Goal: Task Accomplishment & Management: Complete application form

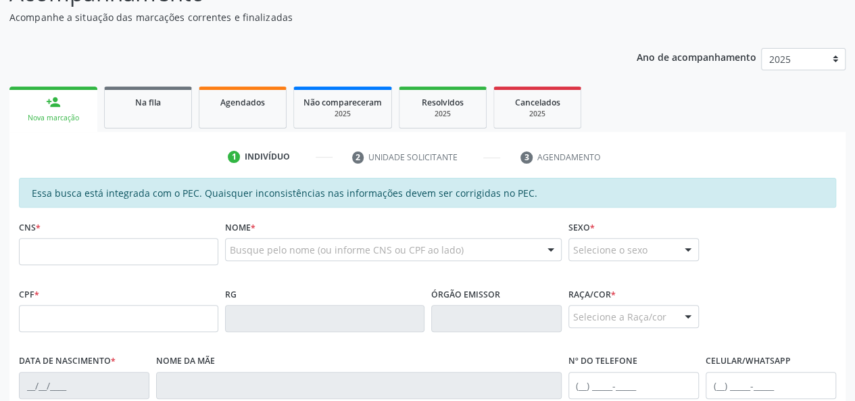
scroll to position [135, 0]
click at [82, 251] on input "text" at bounding box center [118, 250] width 199 height 27
type input "8"
type input "702 3015 8806 6620"
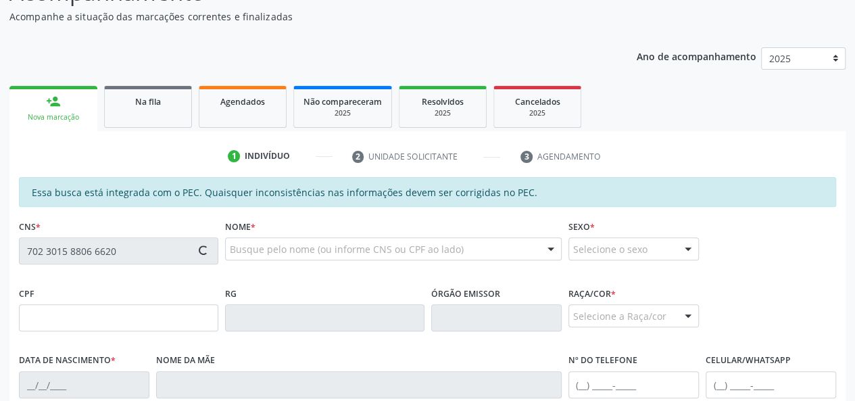
type input "098.435.454-94"
type input "1[DATE]"
type input "Alaide Correia do Livramento"
type input "[PHONE_NUMBER]"
type input "32"
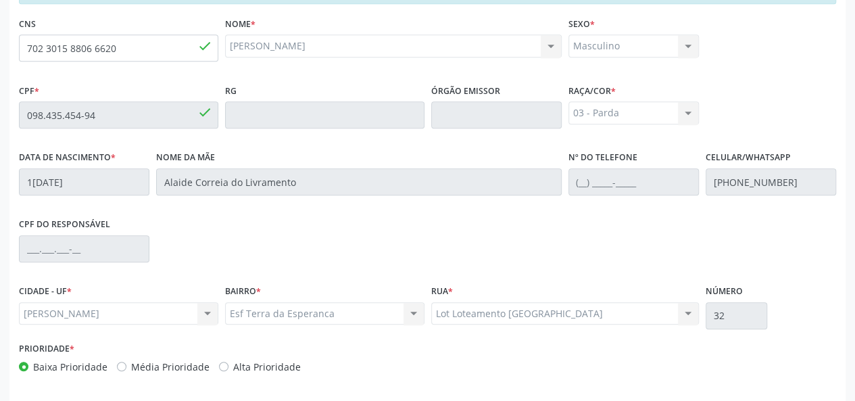
scroll to position [389, 0]
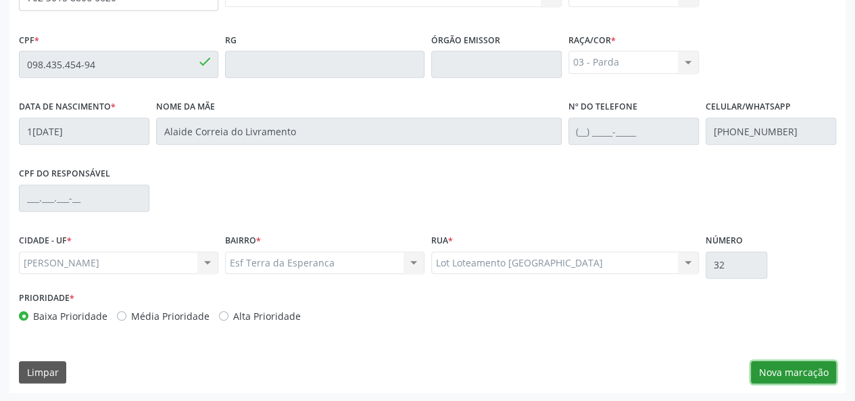
click at [779, 372] on button "Nova marcação" at bounding box center [793, 372] width 85 height 23
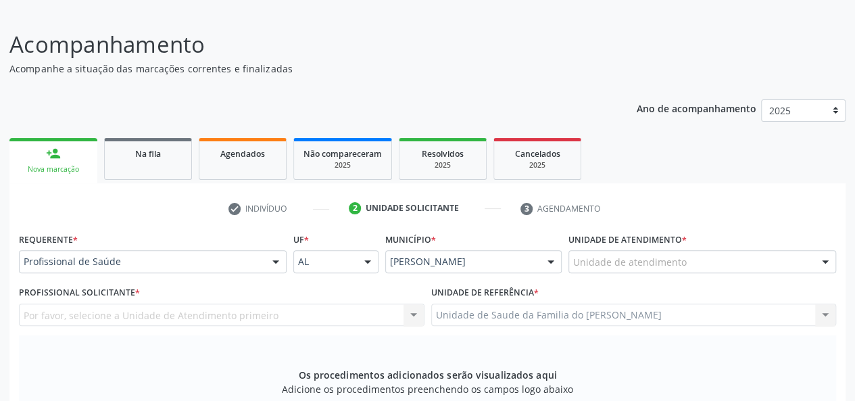
scroll to position [51, 0]
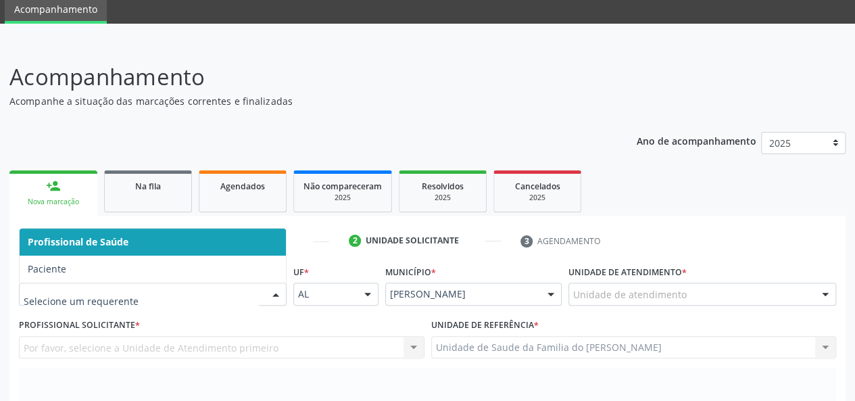
click at [274, 295] on div at bounding box center [276, 294] width 20 height 23
click at [201, 247] on span "Profissional de Saúde" at bounding box center [153, 241] width 266 height 27
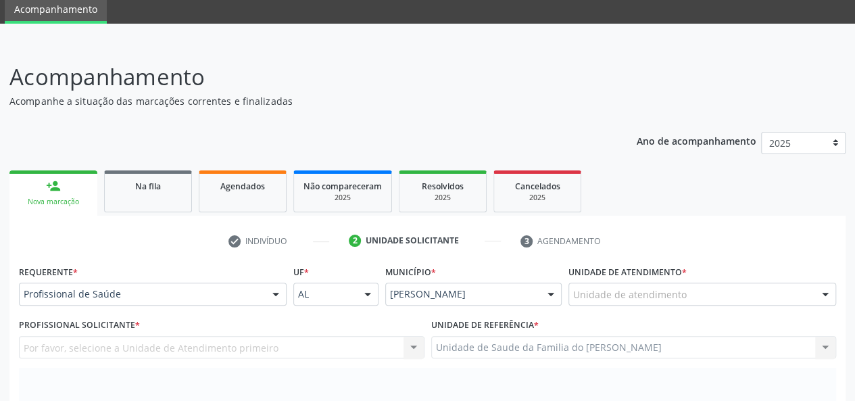
click at [741, 291] on div "Unidade de atendimento" at bounding box center [702, 293] width 268 height 23
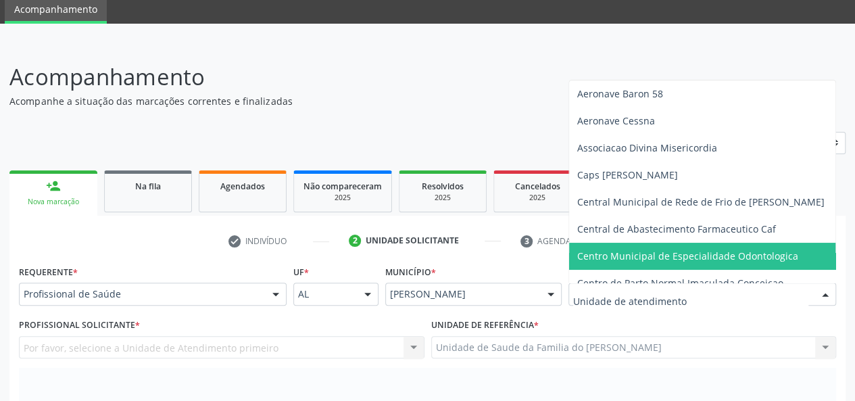
type input "j"
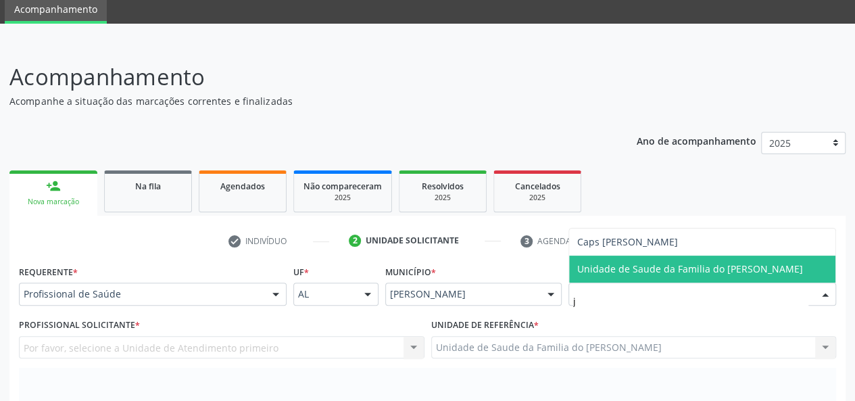
click at [683, 264] on span "Unidade de Saude da Familia do [PERSON_NAME]" at bounding box center [690, 268] width 226 height 13
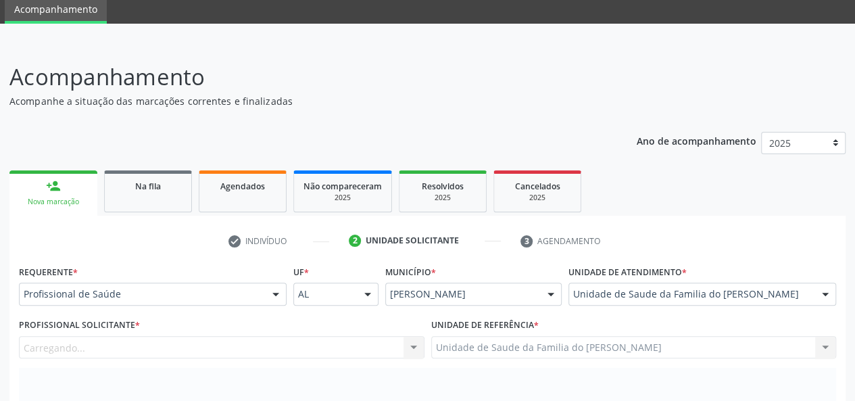
scroll to position [186, 0]
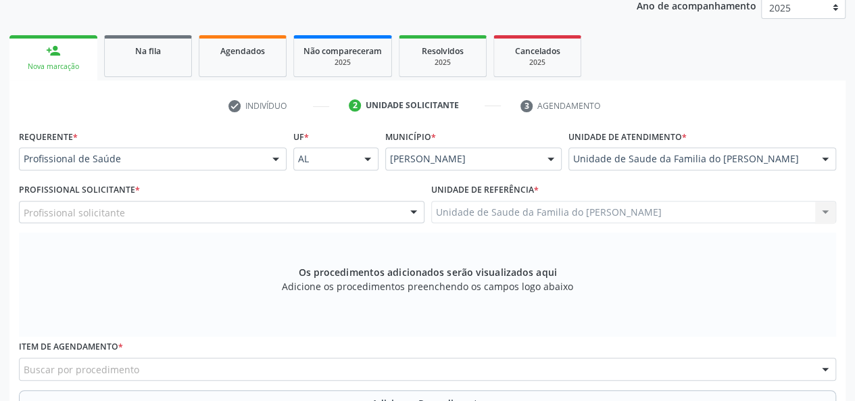
click at [409, 210] on div at bounding box center [413, 212] width 20 height 23
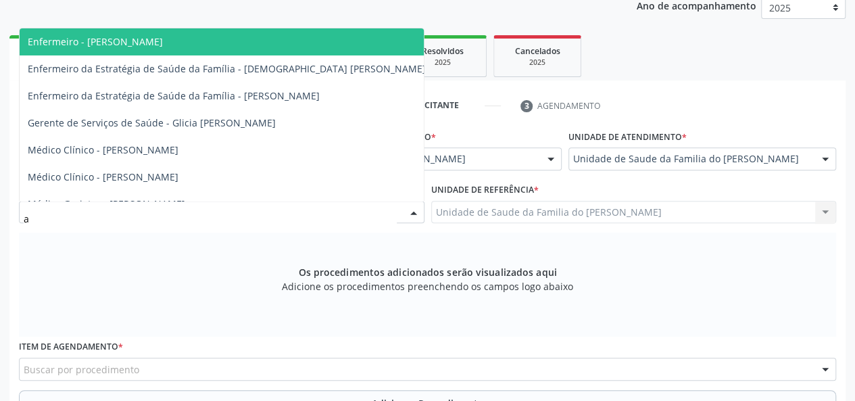
type input "ad"
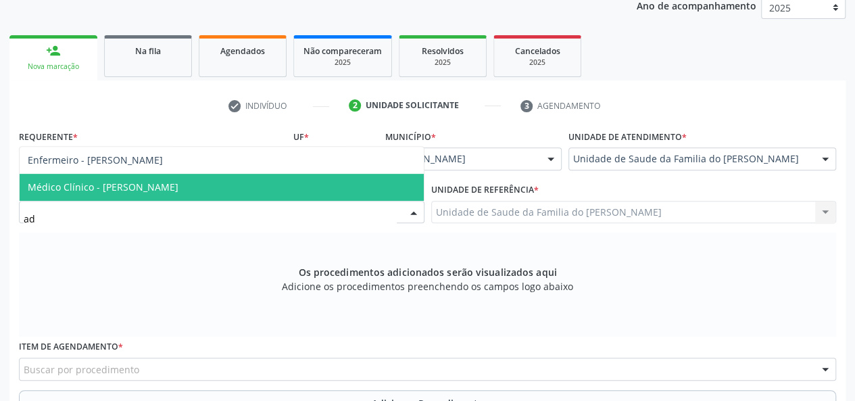
click at [292, 189] on span "Médico Clínico - [PERSON_NAME]" at bounding box center [222, 187] width 404 height 27
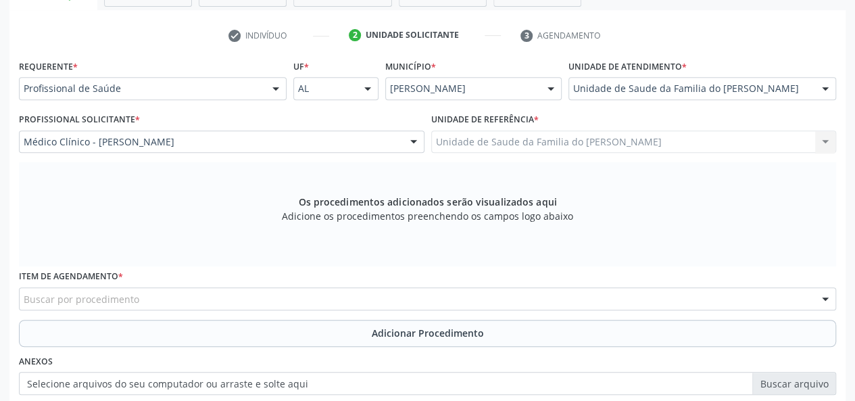
scroll to position [389, 0]
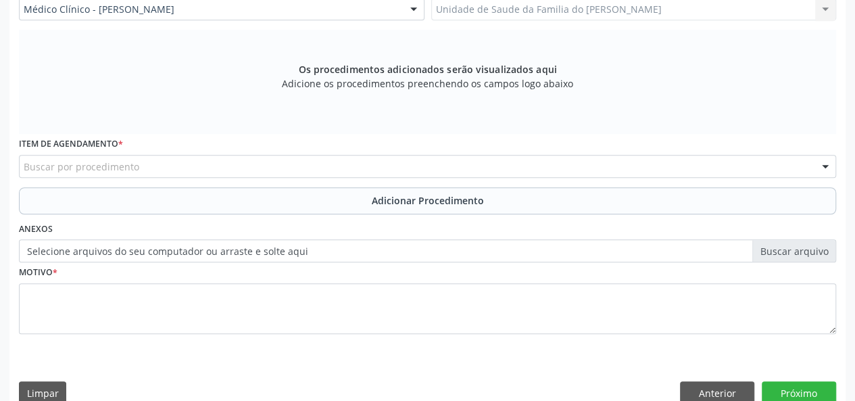
click at [285, 168] on div "Buscar por procedimento" at bounding box center [427, 166] width 817 height 23
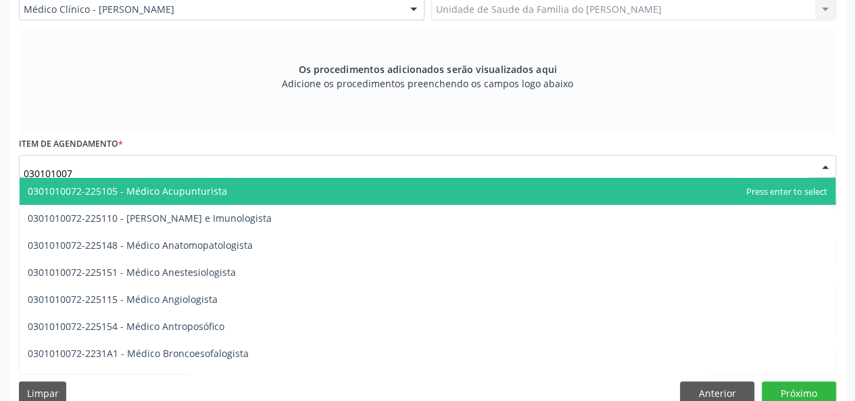
type input "0301010072"
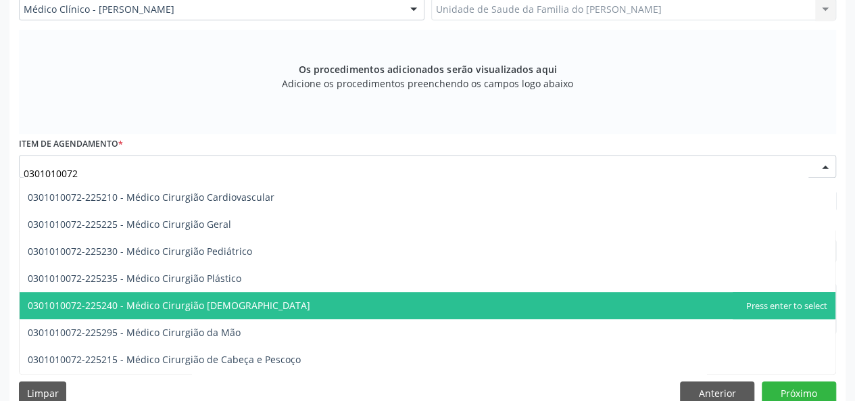
scroll to position [270, 0]
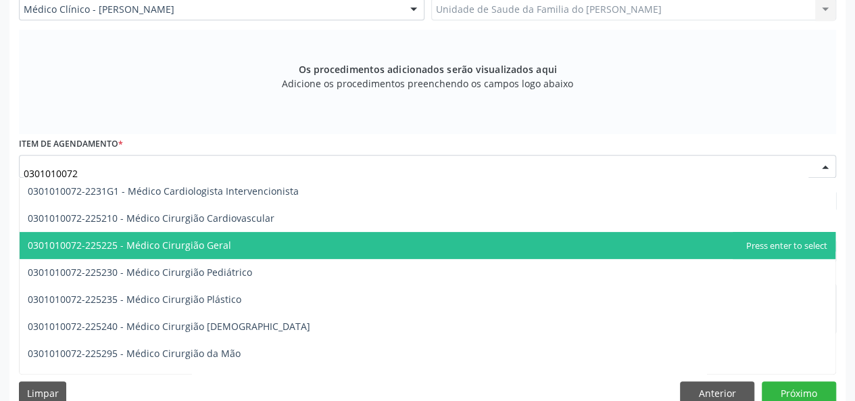
click at [288, 241] on span "0301010072-225225 - Médico Cirurgião Geral" at bounding box center [428, 245] width 816 height 27
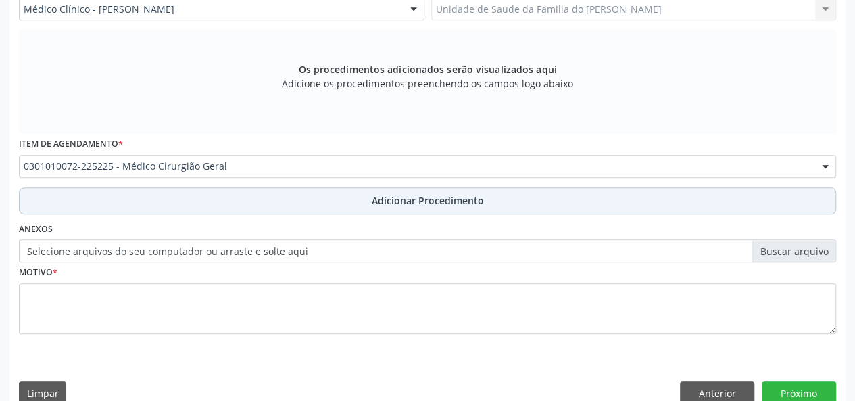
click at [337, 191] on button "Adicionar Procedimento" at bounding box center [427, 200] width 817 height 27
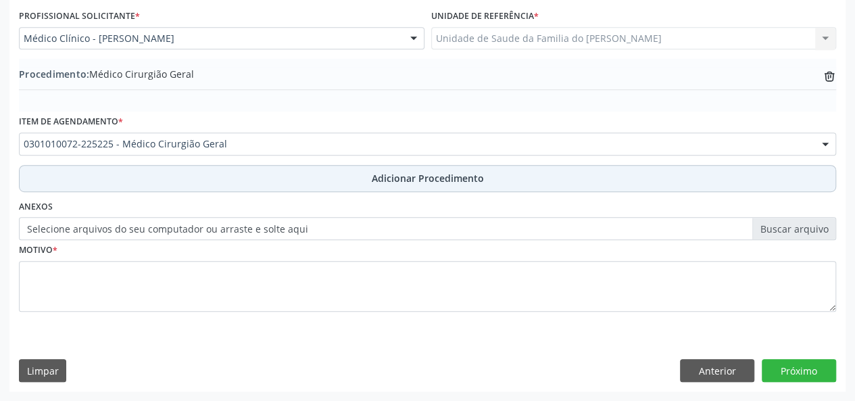
scroll to position [358, 0]
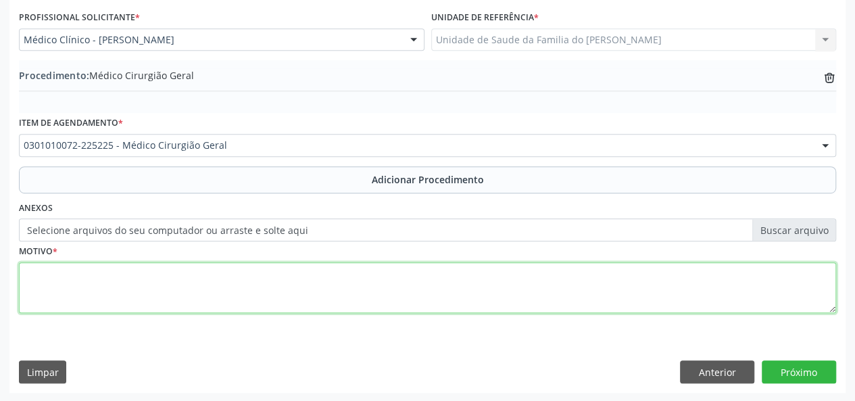
click at [316, 290] on textarea at bounding box center [427, 287] width 817 height 51
type textarea "G"
click at [46, 272] on textarea "[MEDICAL_DATA]" at bounding box center [427, 287] width 817 height 51
type textarea "HÉRNIA"
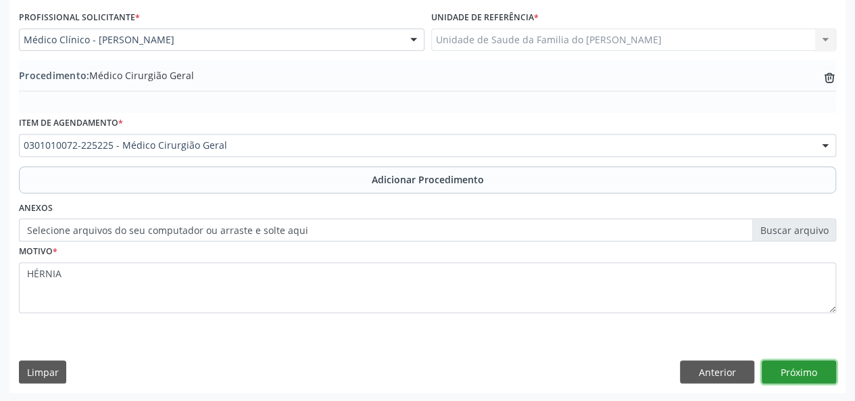
click at [785, 366] on button "Próximo" at bounding box center [799, 371] width 74 height 23
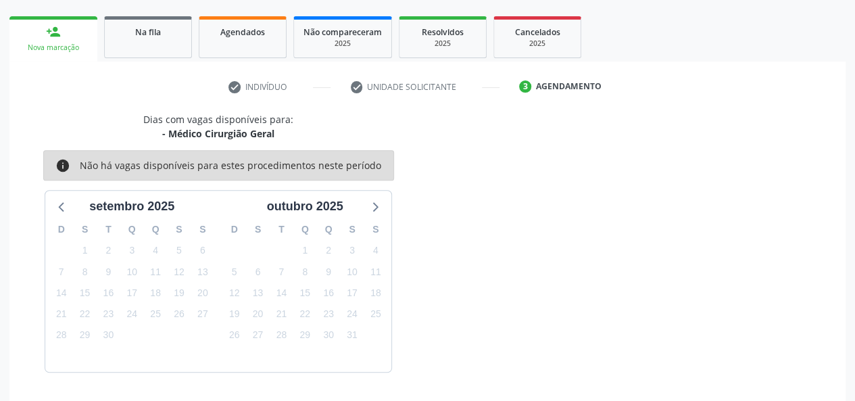
scroll to position [245, 0]
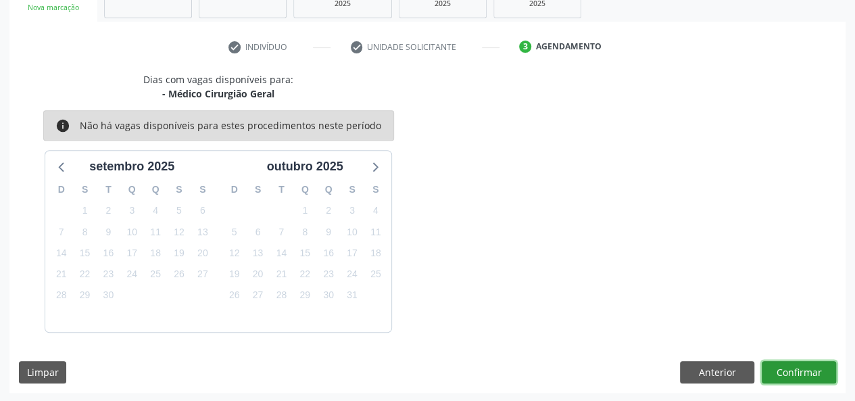
click at [787, 370] on button "Confirmar" at bounding box center [799, 372] width 74 height 23
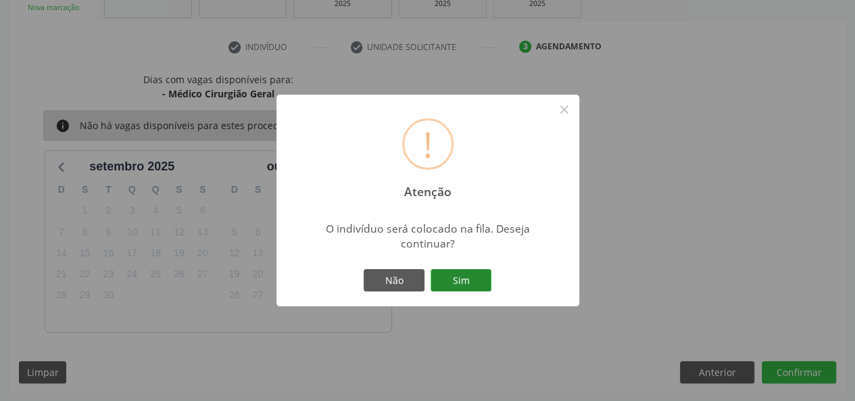
click at [462, 276] on button "Sim" at bounding box center [460, 280] width 61 height 23
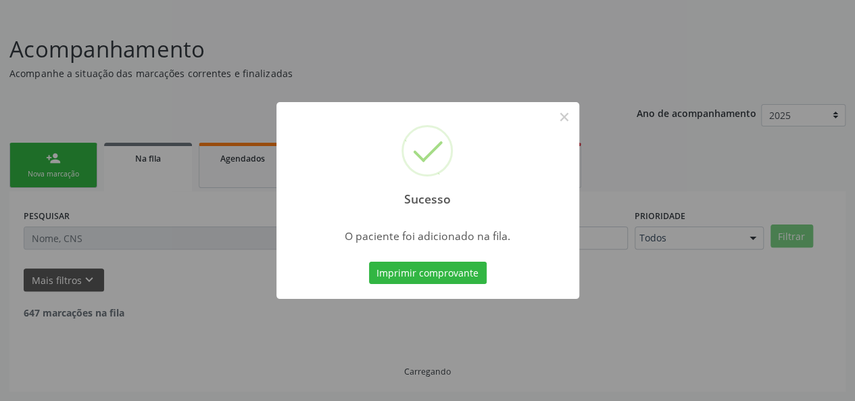
scroll to position [64, 0]
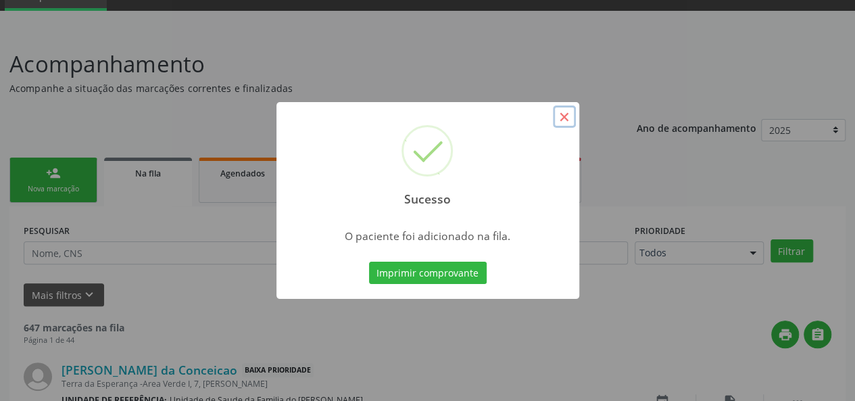
click at [562, 116] on button "×" at bounding box center [564, 116] width 23 height 23
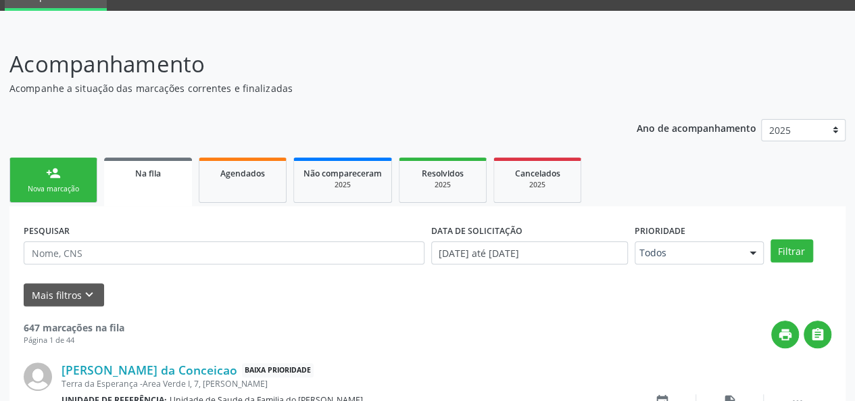
scroll to position [131, 0]
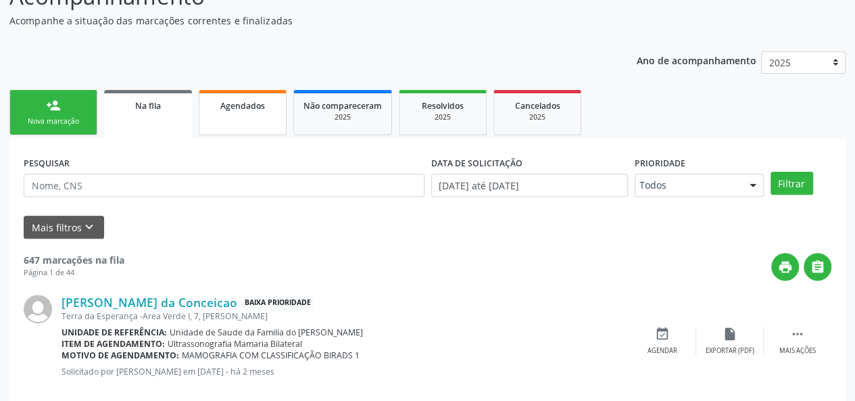
click at [240, 116] on link "Agendados" at bounding box center [243, 112] width 88 height 45
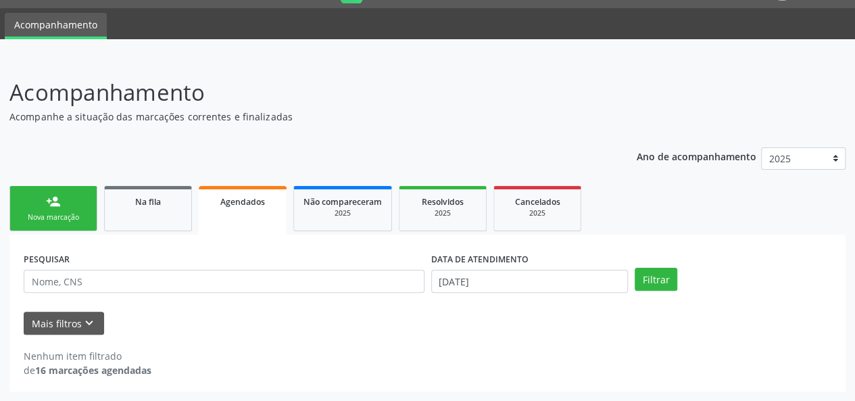
scroll to position [34, 0]
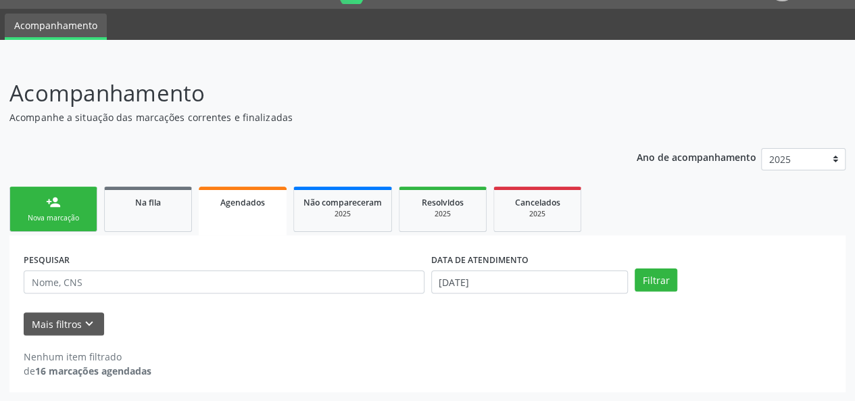
click at [49, 203] on div "person_add" at bounding box center [53, 202] width 15 height 15
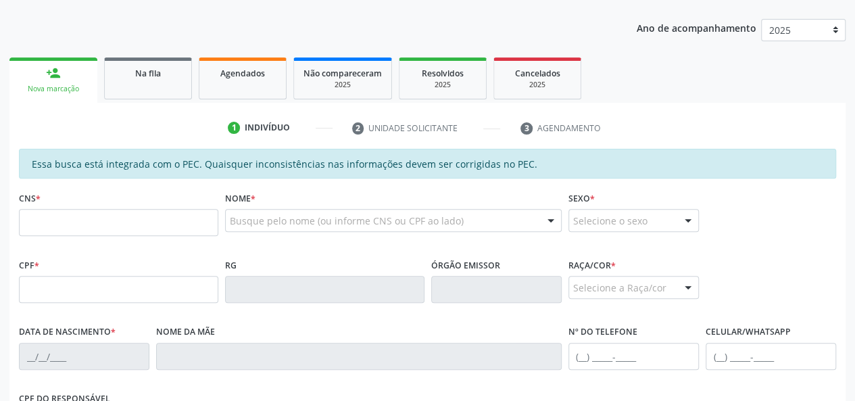
scroll to position [170, 0]
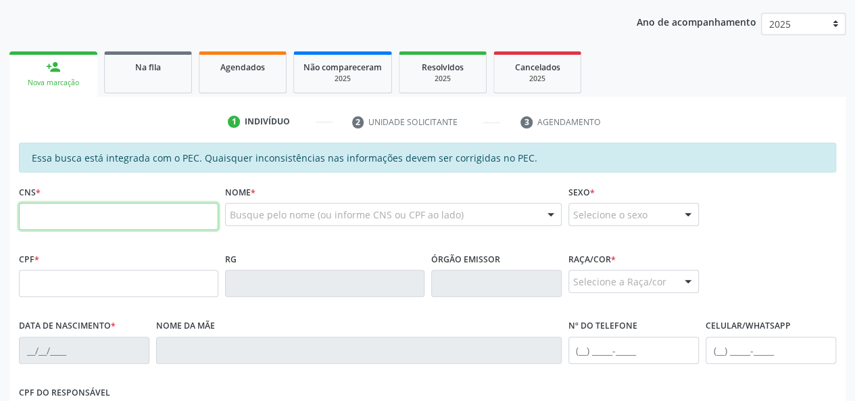
click at [112, 227] on input "text" at bounding box center [118, 216] width 199 height 27
type input "704 5093 0842 3411"
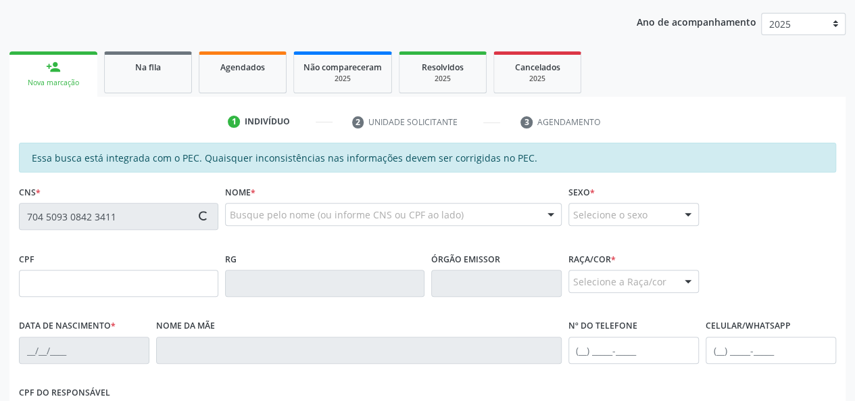
type input "142.932.034-60"
type input "[DATE]"
type input "[PERSON_NAME]"
type input "[PHONE_NUMBER]"
type input "S/N"
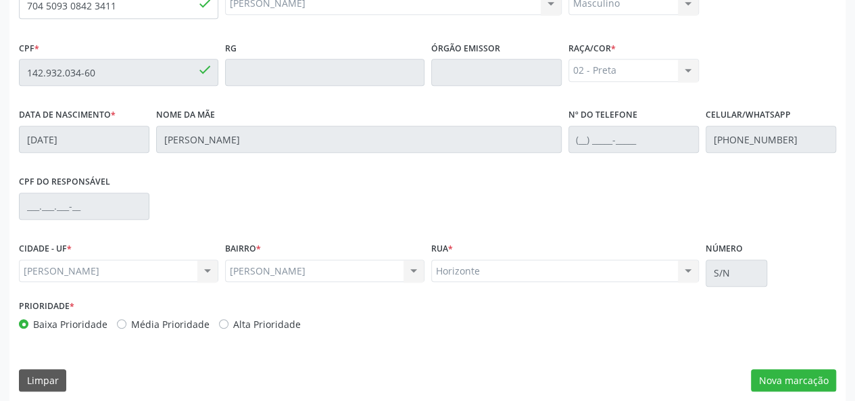
scroll to position [389, 0]
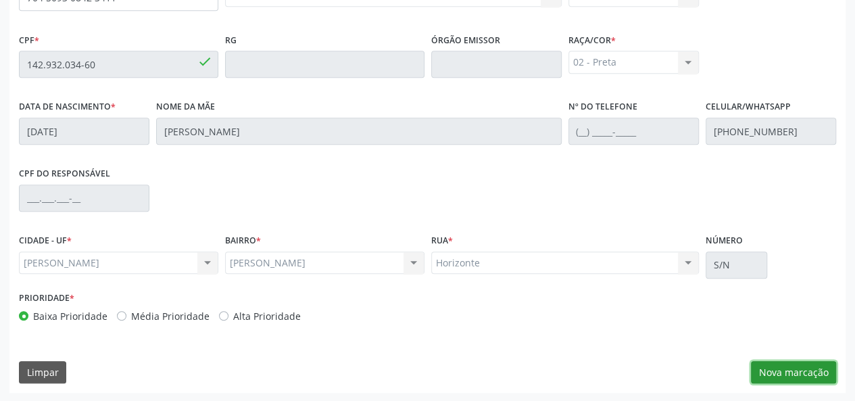
click at [778, 372] on button "Nova marcação" at bounding box center [793, 372] width 85 height 23
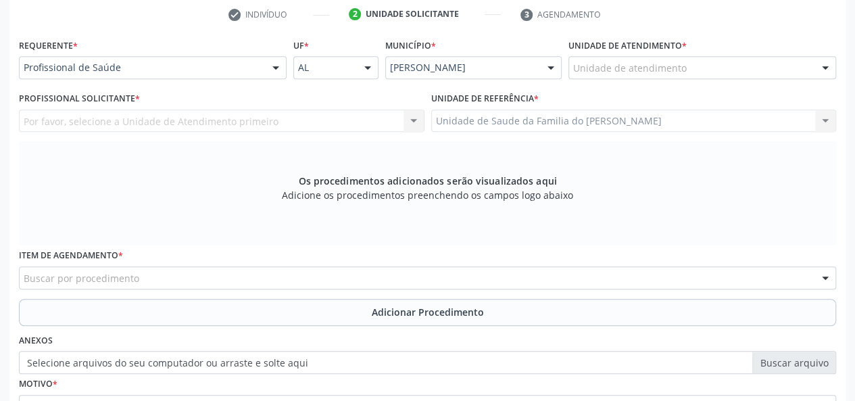
scroll to position [186, 0]
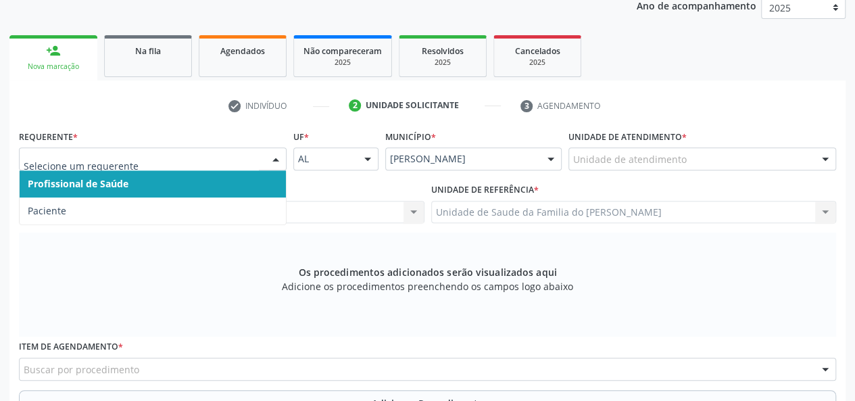
click at [270, 154] on div at bounding box center [276, 159] width 20 height 23
click at [236, 182] on span "Profissional de Saúde" at bounding box center [153, 183] width 266 height 27
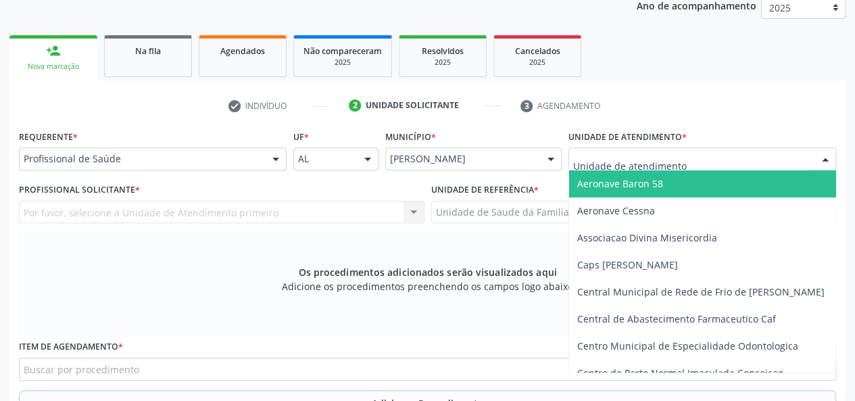
type input "j"
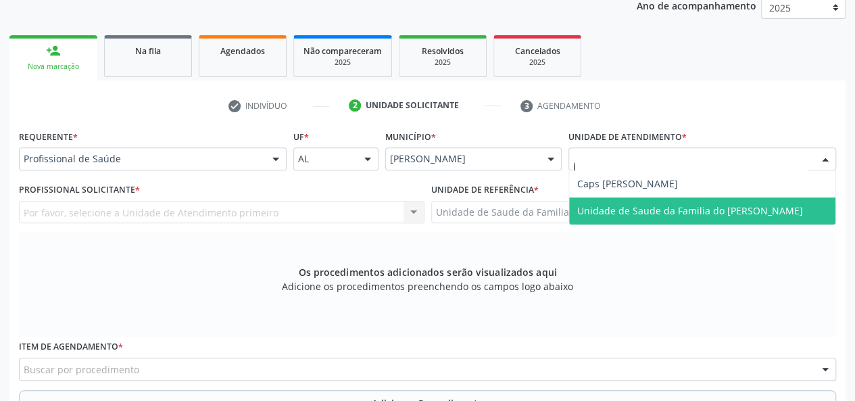
click at [642, 203] on span "Unidade de Saude da Familia do [PERSON_NAME]" at bounding box center [702, 210] width 266 height 27
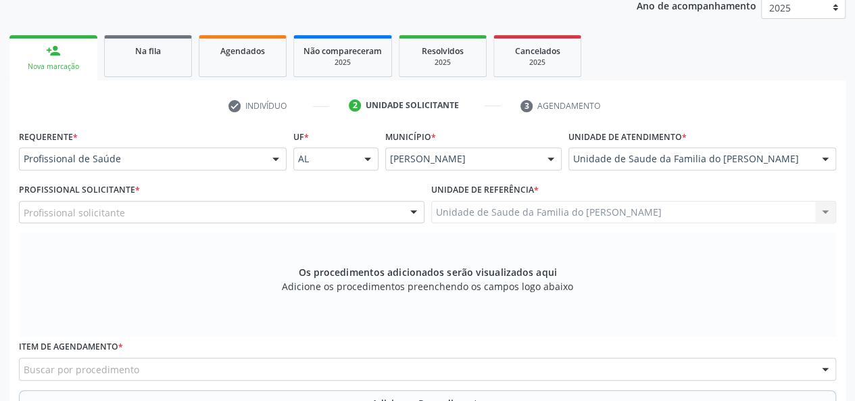
click at [411, 212] on div at bounding box center [413, 212] width 20 height 23
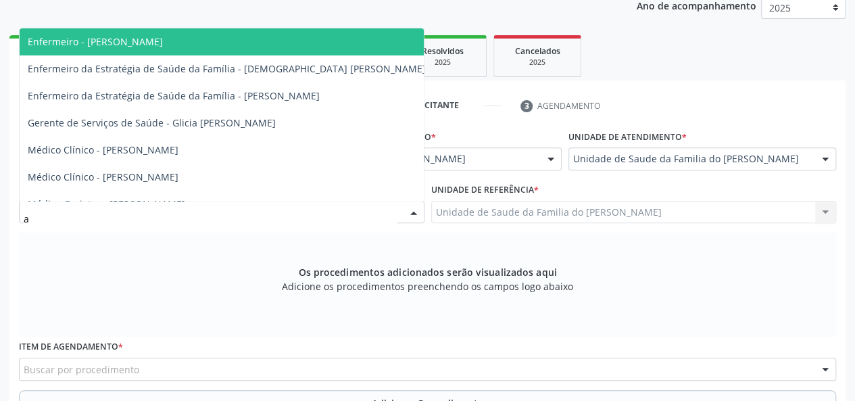
type input "ad"
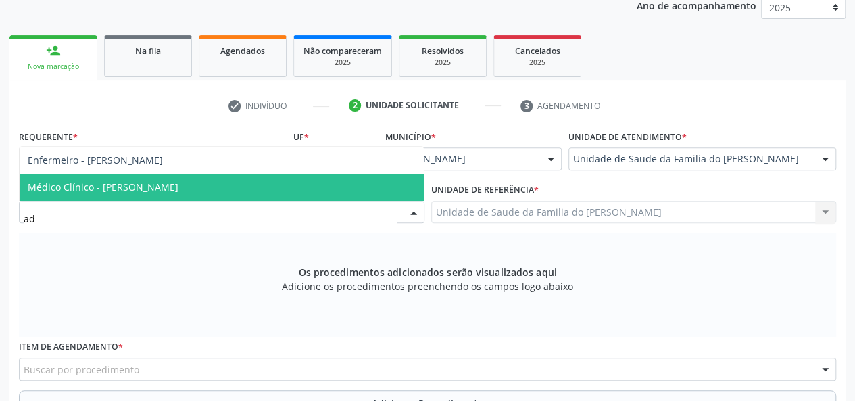
click at [253, 189] on span "Médico Clínico - [PERSON_NAME]" at bounding box center [222, 187] width 404 height 27
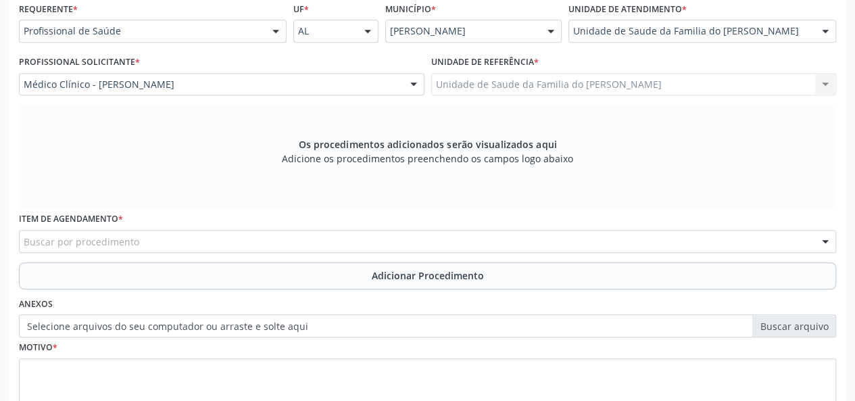
scroll to position [321, 0]
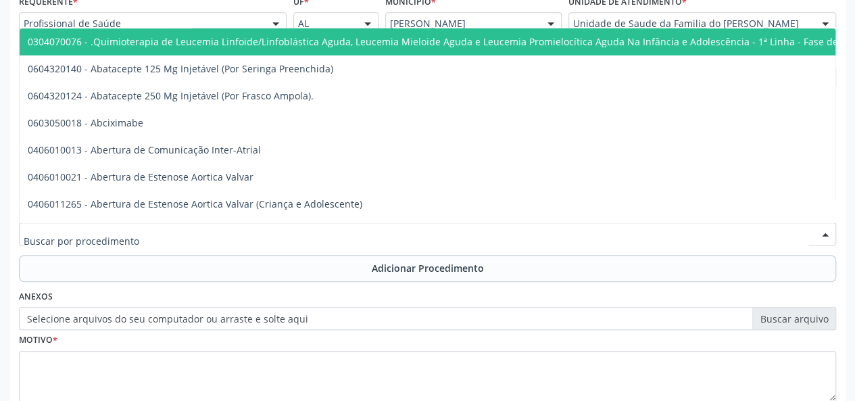
click at [207, 232] on div at bounding box center [427, 233] width 817 height 23
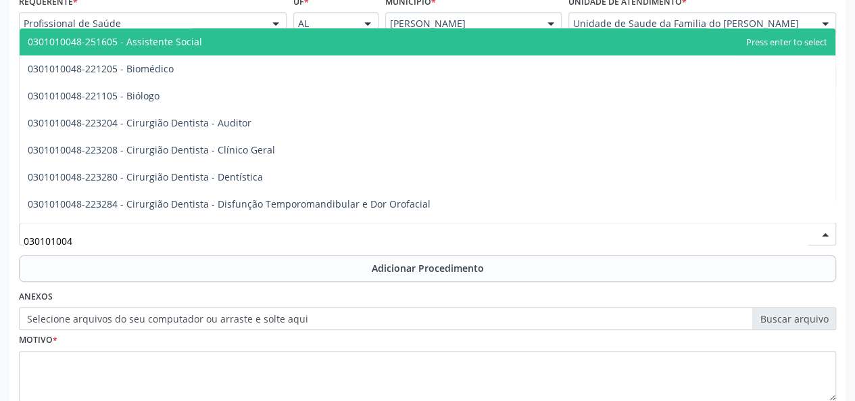
type input "0301010048"
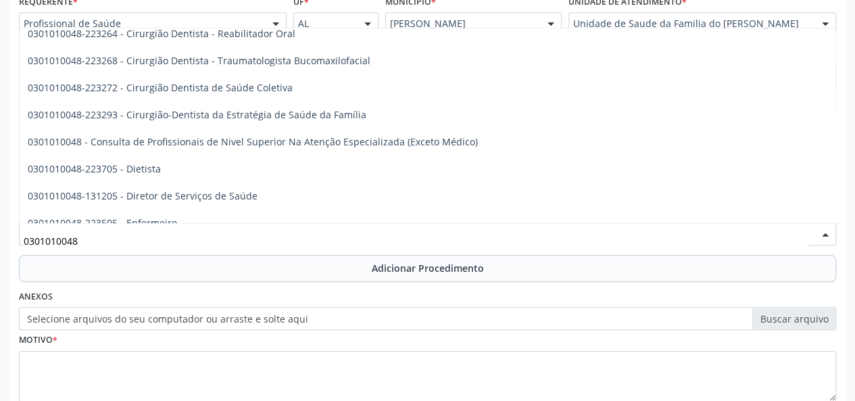
scroll to position [541, 0]
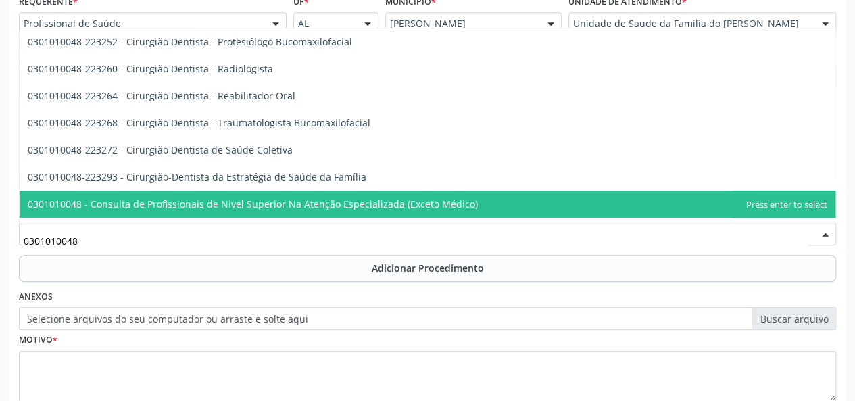
click at [349, 197] on span "0301010048 - Consulta de Profissionais de Nivel Superior Na Atenção Especializa…" at bounding box center [253, 203] width 450 height 13
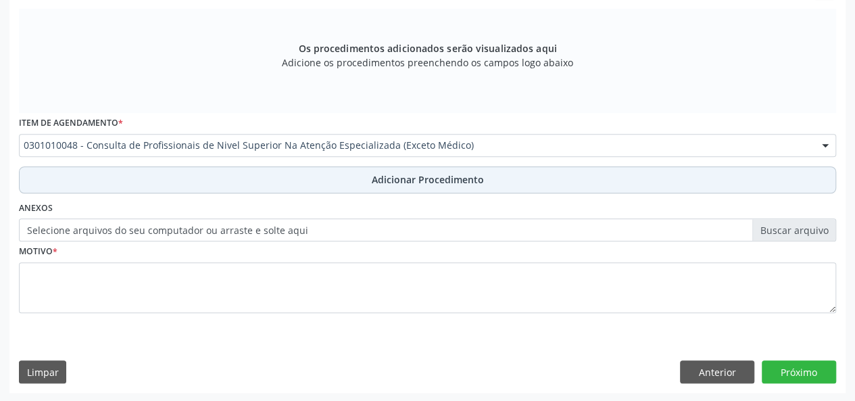
click at [342, 182] on button "Adicionar Procedimento" at bounding box center [427, 179] width 817 height 27
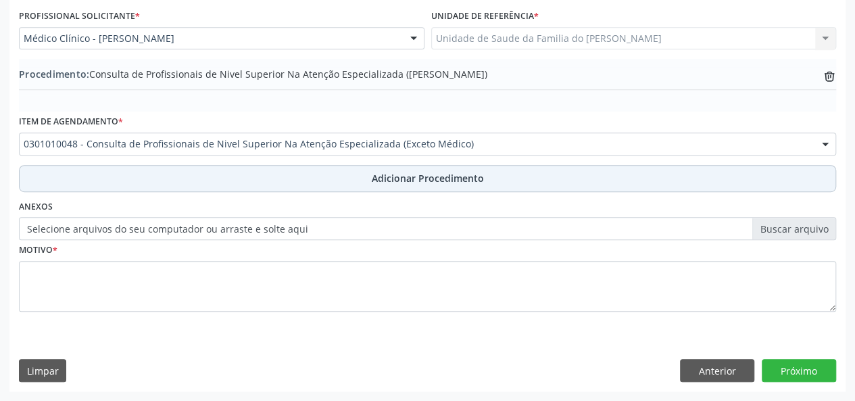
scroll to position [358, 0]
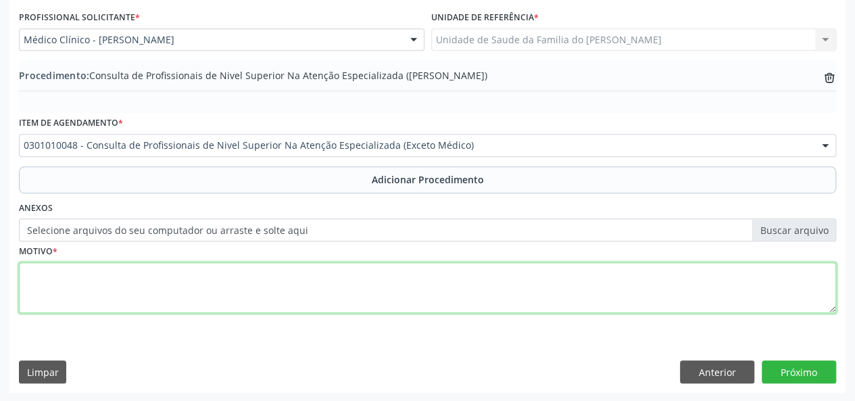
click at [295, 274] on textarea at bounding box center [427, 287] width 817 height 51
click at [42, 275] on textarea "pscicologo infantil" at bounding box center [427, 287] width 817 height 51
click at [39, 270] on textarea "psicologo infantil" at bounding box center [427, 287] width 817 height 51
type textarea "psicólogo infantil"
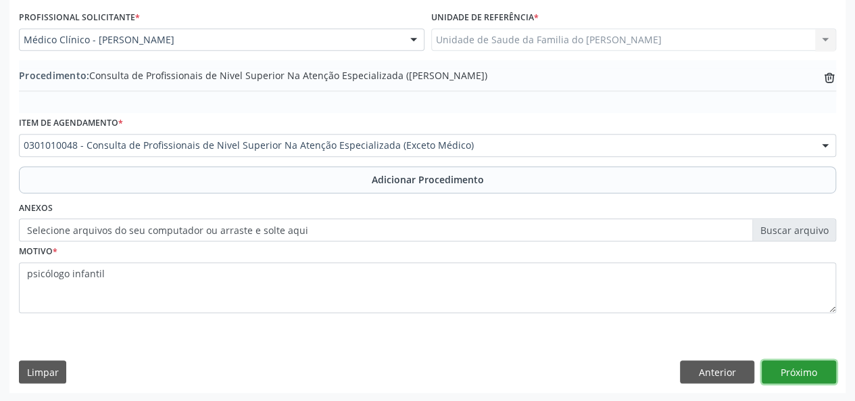
click at [790, 367] on button "Próximo" at bounding box center [799, 371] width 74 height 23
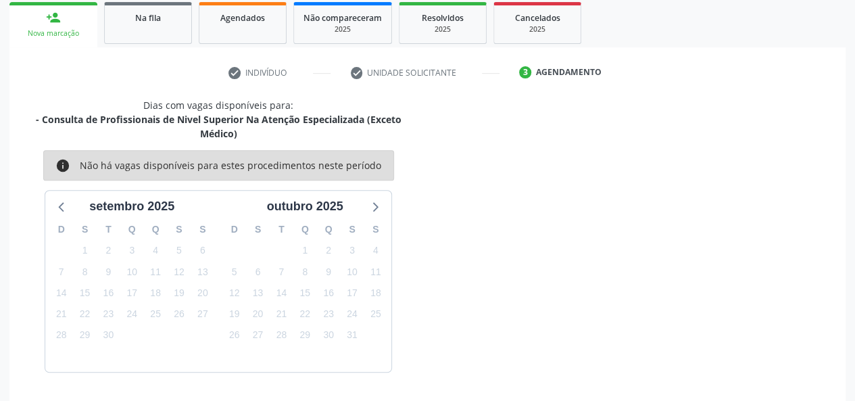
scroll to position [258, 0]
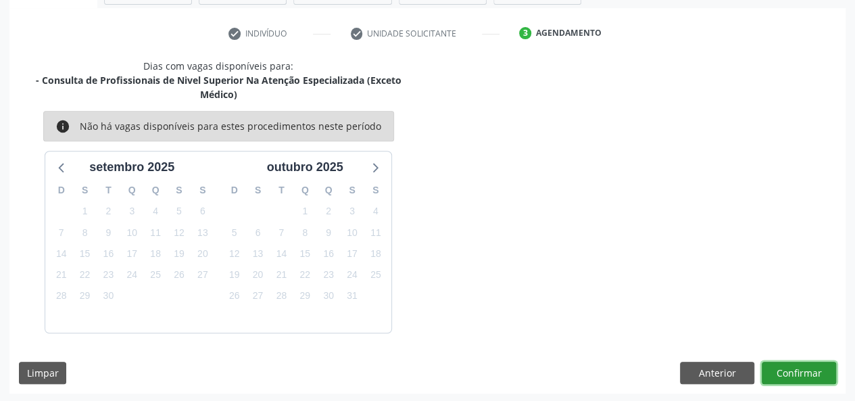
click at [789, 367] on button "Confirmar" at bounding box center [799, 373] width 74 height 23
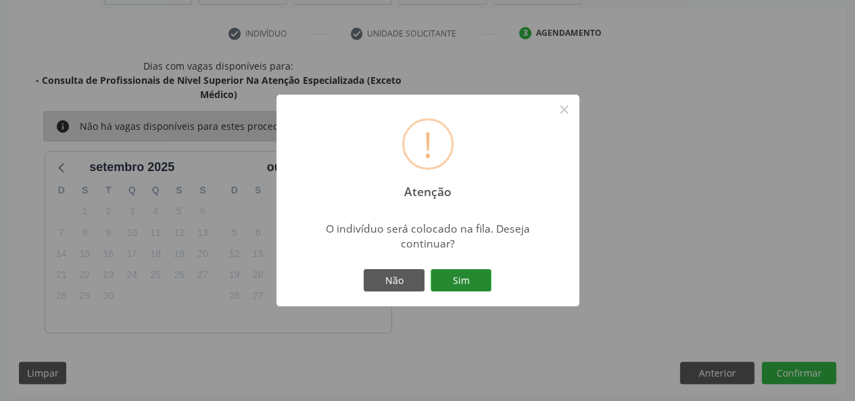
click at [474, 281] on button "Sim" at bounding box center [460, 280] width 61 height 23
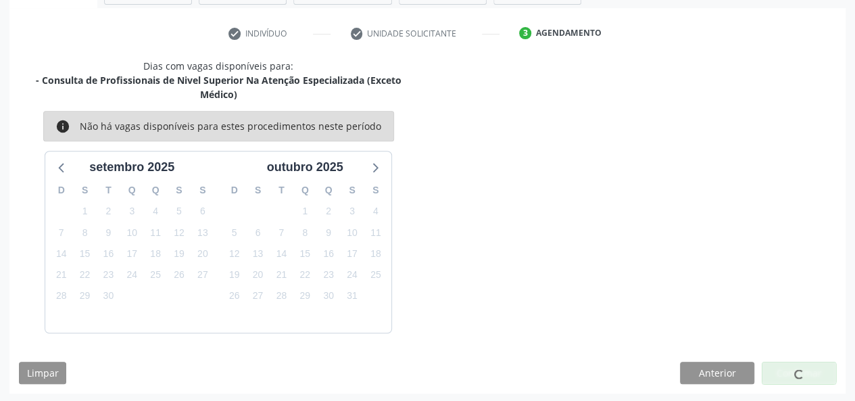
scroll to position [64, 0]
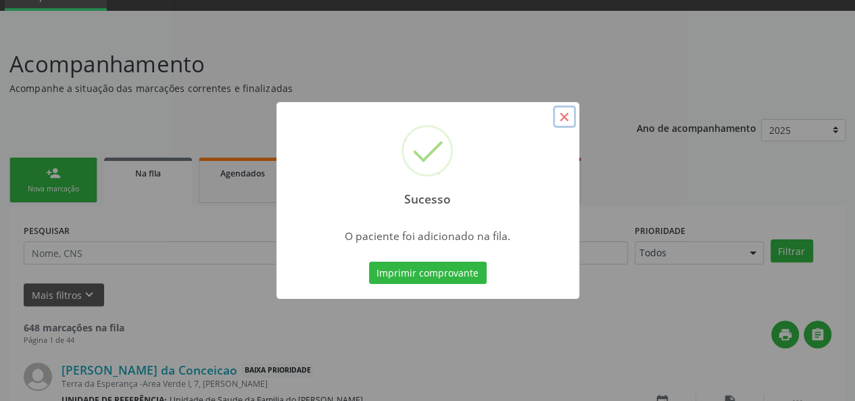
click at [560, 120] on button "×" at bounding box center [564, 116] width 23 height 23
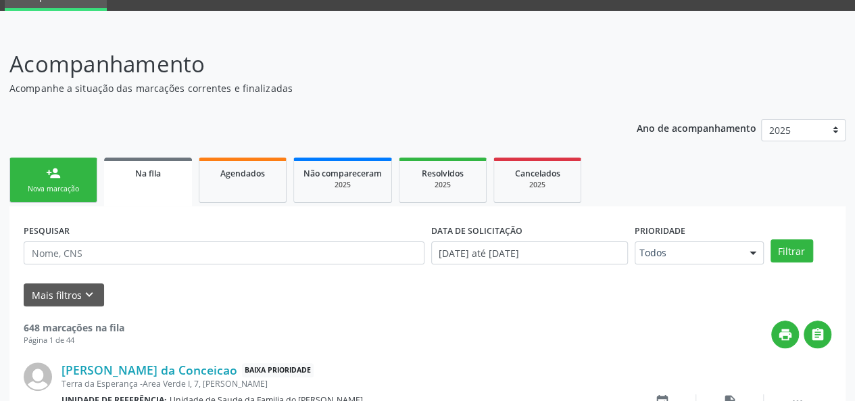
click at [159, 184] on link "Na fila" at bounding box center [148, 181] width 88 height 49
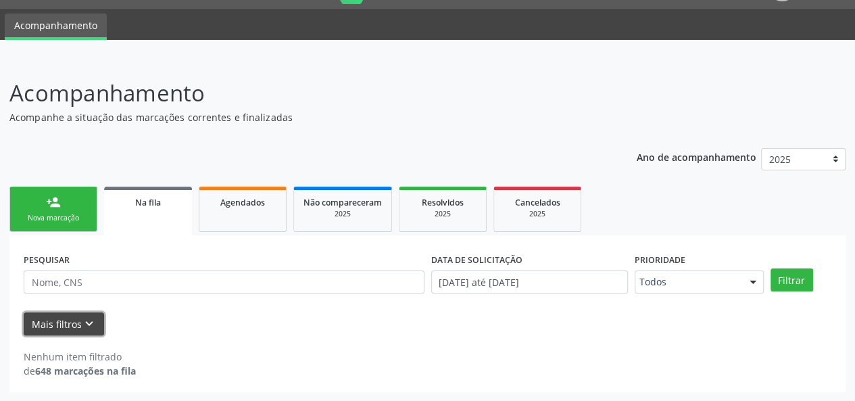
click at [53, 326] on button "Mais filtros keyboard_arrow_down" at bounding box center [64, 324] width 80 height 24
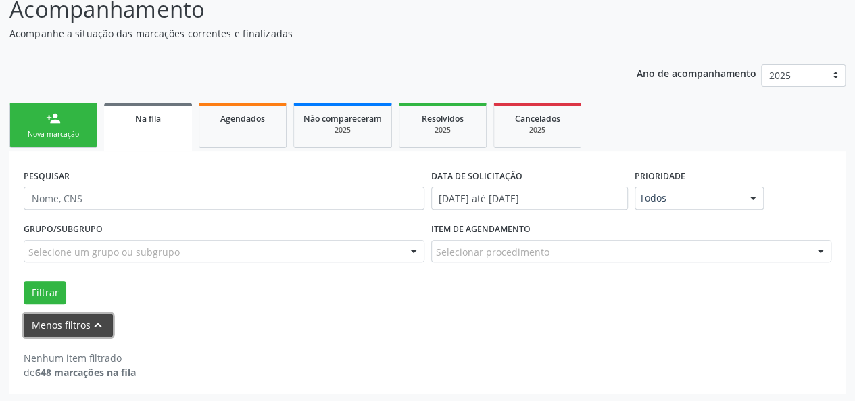
scroll to position [119, 0]
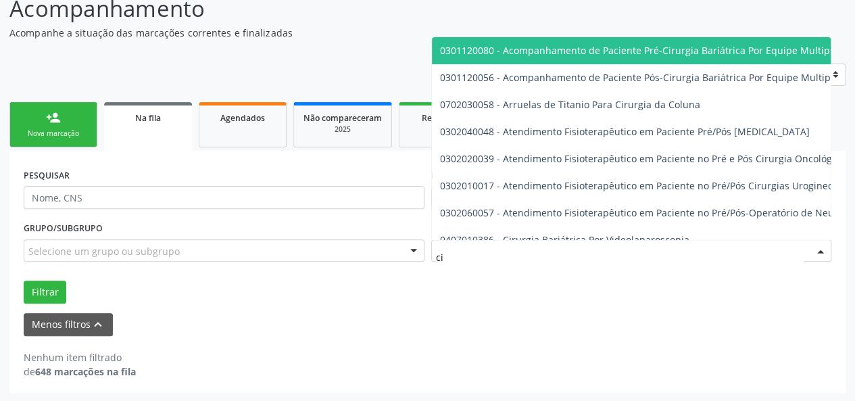
type input "c"
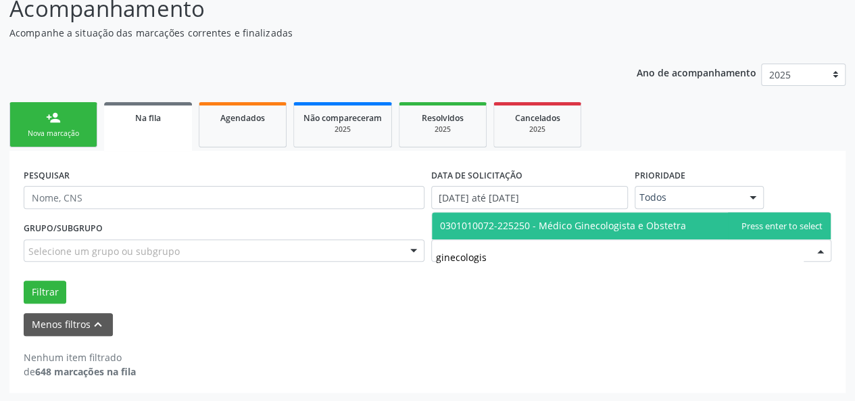
type input "ginecologist"
click at [509, 228] on span "0301010072-225250 - Médico Ginecologista e Obstetra" at bounding box center [563, 225] width 246 height 13
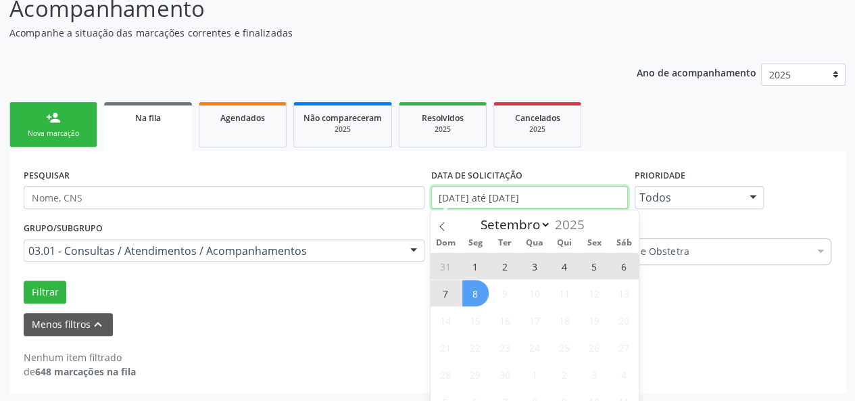
click at [562, 199] on input "[DATE] até [DATE]" at bounding box center [529, 197] width 197 height 23
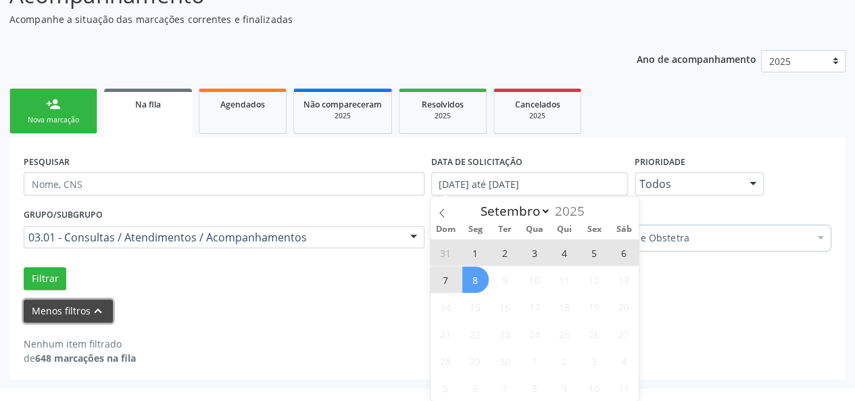
click at [66, 311] on form "PESQUISAR DATA DE SOLICITAÇÃO 01[DATE]té 08[DATE] Prioridade Todos Todos Baixa …" at bounding box center [428, 236] width 808 height 171
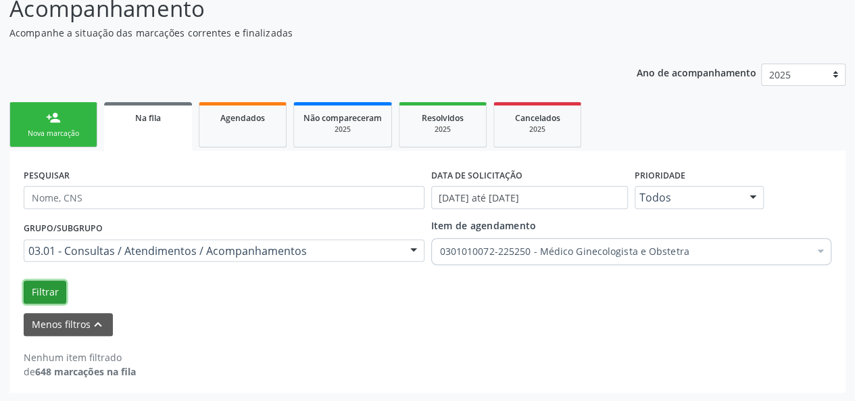
click at [39, 291] on button "Filtrar" at bounding box center [45, 291] width 43 height 23
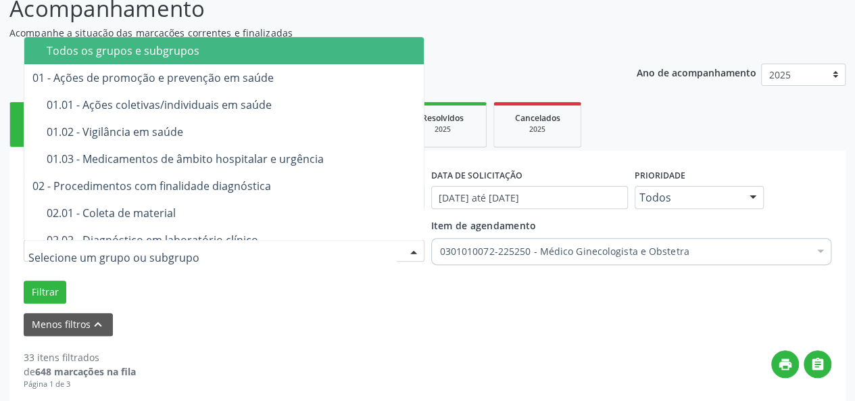
click at [397, 249] on div at bounding box center [224, 250] width 401 height 23
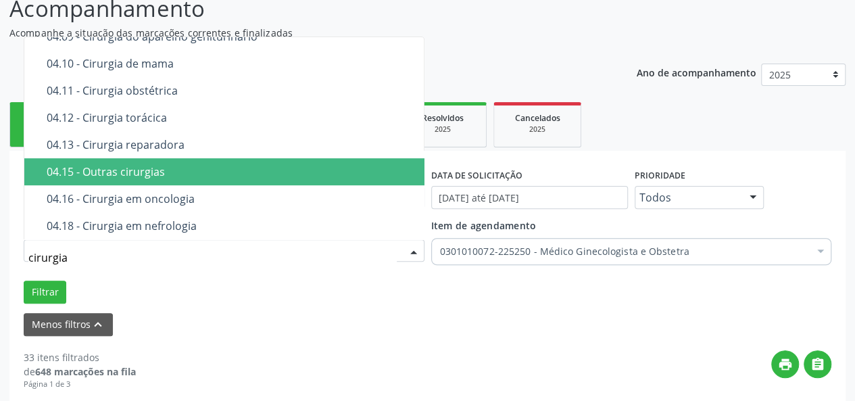
type input "cirurgia g"
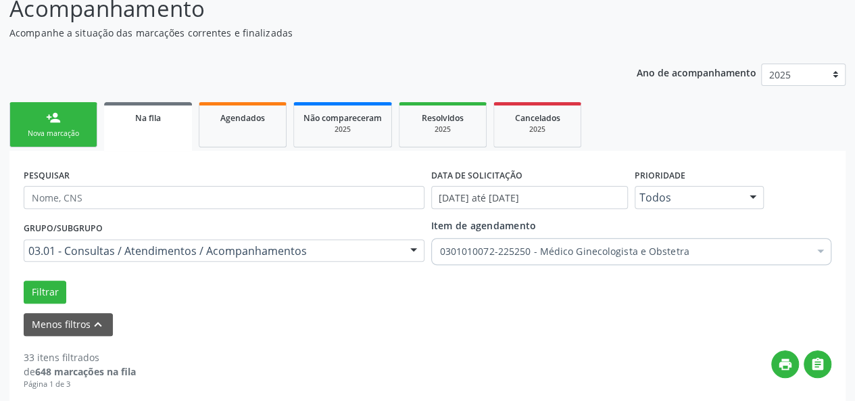
click at [53, 114] on div "person_add" at bounding box center [53, 117] width 15 height 15
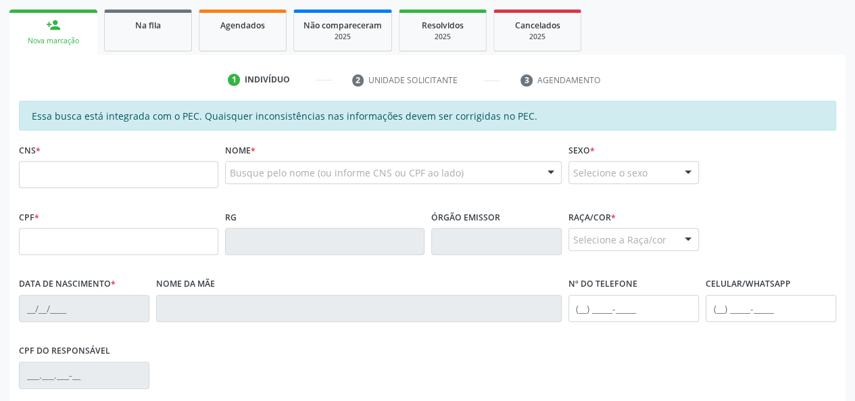
scroll to position [254, 0]
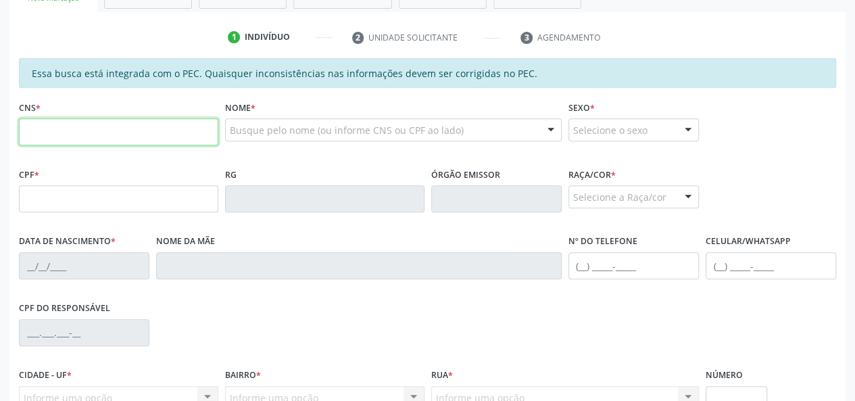
click at [158, 132] on input "text" at bounding box center [118, 131] width 199 height 27
type input "700 5021 6222 6553"
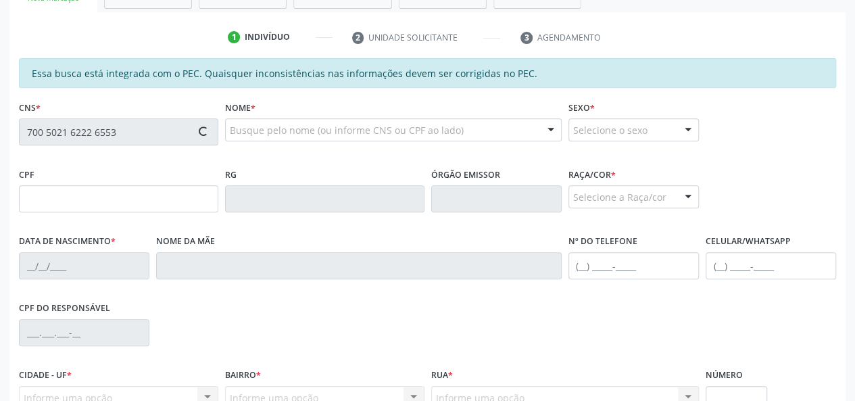
type input "022.590.454-30"
type input "2[DATE]"
type input "[PERSON_NAME] da Conceição"
type input "[PHONE_NUMBER]"
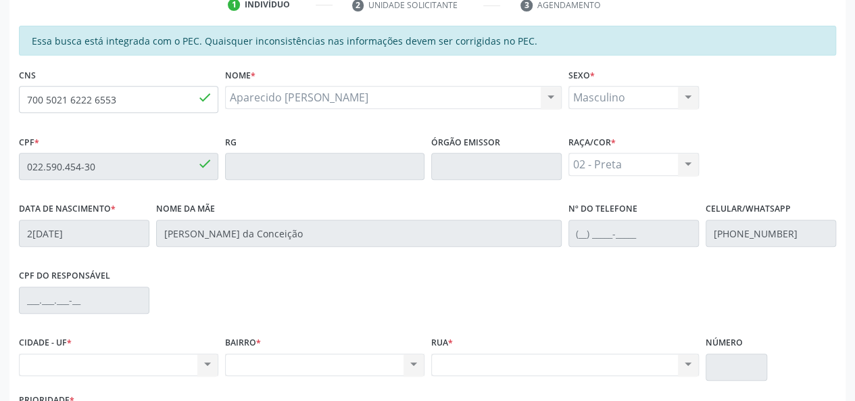
scroll to position [389, 0]
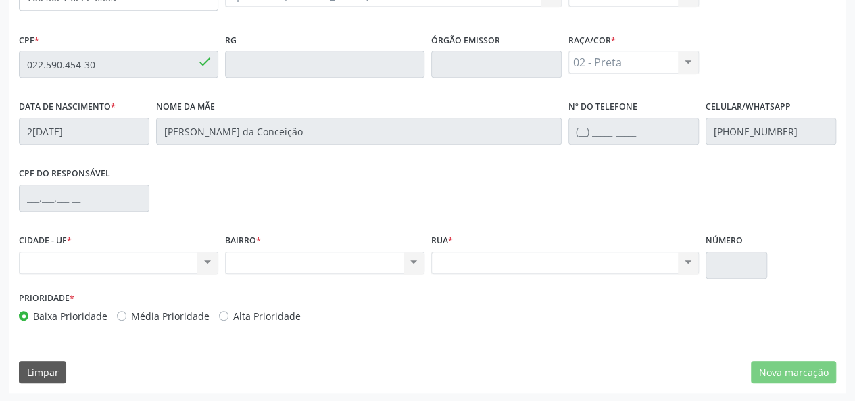
click at [207, 264] on div "Nenhum resultado encontrado para: " " Não há nenhuma opção para ser exibida." at bounding box center [118, 262] width 199 height 23
click at [205, 257] on div "Nenhum resultado encontrado para: " " Não há nenhuma opção para ser exibida." at bounding box center [118, 262] width 199 height 23
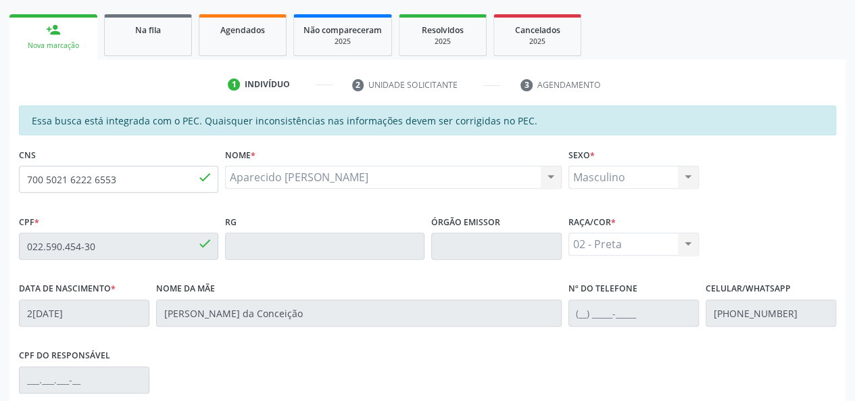
scroll to position [186, 0]
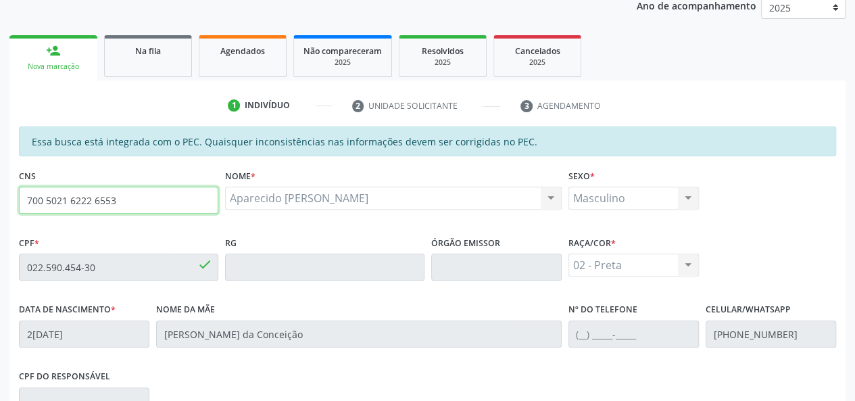
click at [93, 195] on input "700 5021 6222 6553" at bounding box center [118, 200] width 199 height 27
click at [228, 53] on span "Agendados" at bounding box center [242, 50] width 45 height 11
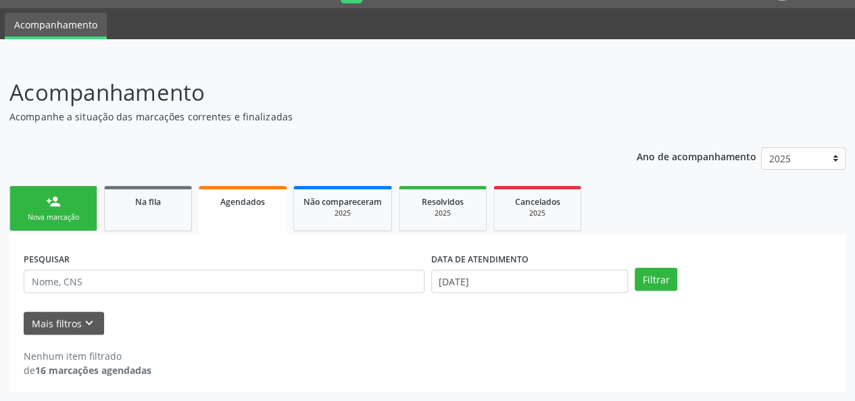
scroll to position [34, 0]
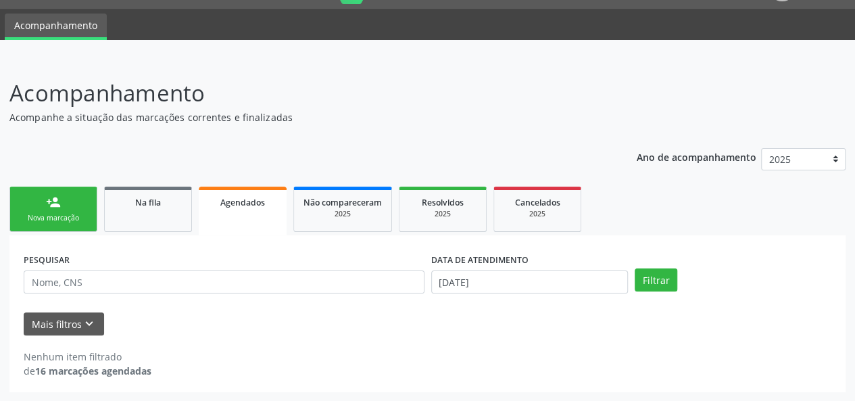
click at [53, 210] on link "person_add Nova marcação" at bounding box center [53, 209] width 88 height 45
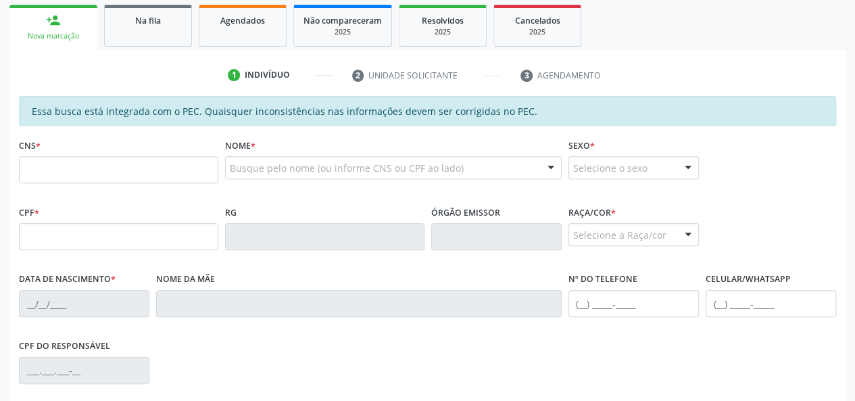
scroll to position [237, 0]
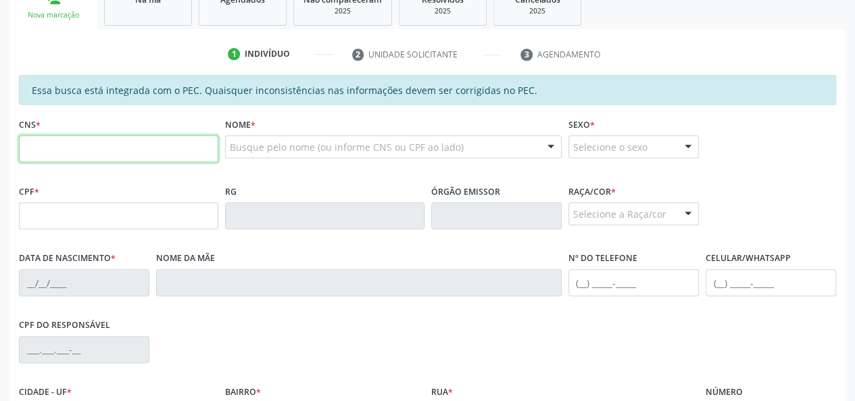
paste input "700 5021 6222 6553"
type input "700 5021 6222 6553"
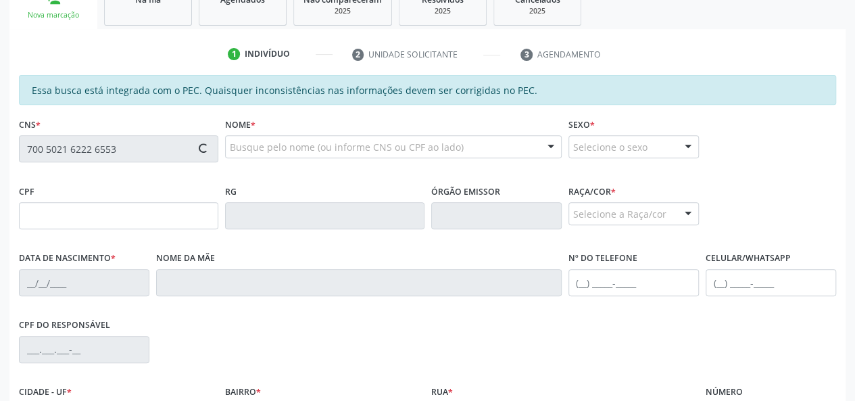
type input "022.590.454-30"
type input "2[DATE]"
type input "[PERSON_NAME] da Conceição"
type input "[PHONE_NUMBER]"
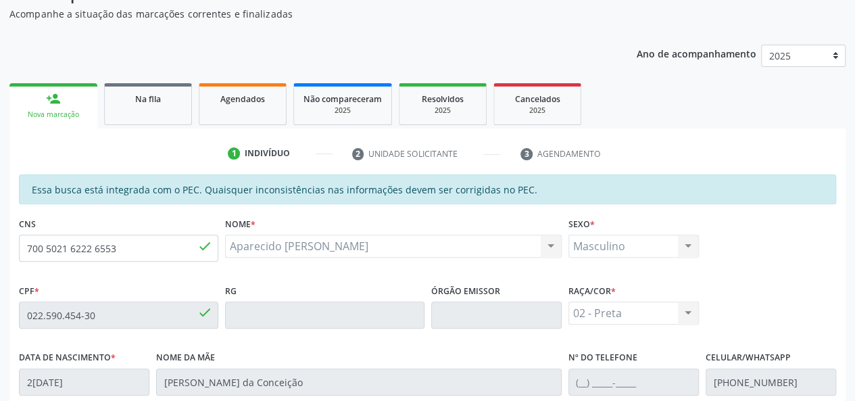
scroll to position [118, 0]
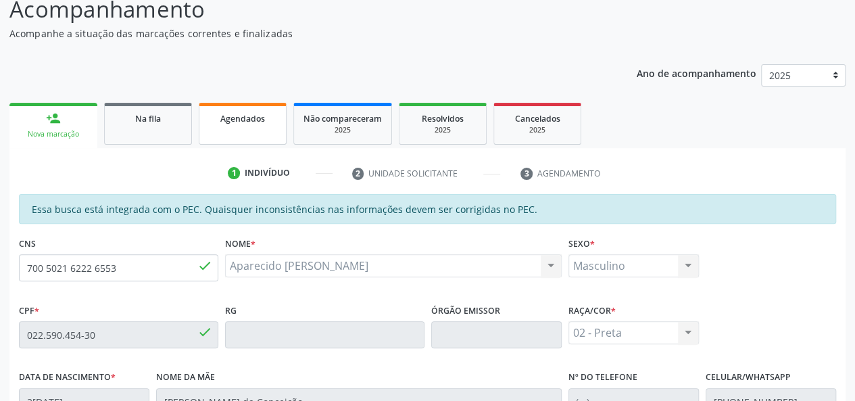
click at [264, 128] on link "Agendados" at bounding box center [243, 124] width 88 height 42
click at [152, 121] on div "Ano de acompanhamento 2025 person_add Nova marcação Na fila Agendados Não compa…" at bounding box center [427, 359] width 836 height 609
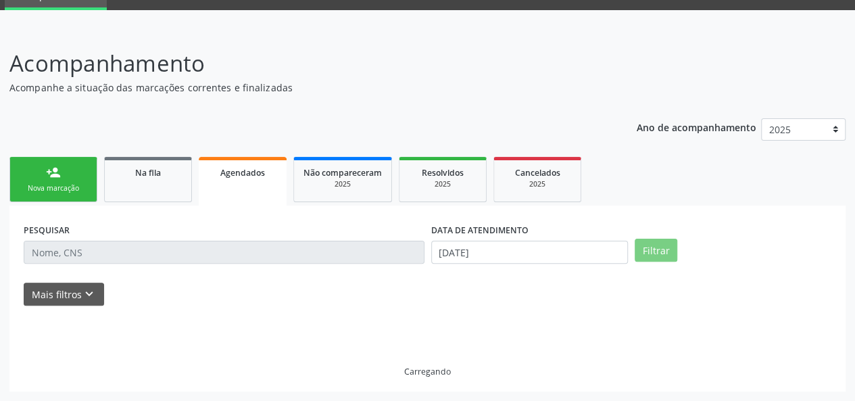
scroll to position [34, 0]
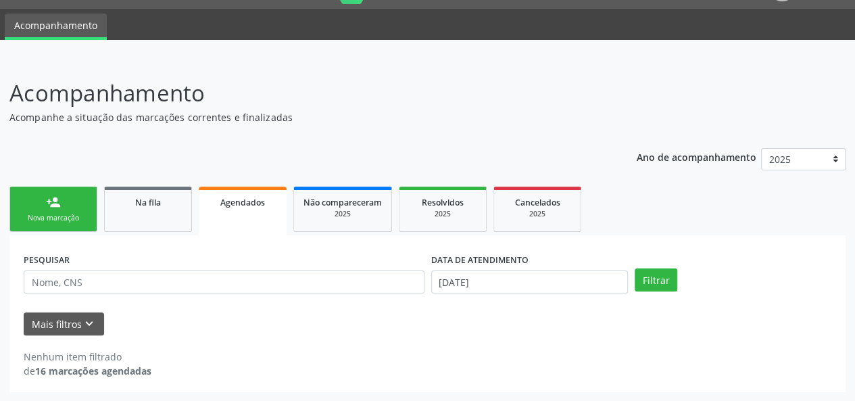
click at [66, 211] on link "person_add Nova marcação" at bounding box center [53, 209] width 88 height 45
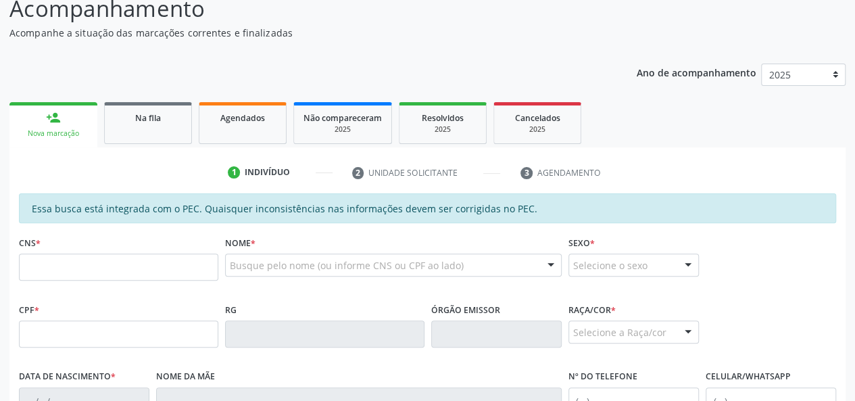
scroll to position [118, 0]
click at [344, 124] on div "Não compareceram" at bounding box center [342, 118] width 78 height 14
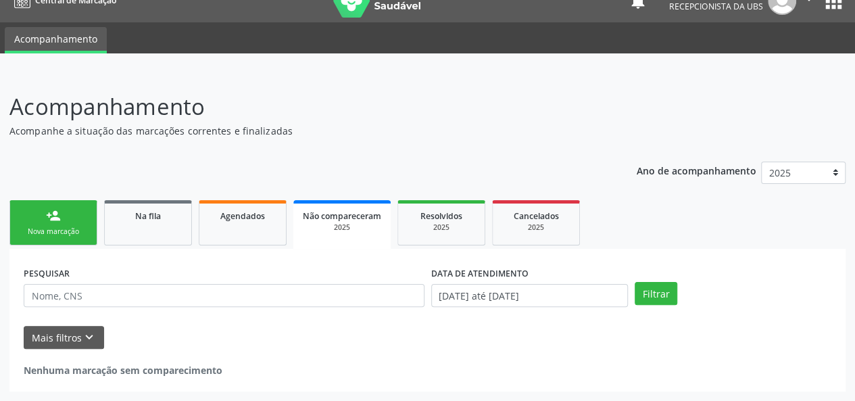
scroll to position [20, 0]
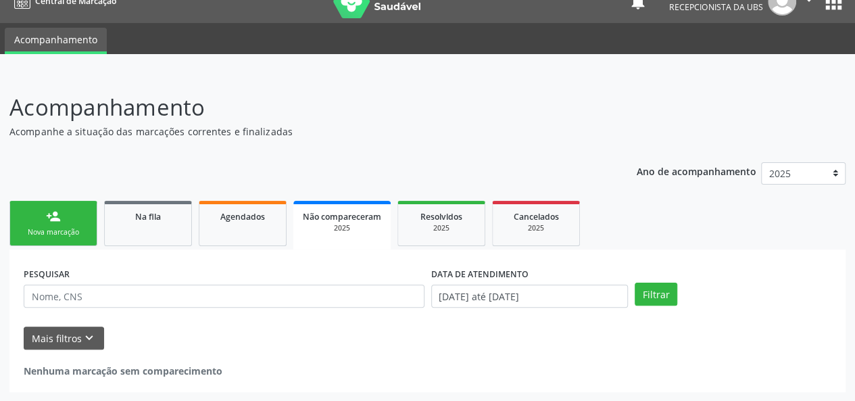
click at [246, 129] on p "Acompanhe a situação das marcações correntes e finalizadas" at bounding box center [301, 131] width 585 height 14
click at [233, 231] on link "Agendados" at bounding box center [243, 223] width 88 height 45
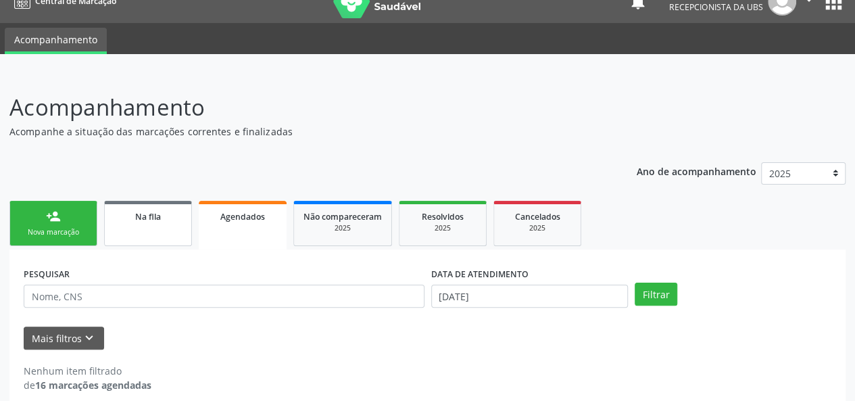
click at [152, 232] on link "Na fila" at bounding box center [148, 223] width 88 height 45
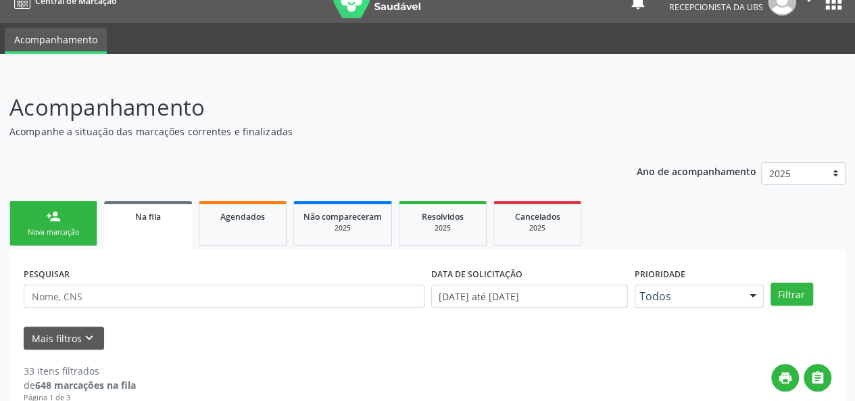
click at [30, 231] on div "Nova marcação" at bounding box center [54, 232] width 68 height 10
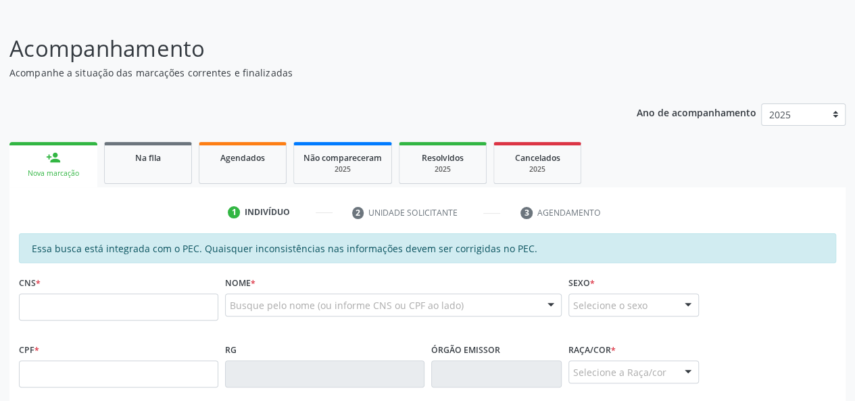
scroll to position [155, 0]
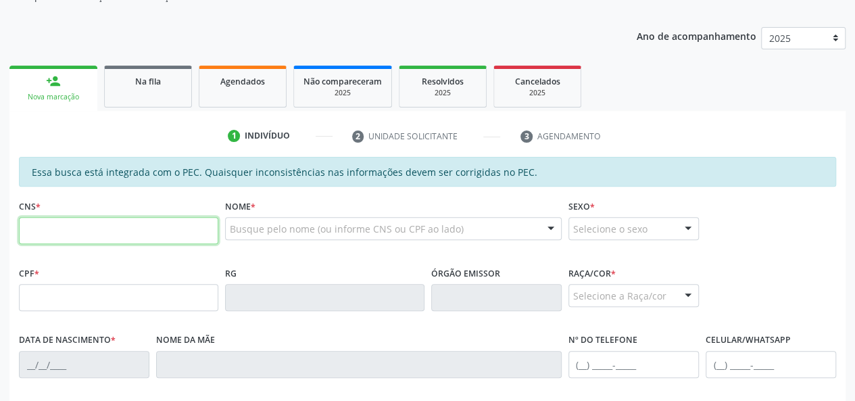
paste input "700 5021 6222 6553"
type input "700 5021 6222 6553"
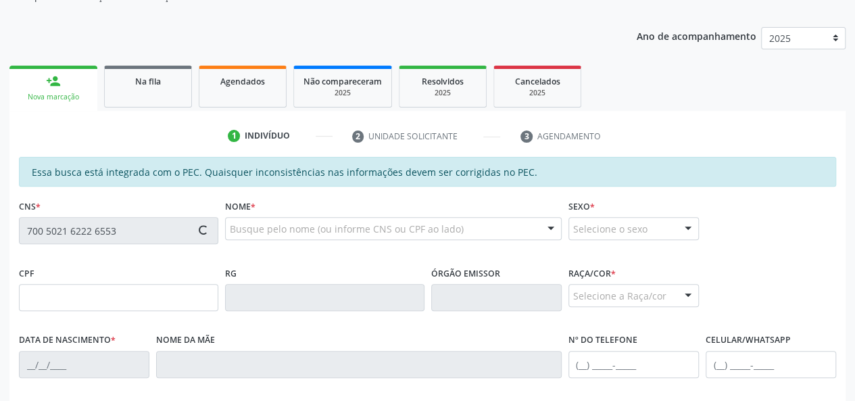
type input "022.590.454-30"
type input "2[DATE]"
type input "[PERSON_NAME] da Conceição"
type input "[PHONE_NUMBER]"
type input "S/N"
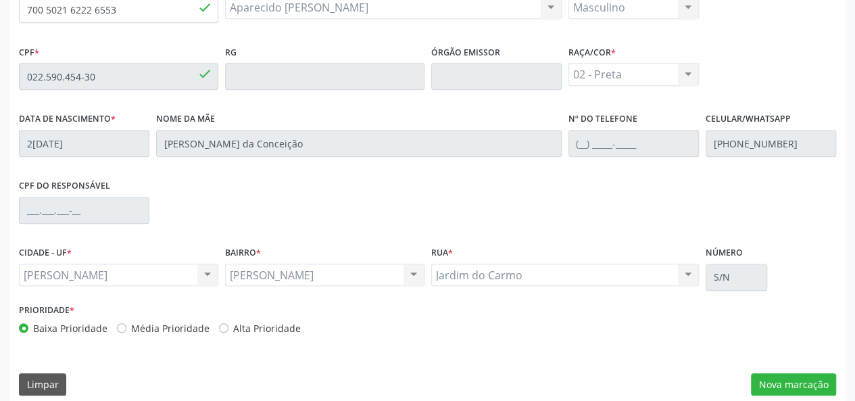
scroll to position [389, 0]
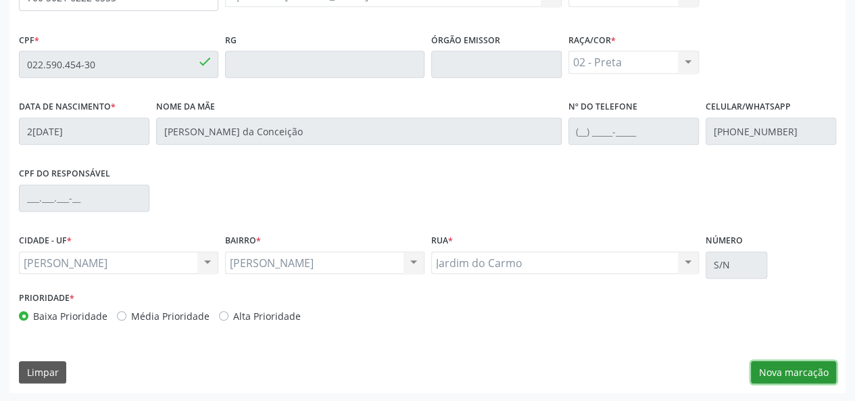
click at [785, 371] on button "Nova marcação" at bounding box center [793, 372] width 85 height 23
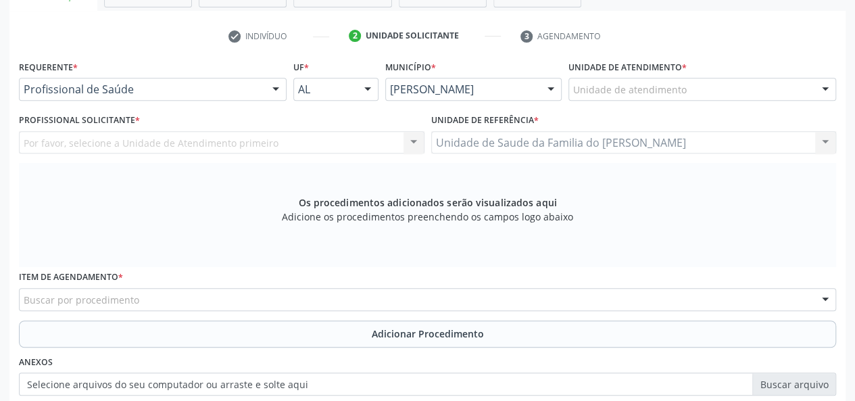
scroll to position [253, 0]
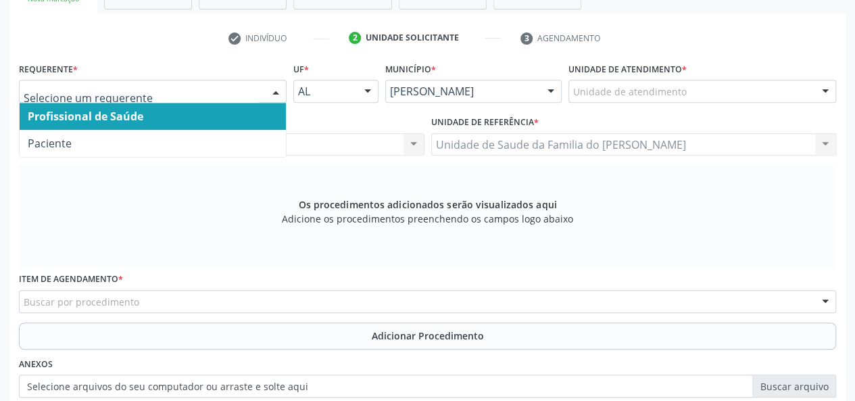
click at [278, 87] on div at bounding box center [276, 91] width 20 height 23
click at [243, 114] on span "Profissional de Saúde" at bounding box center [153, 116] width 266 height 27
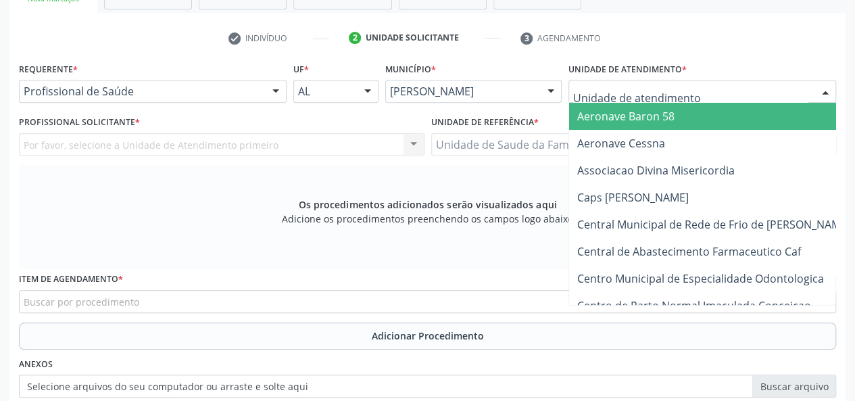
type input "j"
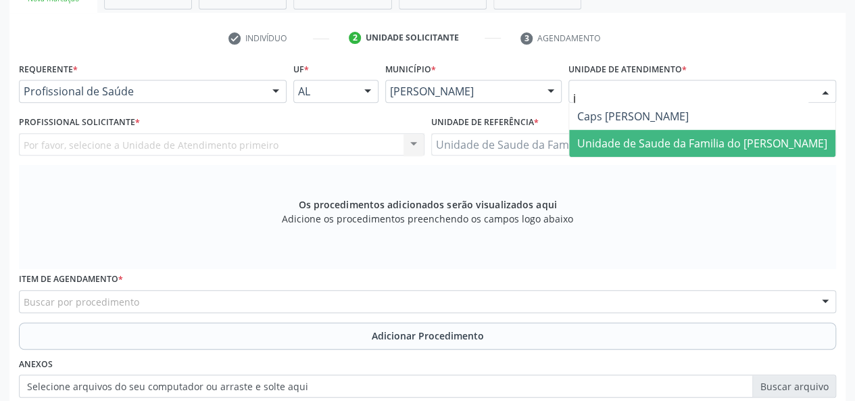
click at [677, 139] on span "Unidade de Saude da Familia do [PERSON_NAME]" at bounding box center [702, 143] width 250 height 15
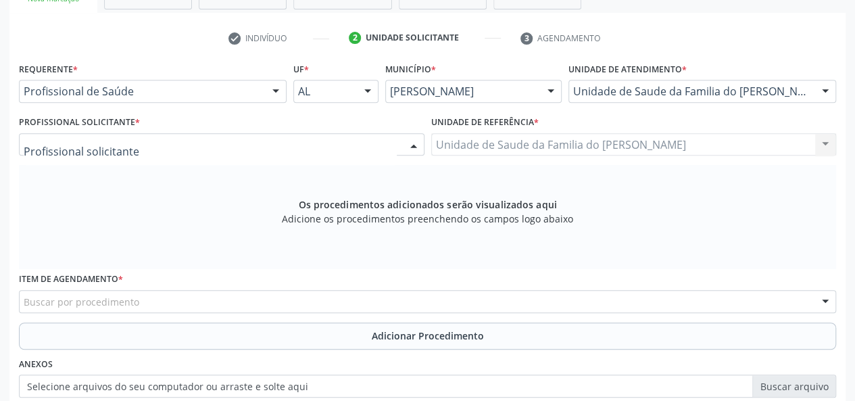
click at [414, 143] on div at bounding box center [413, 145] width 20 height 23
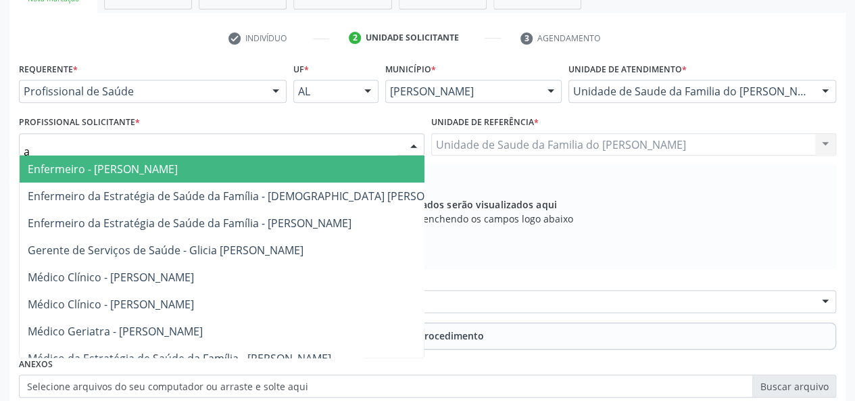
type input "ad"
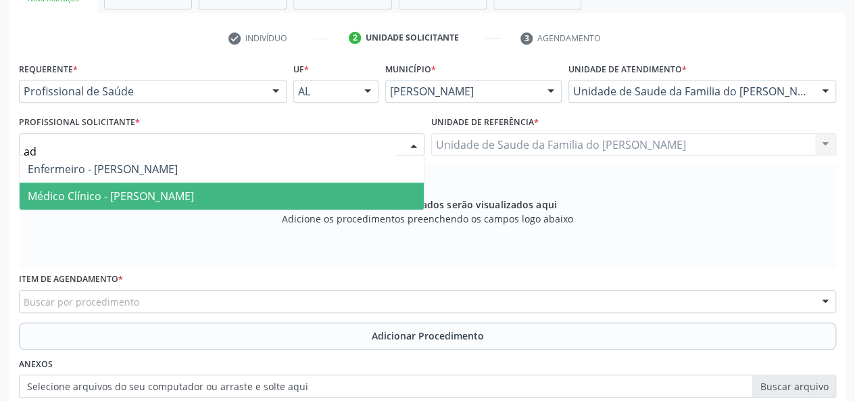
click at [282, 203] on span "Médico Clínico - [PERSON_NAME]" at bounding box center [222, 195] width 404 height 27
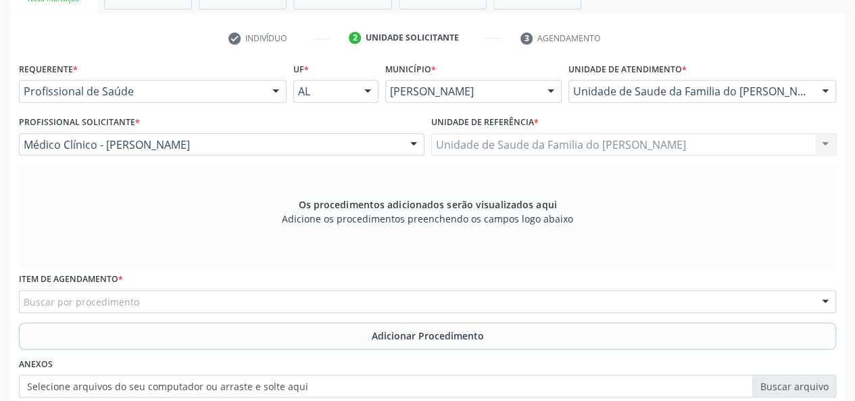
click at [274, 93] on div at bounding box center [276, 91] width 20 height 23
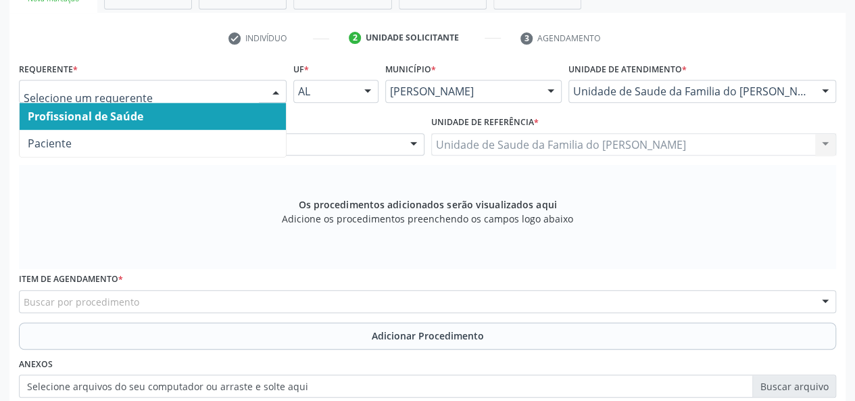
type input "m"
click at [265, 122] on span "Profissional de Saúde" at bounding box center [153, 116] width 266 height 27
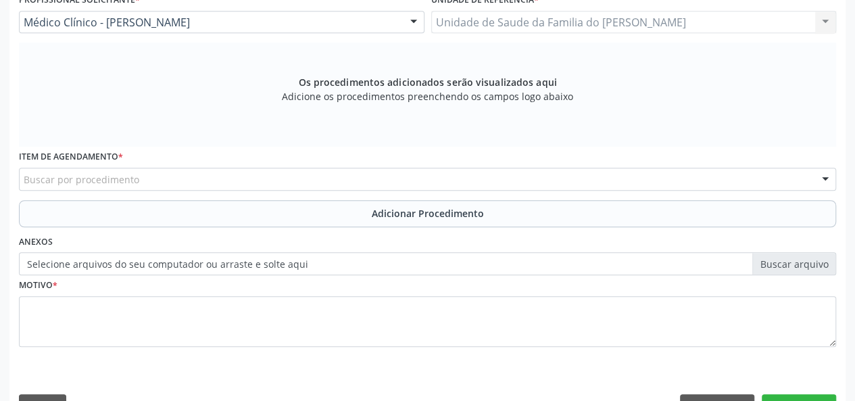
scroll to position [389, 0]
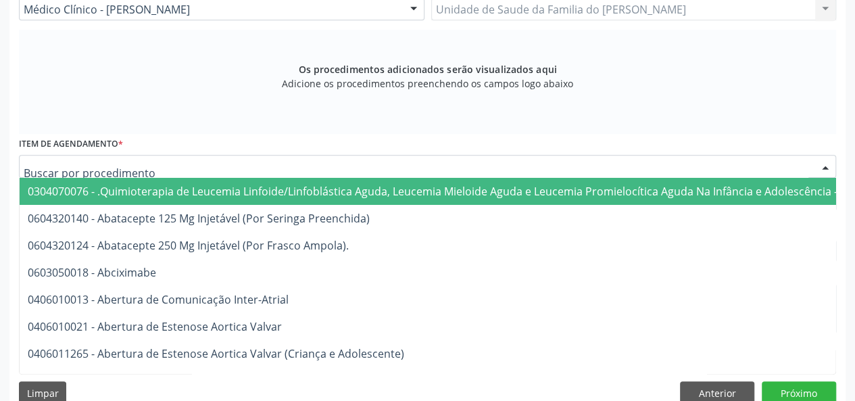
click at [218, 166] on div at bounding box center [427, 166] width 817 height 23
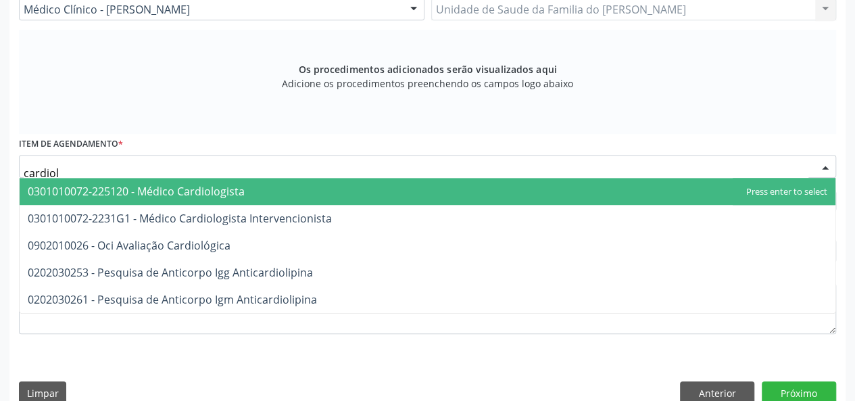
type input "cardiolo"
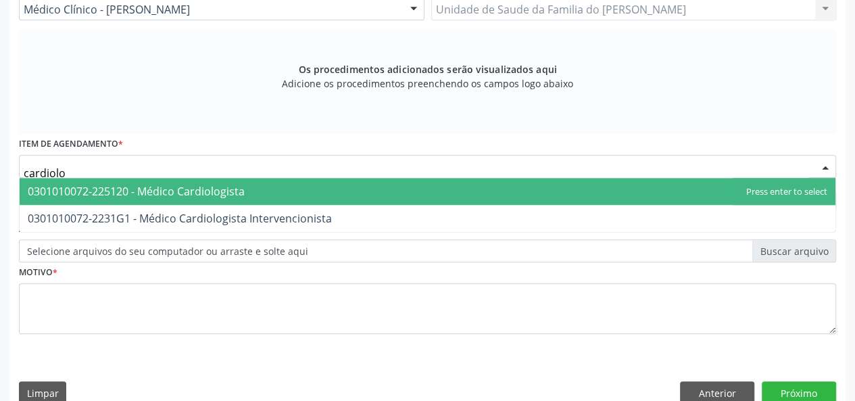
click at [203, 192] on span "0301010072-225120 - Médico Cardiologista" at bounding box center [136, 191] width 217 height 15
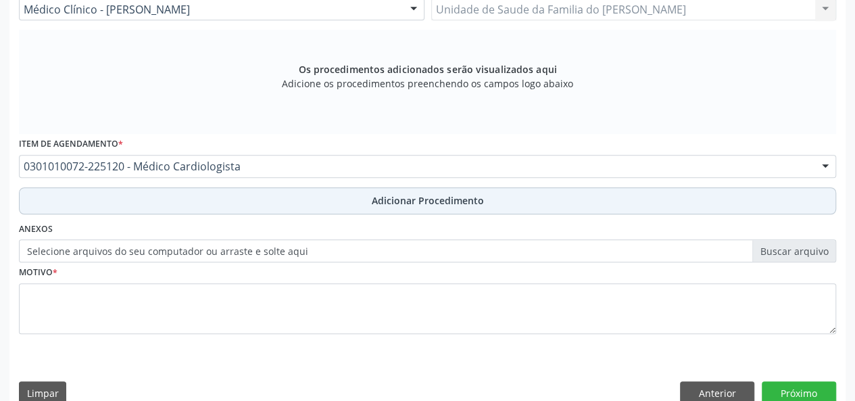
click at [202, 199] on button "Adicionar Procedimento" at bounding box center [427, 200] width 817 height 27
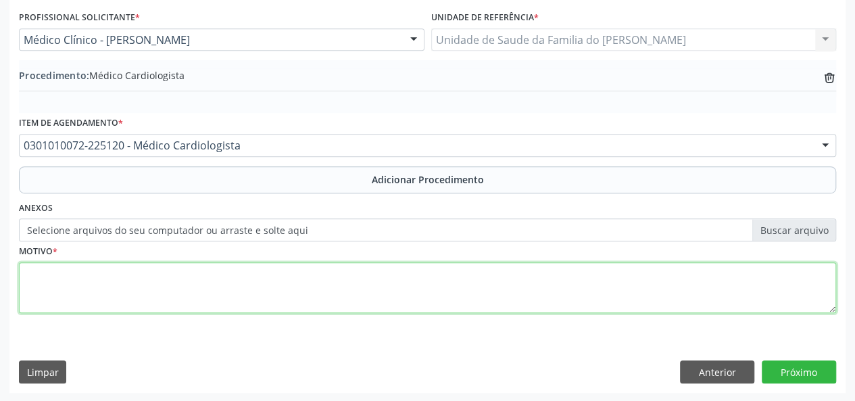
click at [185, 283] on textarea at bounding box center [427, 287] width 817 height 51
click at [52, 272] on textarea "alteracao no eletrocardigrama" at bounding box center [427, 287] width 817 height 51
click at [138, 271] on textarea "alteração no eletrocardigrama" at bounding box center [427, 287] width 817 height 51
type textarea "alteração no electrocardiograma"
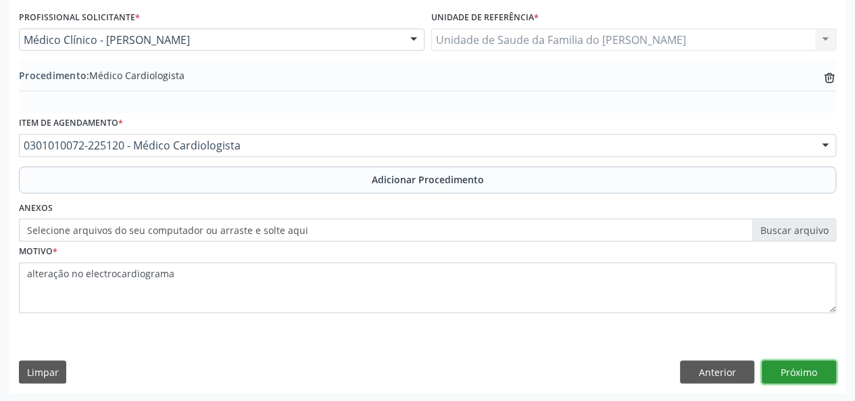
click at [784, 370] on button "Próximo" at bounding box center [799, 371] width 74 height 23
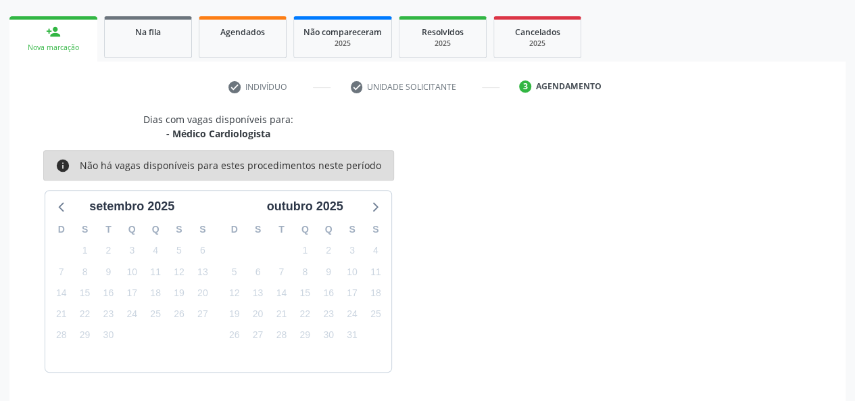
scroll to position [245, 0]
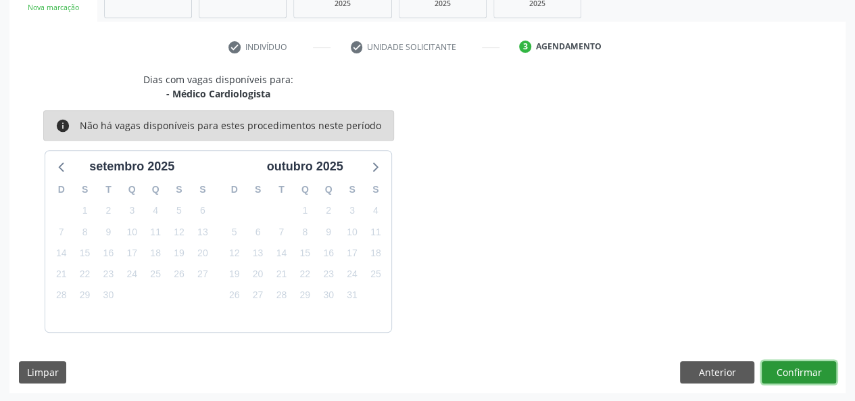
click at [784, 370] on button "Confirmar" at bounding box center [799, 372] width 74 height 23
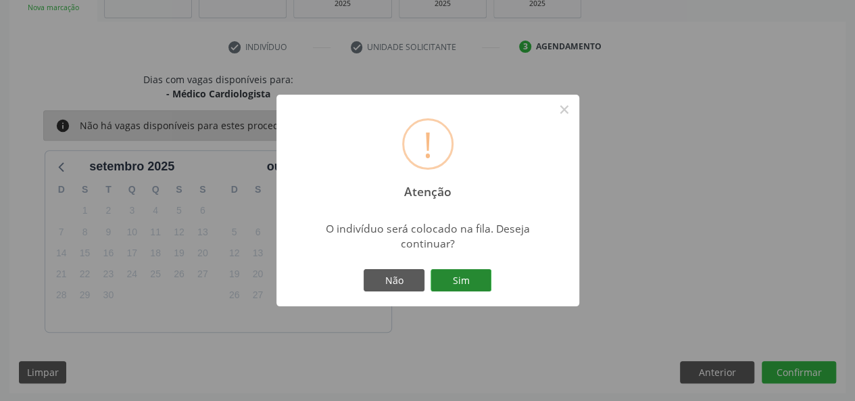
click at [470, 284] on button "Sim" at bounding box center [460, 280] width 61 height 23
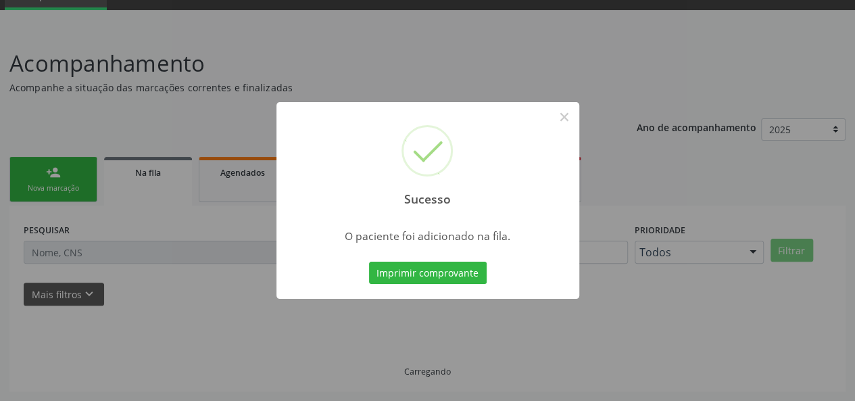
scroll to position [64, 0]
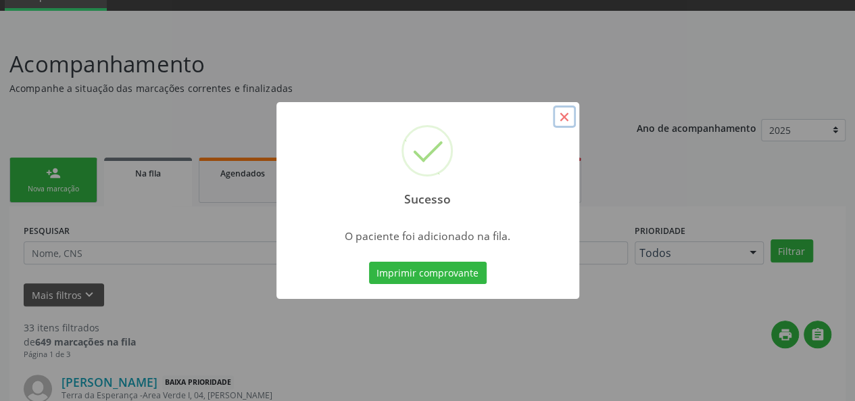
click at [569, 116] on button "×" at bounding box center [564, 116] width 23 height 23
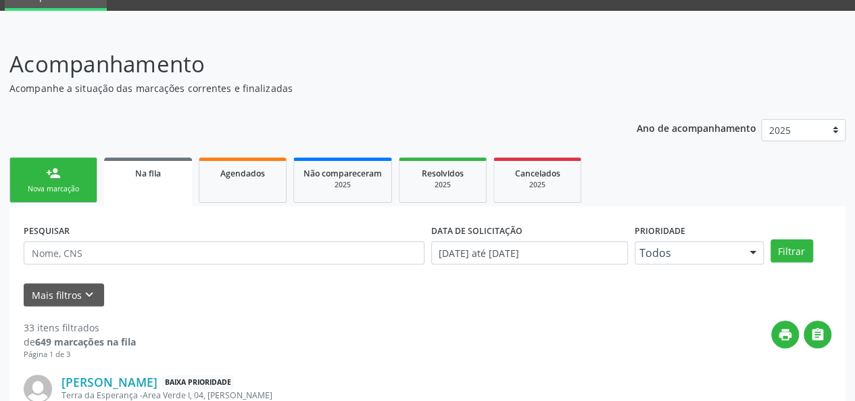
click at [78, 184] on div "Nova marcação" at bounding box center [54, 189] width 68 height 10
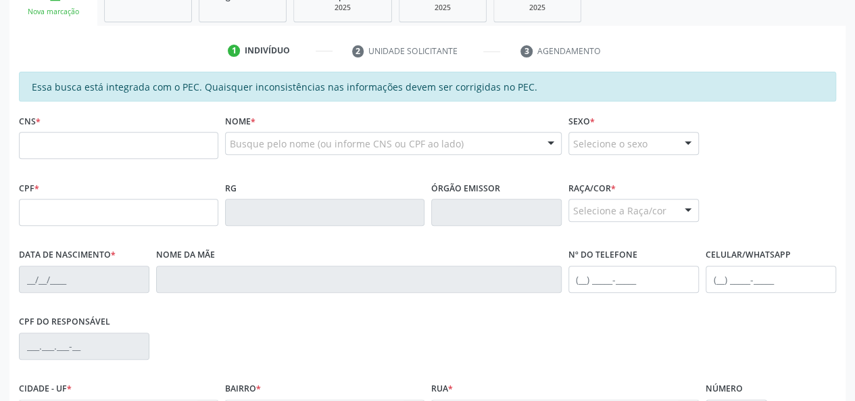
scroll to position [266, 0]
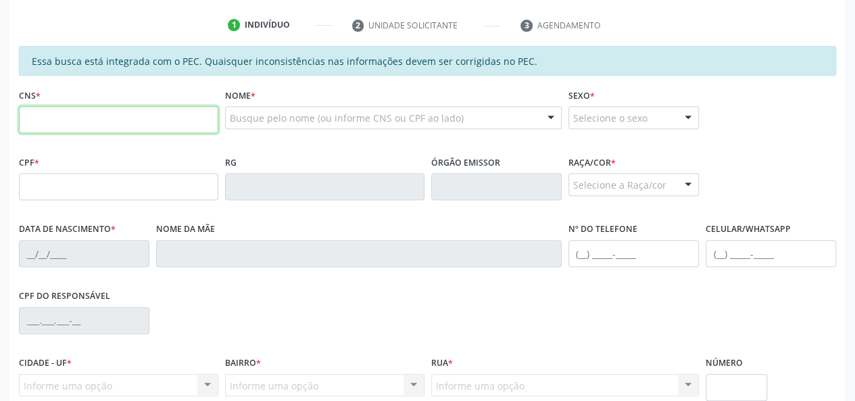
click at [108, 124] on input "text" at bounding box center [118, 119] width 199 height 27
type input "700 4054 5697 3244"
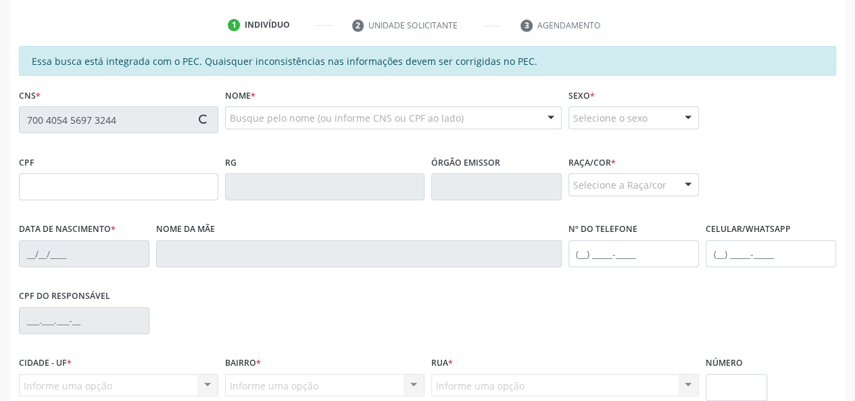
type input "058.908.744-46"
type input "[DATE]"
type input "[PERSON_NAME] da Conceição"
type input "[PHONE_NUMBER]"
type input "S/N"
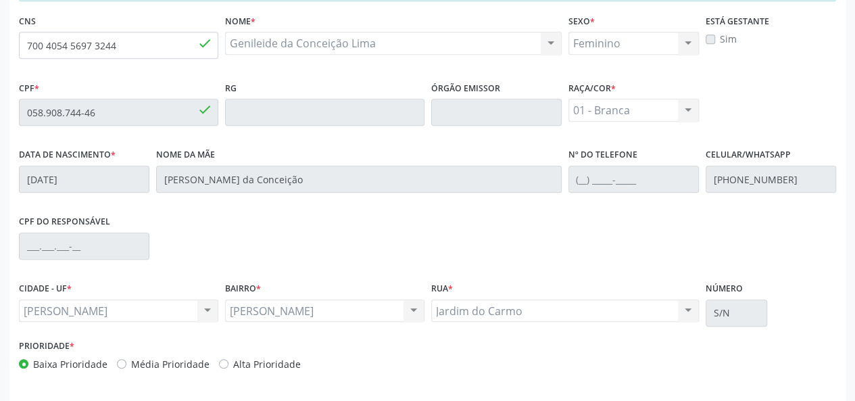
scroll to position [389, 0]
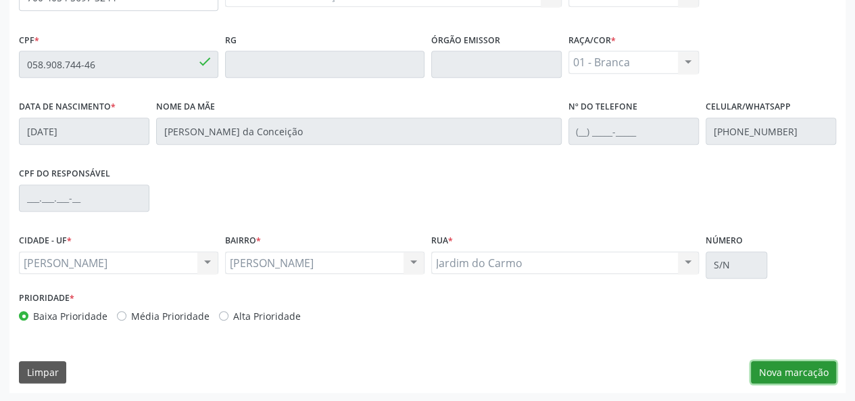
click at [774, 368] on button "Nova marcação" at bounding box center [793, 372] width 85 height 23
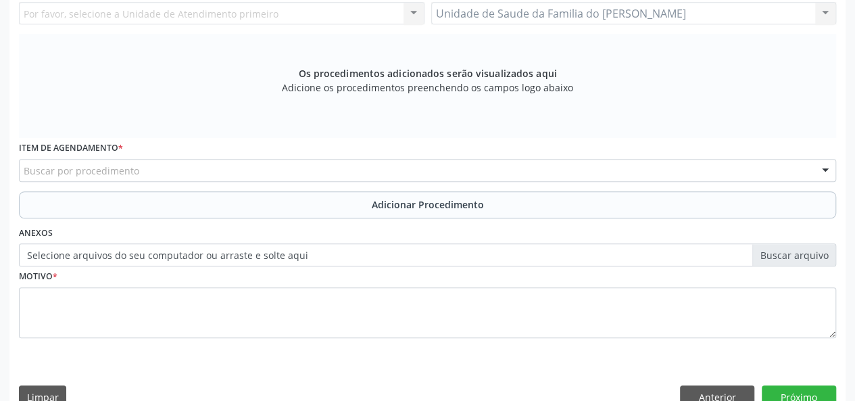
scroll to position [253, 0]
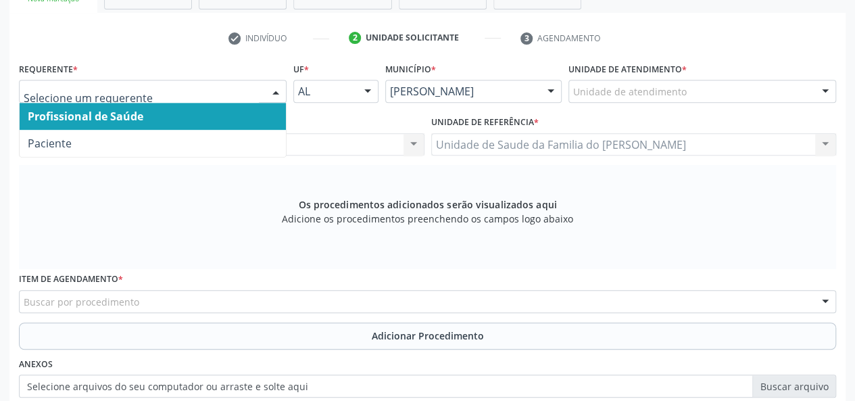
click at [228, 113] on span "Profissional de Saúde" at bounding box center [153, 116] width 266 height 27
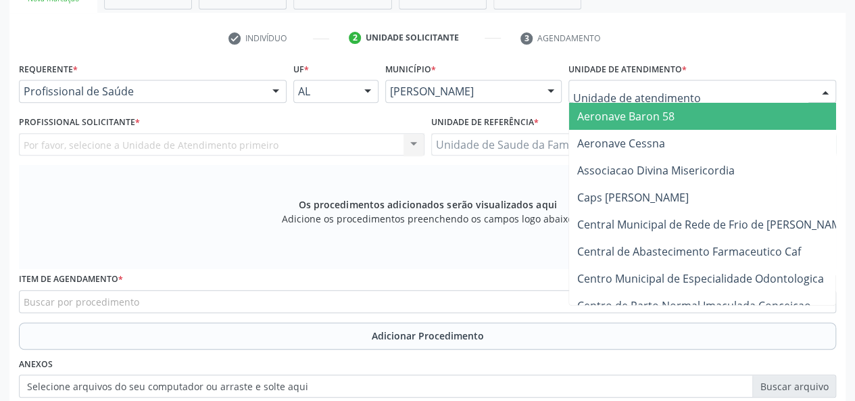
type input "j"
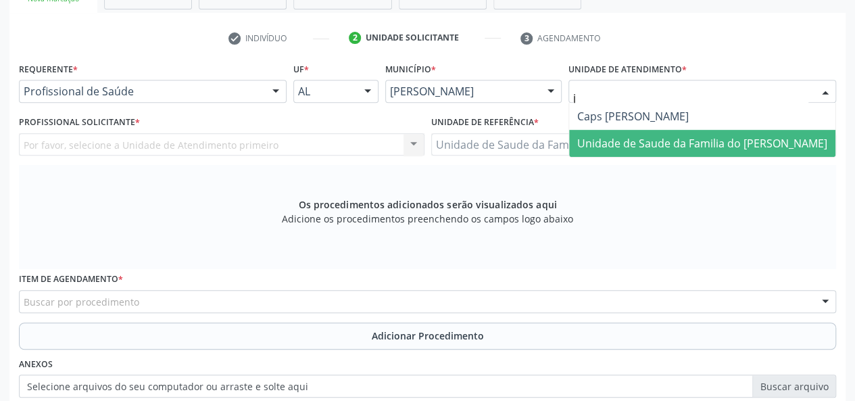
click at [642, 138] on span "Unidade de Saude da Familia do [PERSON_NAME]" at bounding box center [702, 143] width 250 height 15
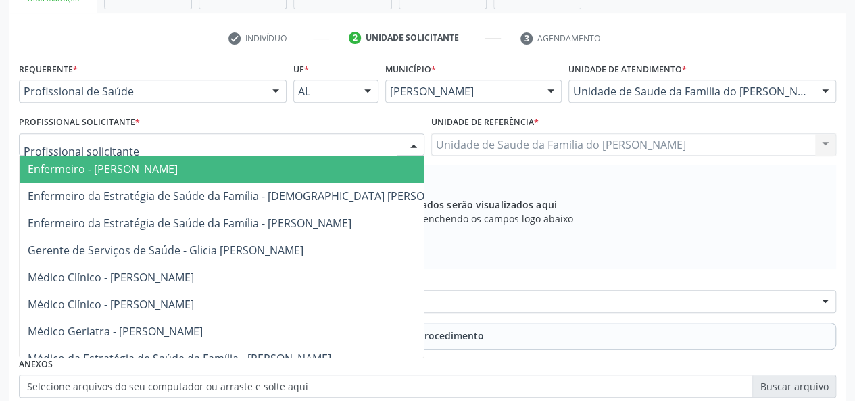
click at [412, 144] on div at bounding box center [413, 145] width 20 height 23
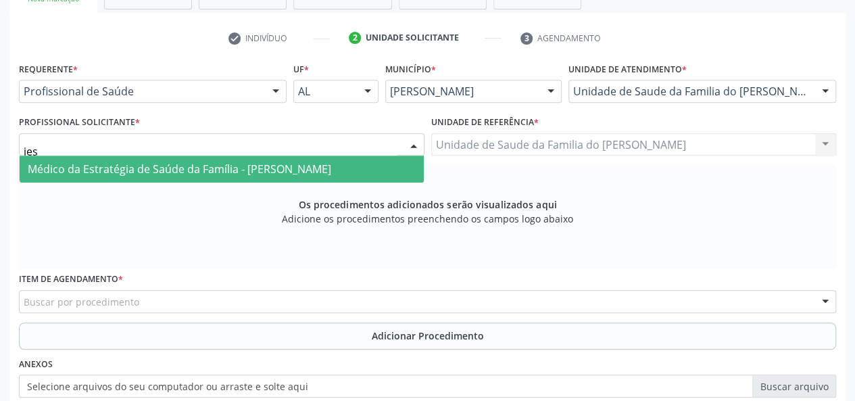
type input "[PERSON_NAME]"
click at [331, 171] on span "Médico da Estratégia de Saúde da Família - [PERSON_NAME]" at bounding box center [179, 169] width 303 height 15
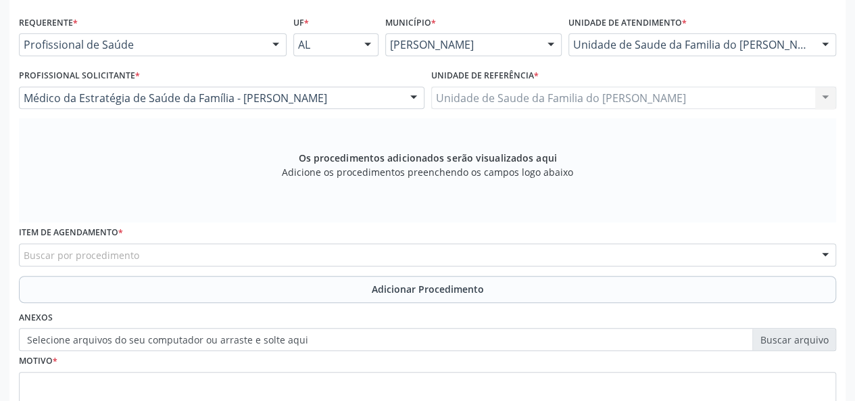
scroll to position [321, 0]
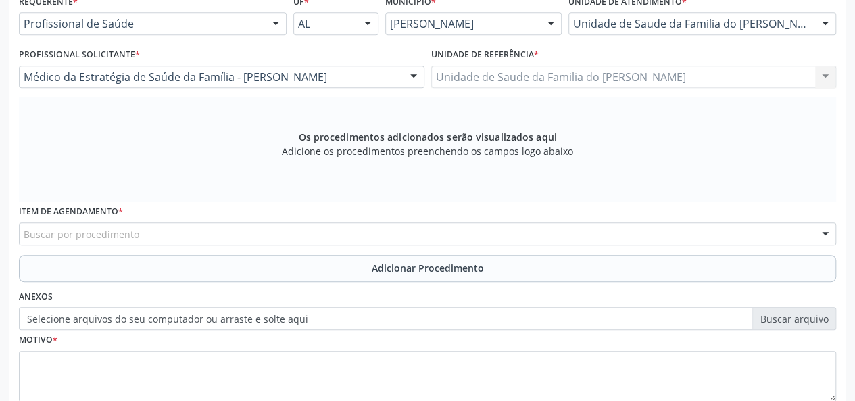
click at [348, 232] on div "Buscar por procedimento" at bounding box center [427, 233] width 817 height 23
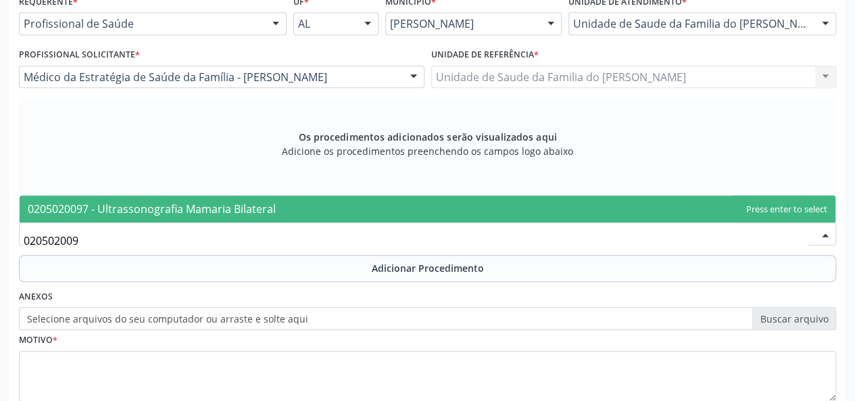
type input "0205020097"
click at [336, 221] on span "0205020097 - Ultrassonografia Mamaria Bilateral" at bounding box center [428, 208] width 816 height 27
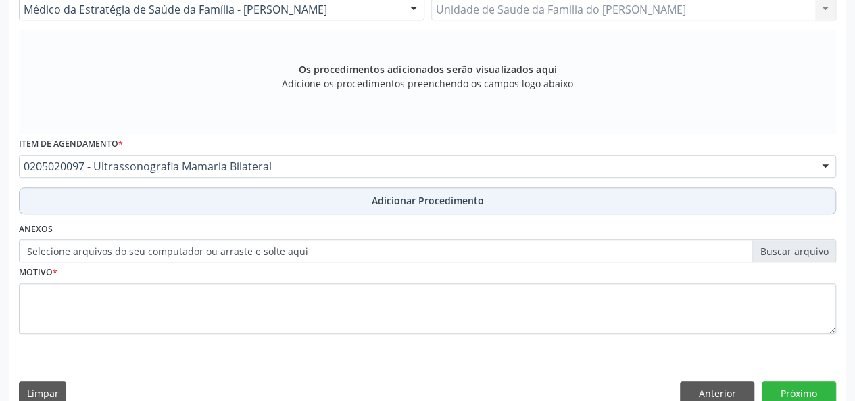
click at [346, 197] on button "Adicionar Procedimento" at bounding box center [427, 200] width 817 height 27
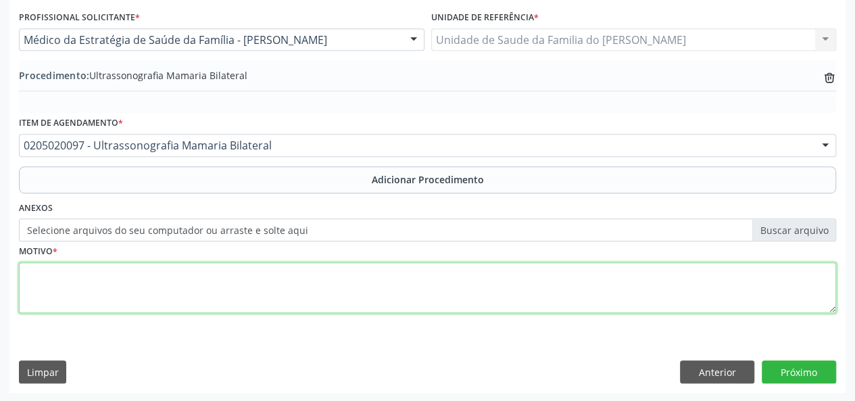
click at [270, 294] on textarea at bounding box center [427, 287] width 817 height 51
click at [49, 274] on textarea "rastreamento" at bounding box center [427, 287] width 817 height 51
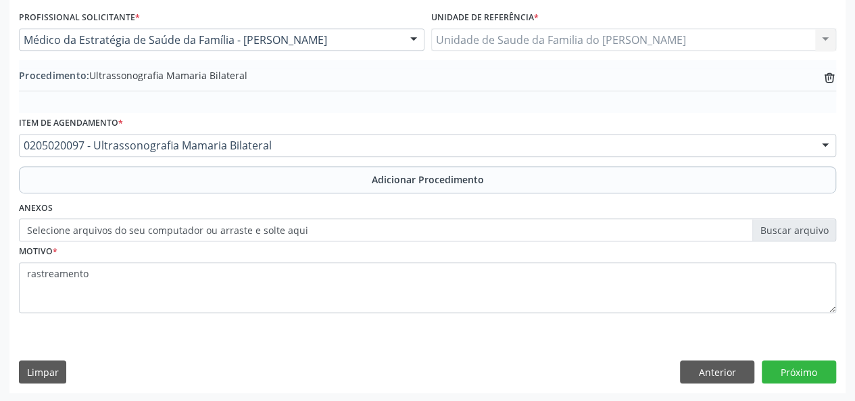
drag, startPoint x: 49, startPoint y: 274, endPoint x: 94, endPoint y: 318, distance: 63.1
click at [94, 318] on fieldset "Motivo * rastreamento" at bounding box center [427, 281] width 817 height 81
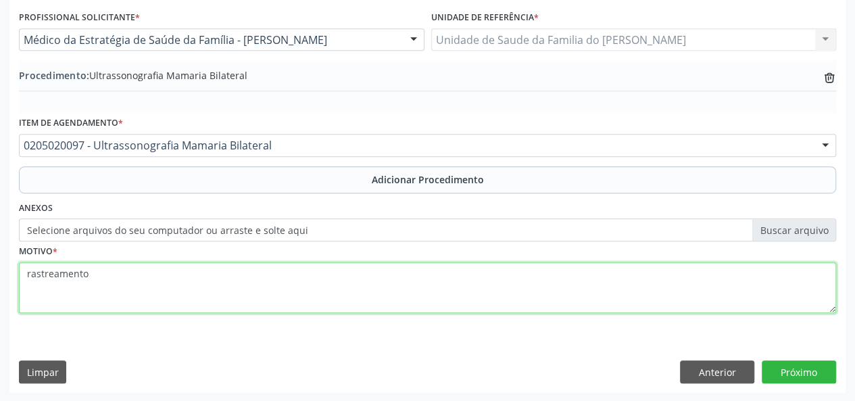
click at [30, 274] on textarea "rastreamento" at bounding box center [427, 287] width 817 height 51
click at [58, 276] on textarea "Rastreamento" at bounding box center [427, 287] width 817 height 51
drag, startPoint x: 58, startPoint y: 276, endPoint x: 249, endPoint y: 294, distance: 191.4
click at [249, 294] on textarea "Rastreamento" at bounding box center [427, 287] width 817 height 51
click at [280, 298] on textarea "Rastreamento" at bounding box center [427, 287] width 817 height 51
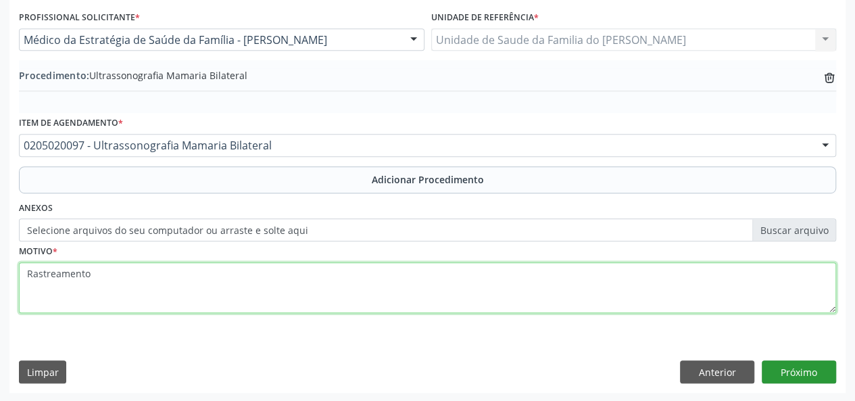
type textarea "Rastreamento"
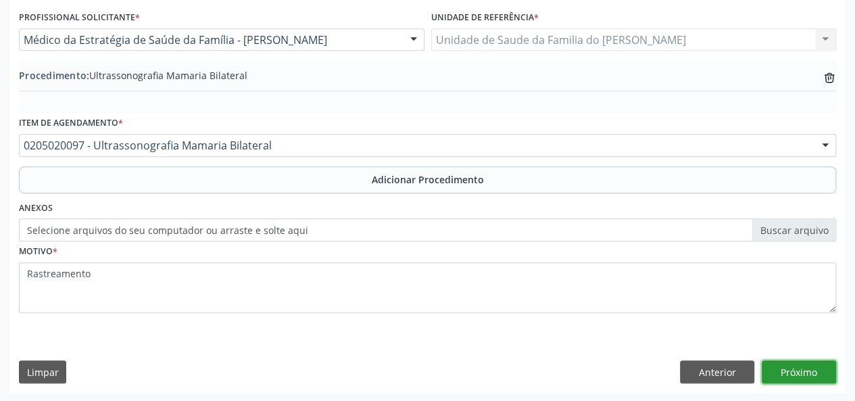
click at [792, 365] on button "Próximo" at bounding box center [799, 371] width 74 height 23
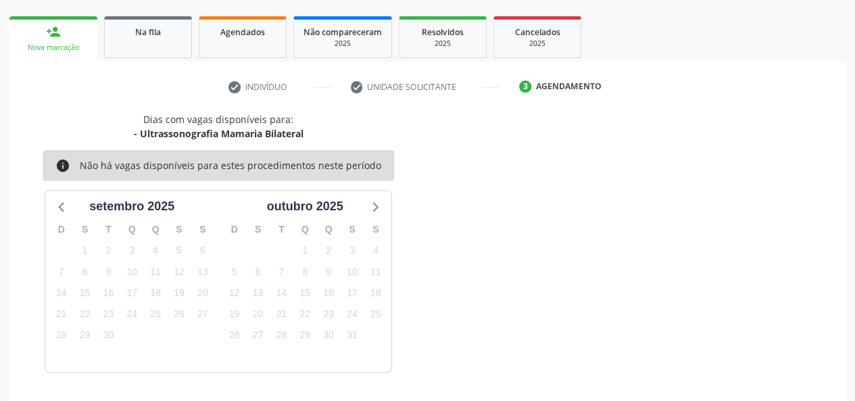
scroll to position [245, 0]
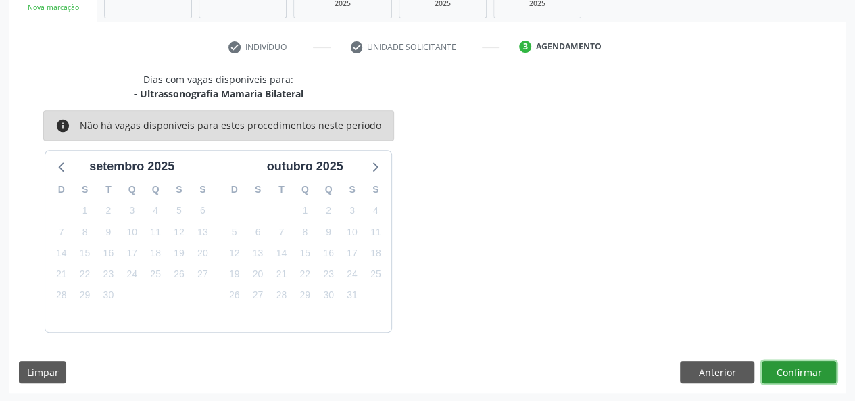
click at [792, 365] on button "Confirmar" at bounding box center [799, 372] width 74 height 23
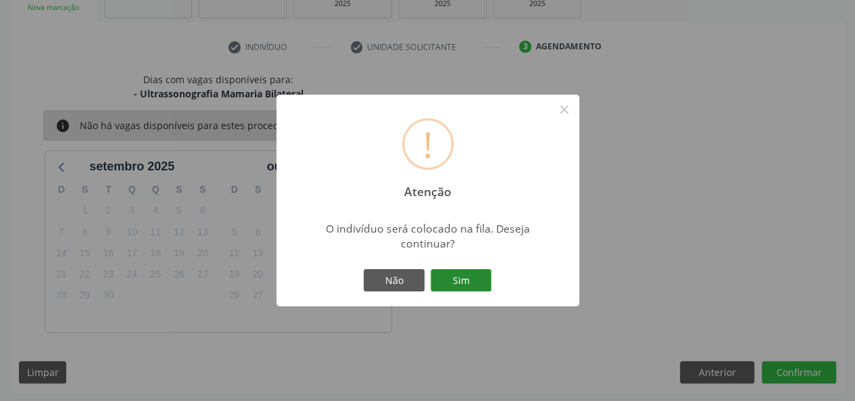
click at [449, 276] on button "Sim" at bounding box center [460, 280] width 61 height 23
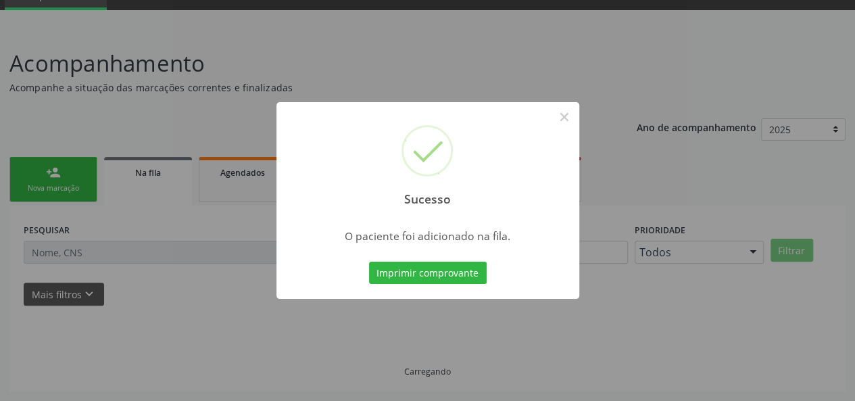
scroll to position [64, 0]
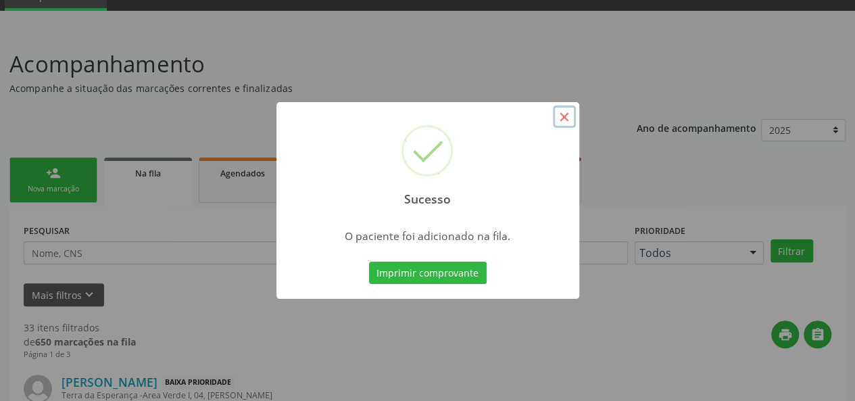
click at [560, 118] on button "×" at bounding box center [564, 116] width 23 height 23
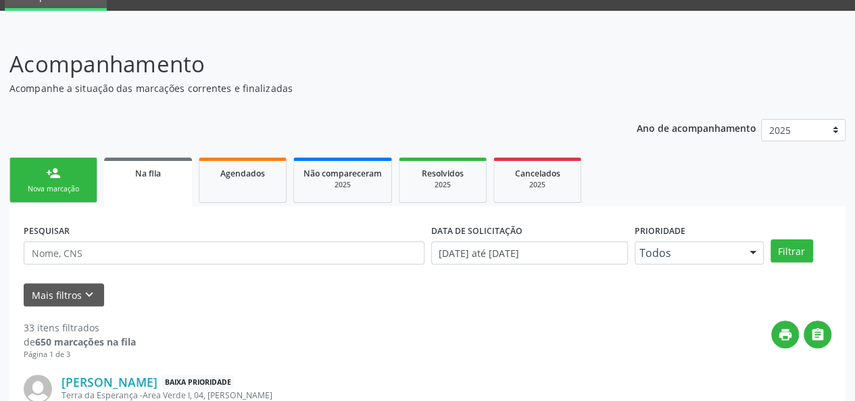
click at [44, 180] on link "person_add Nova marcação" at bounding box center [53, 179] width 88 height 45
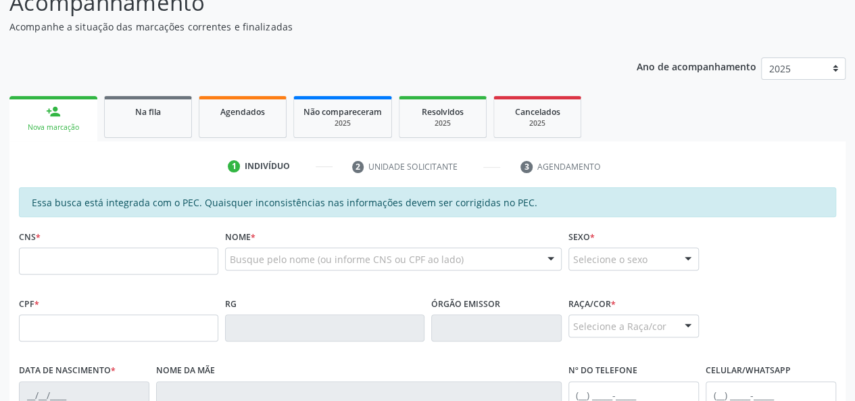
scroll to position [131, 0]
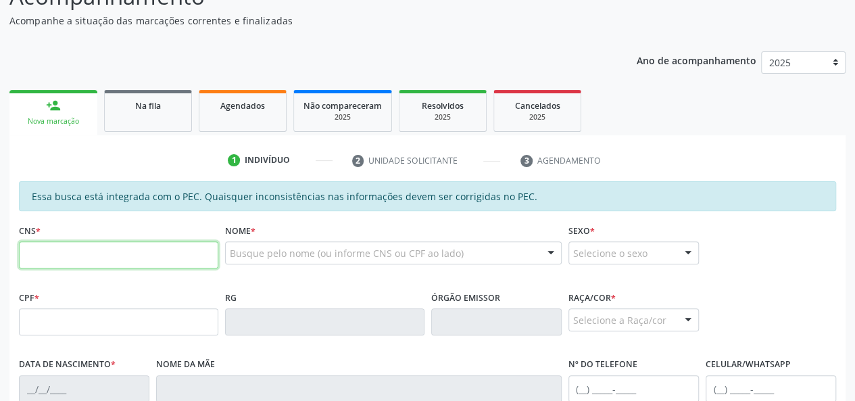
click at [65, 257] on input "text" at bounding box center [118, 254] width 199 height 27
type input "706 8067 3705 0324"
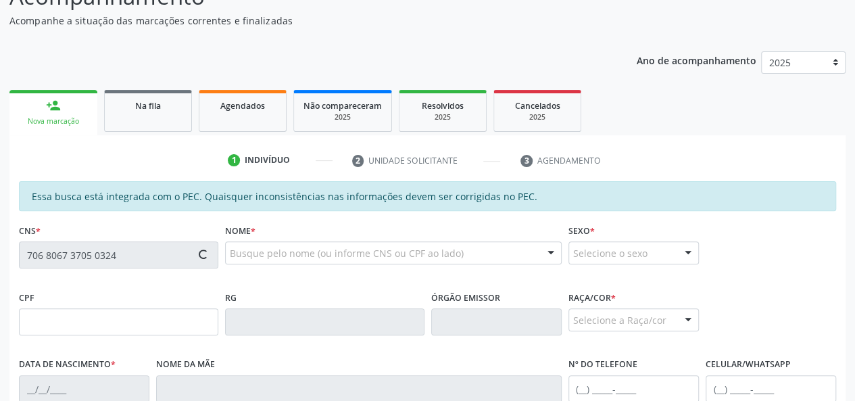
type input "066.256.984-90"
type input "1[DATE]"
type input "[PERSON_NAME]"
type input "[PHONE_NUMBER]"
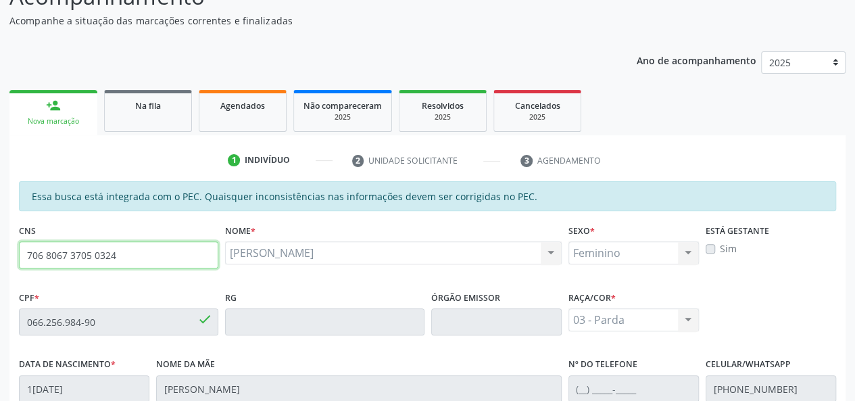
click at [74, 251] on input "706 8067 3705 0324" at bounding box center [118, 254] width 199 height 27
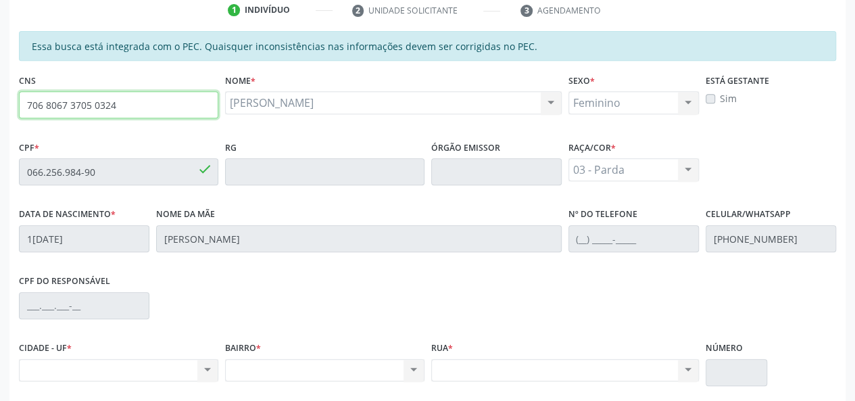
scroll to position [253, 0]
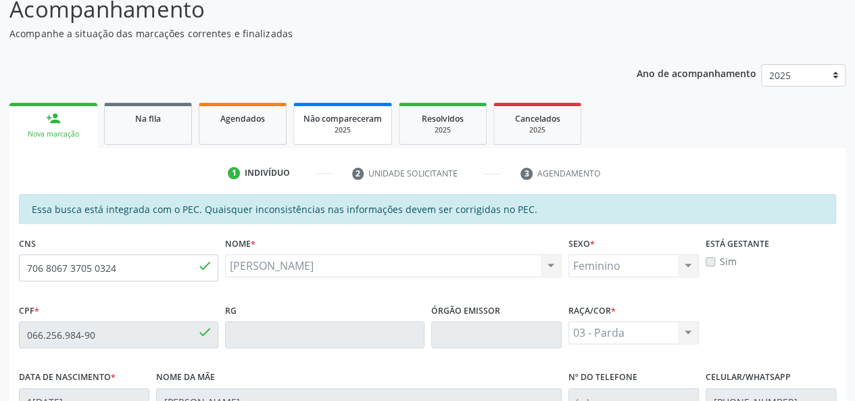
click at [330, 126] on div "2025" at bounding box center [342, 130] width 78 height 10
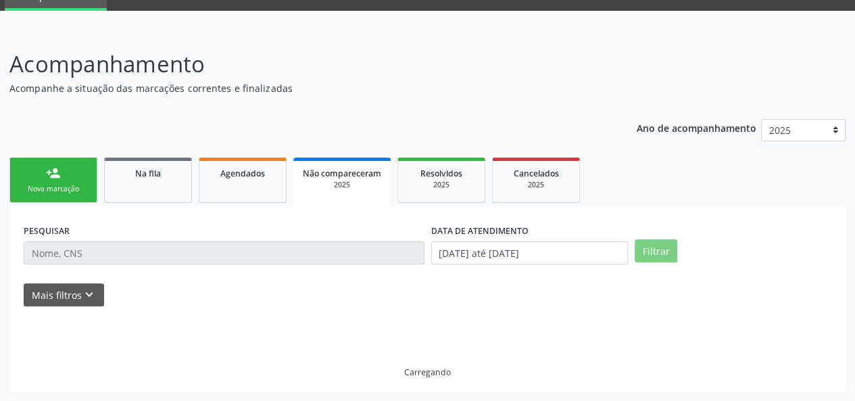
scroll to position [20, 0]
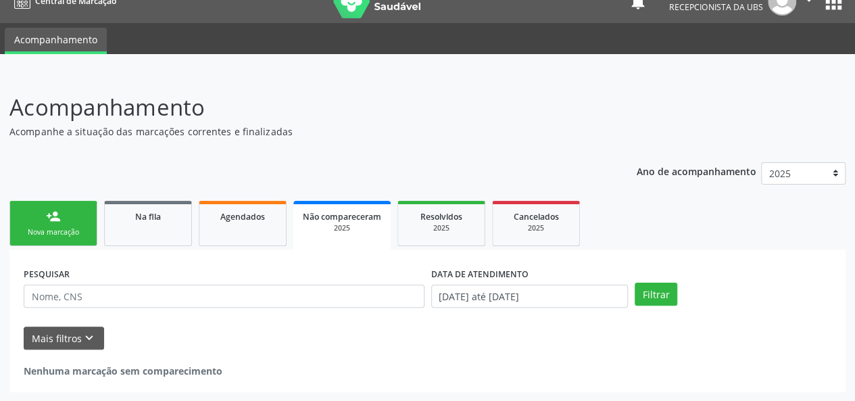
click at [61, 225] on link "person_add Nova marcação" at bounding box center [53, 223] width 88 height 45
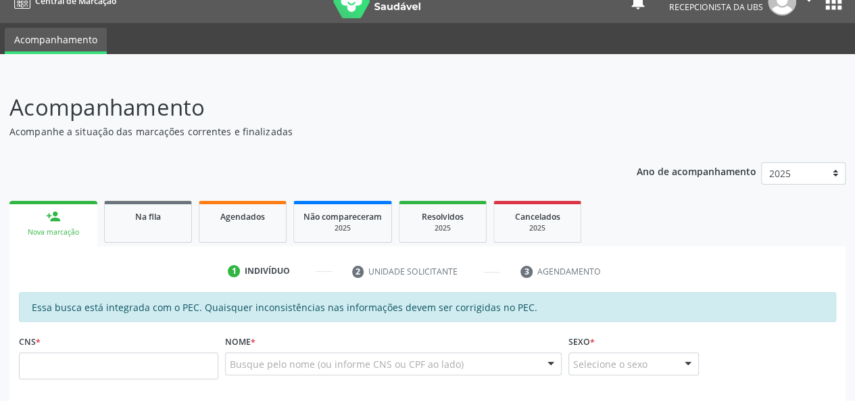
scroll to position [223, 0]
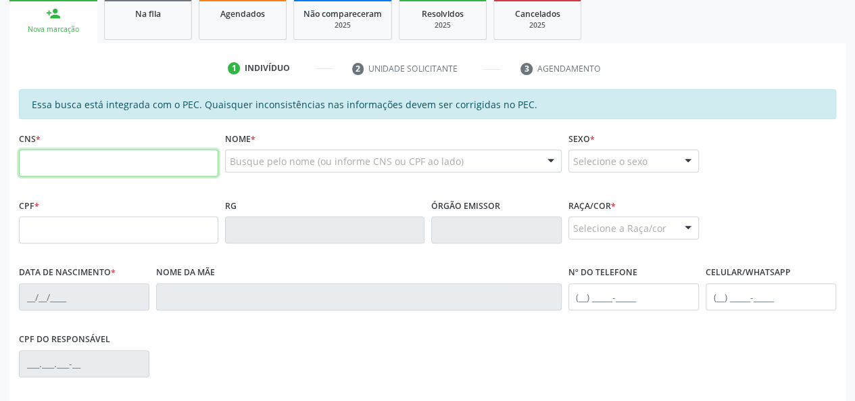
paste input "706 8067 3705 0324"
type input "706 8067 3705 0324"
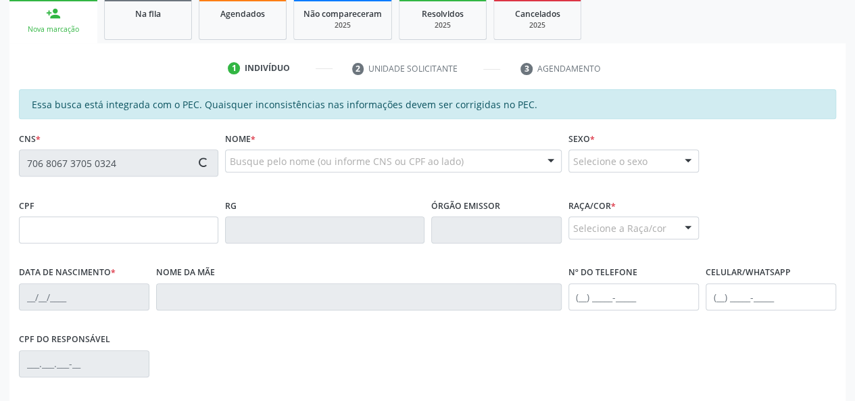
type input "066.256.984-90"
type input "1[DATE]"
type input "[PERSON_NAME]"
type input "[PHONE_NUMBER]"
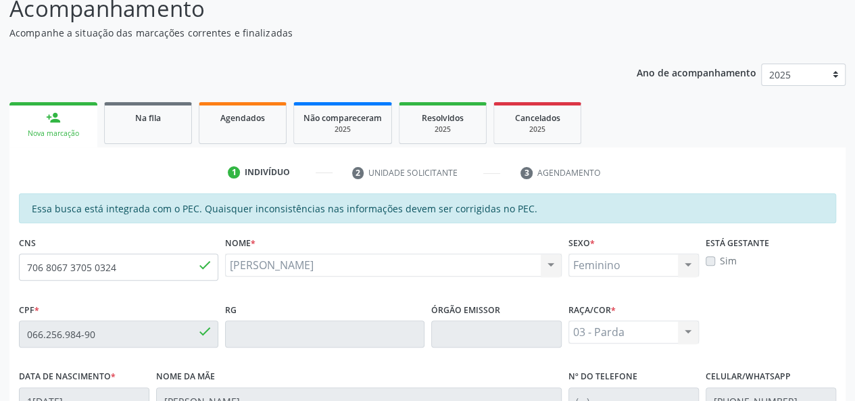
scroll to position [118, 0]
click at [356, 125] on div "2025" at bounding box center [342, 130] width 78 height 10
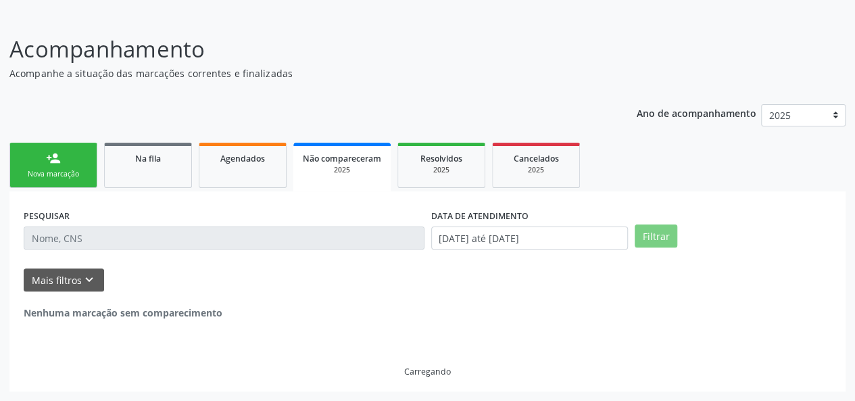
scroll to position [20, 0]
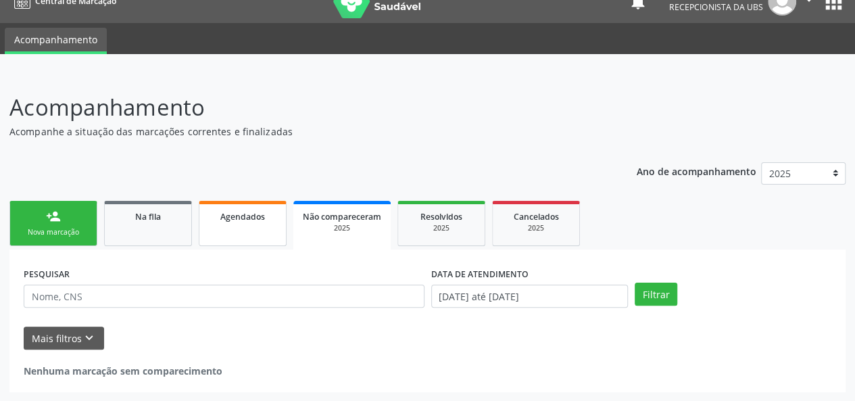
click at [239, 233] on link "Agendados" at bounding box center [243, 223] width 88 height 45
click at [157, 228] on link "Na fila" at bounding box center [148, 223] width 88 height 45
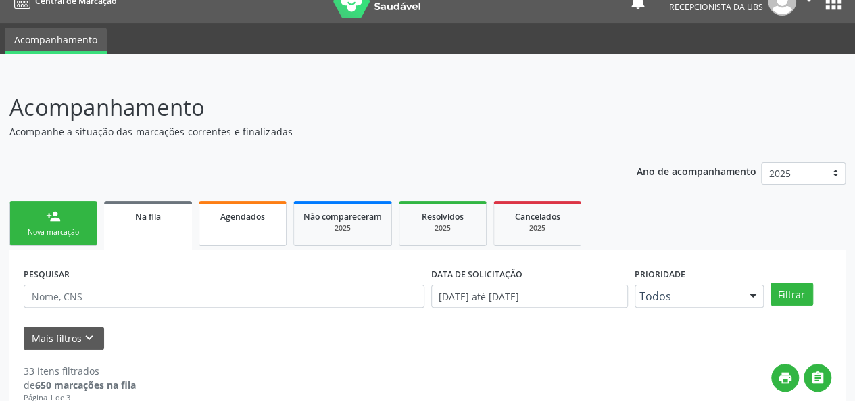
click at [249, 216] on span "Agendados" at bounding box center [242, 216] width 45 height 11
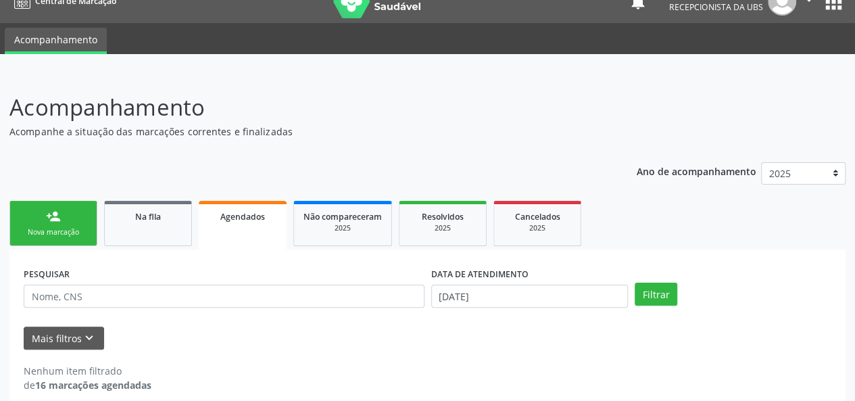
click at [30, 212] on link "person_add Nova marcação" at bounding box center [53, 223] width 88 height 45
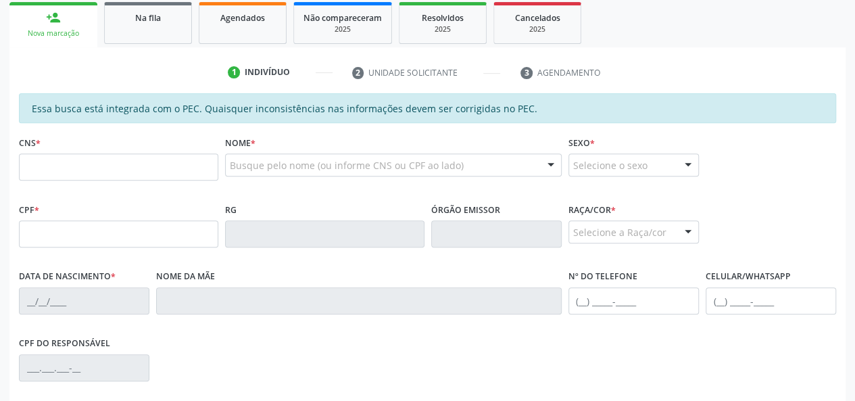
scroll to position [223, 0]
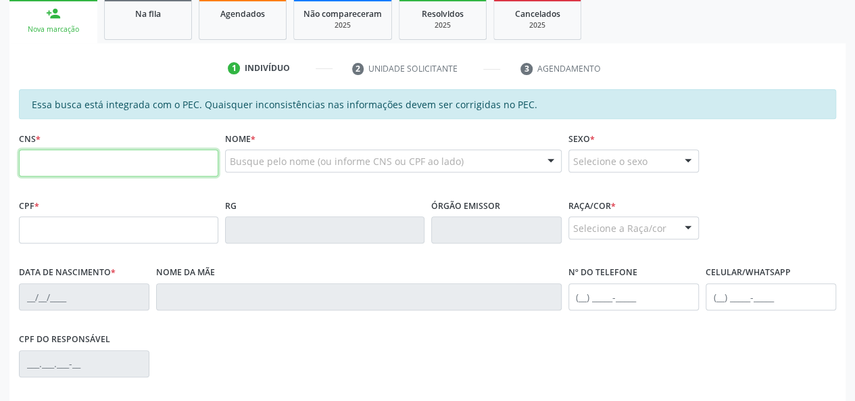
paste input "706 8067 3705 0324"
type input "706 8067 3705 0324"
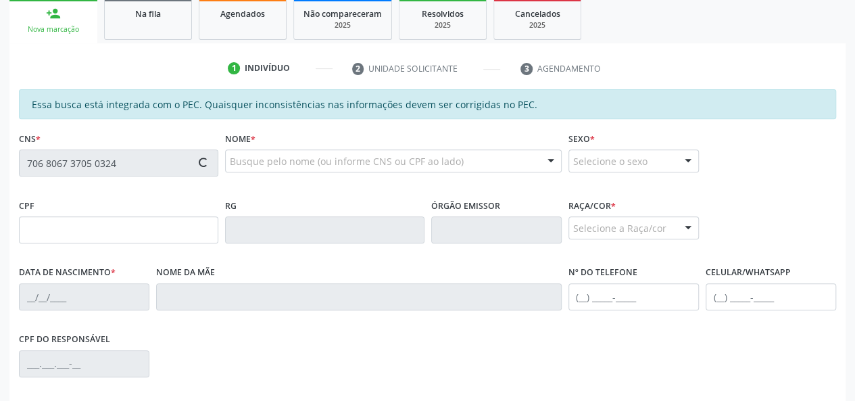
type input "066.256.984-90"
type input "1[DATE]"
type input "[PERSON_NAME]"
type input "[PHONE_NUMBER]"
type input "S/N"
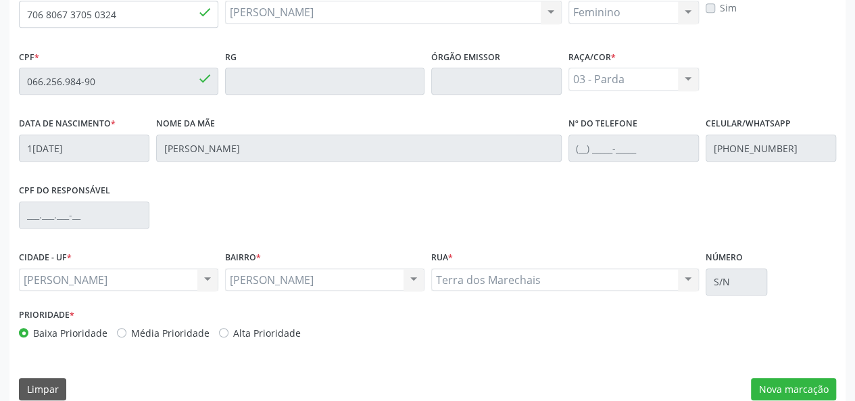
scroll to position [389, 0]
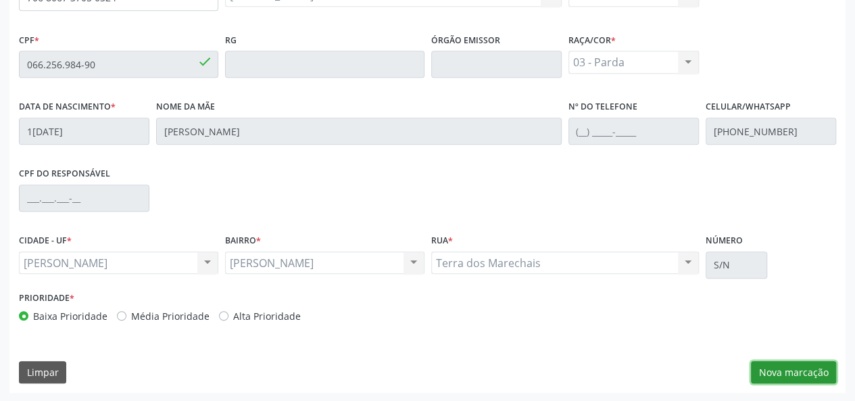
click at [772, 375] on button "Nova marcação" at bounding box center [793, 372] width 85 height 23
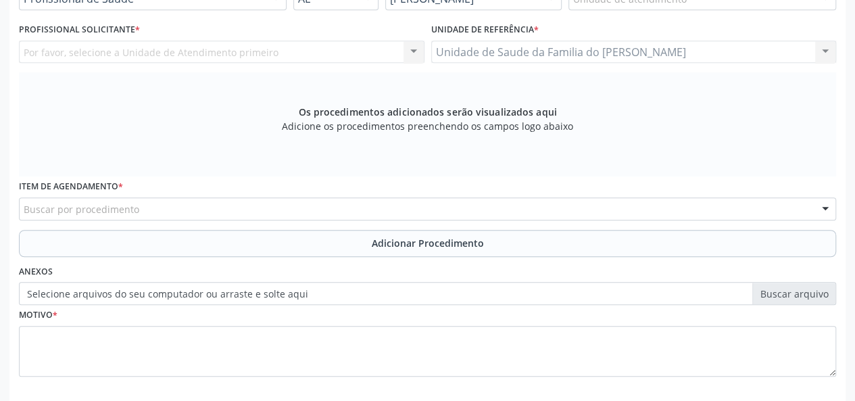
scroll to position [253, 0]
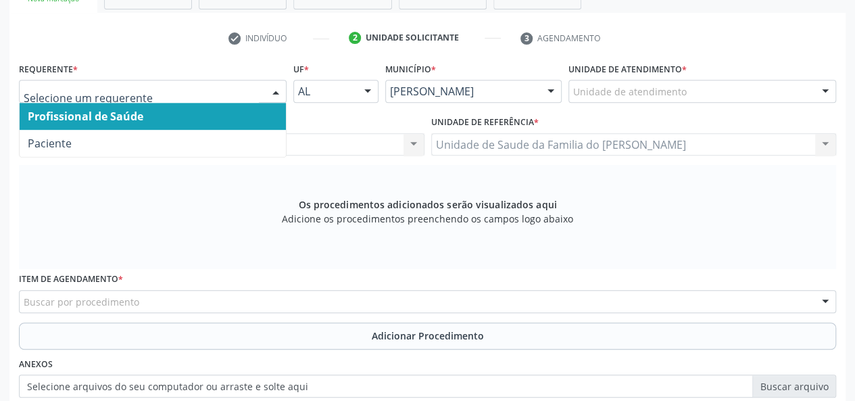
click at [269, 93] on div at bounding box center [276, 91] width 20 height 23
click at [227, 115] on span "Profissional de Saúde" at bounding box center [153, 116] width 266 height 27
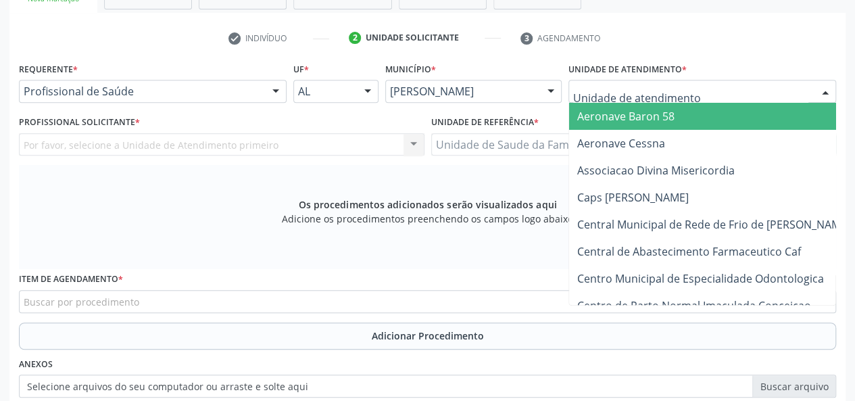
type input "J"
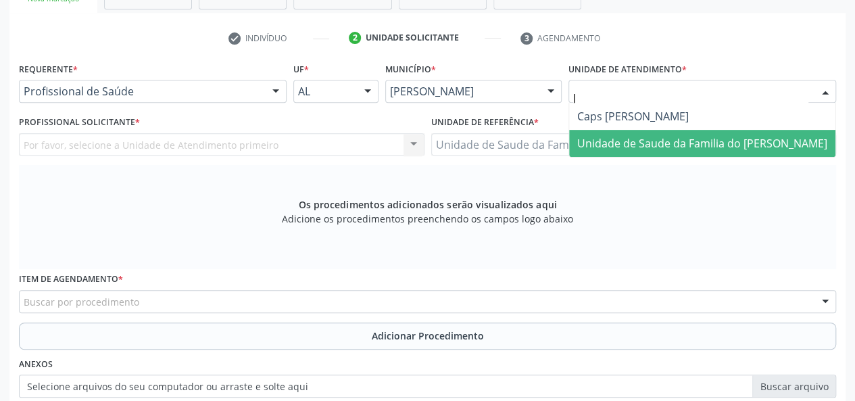
click at [658, 143] on span "Unidade de Saude da Familia do [PERSON_NAME]" at bounding box center [702, 143] width 250 height 15
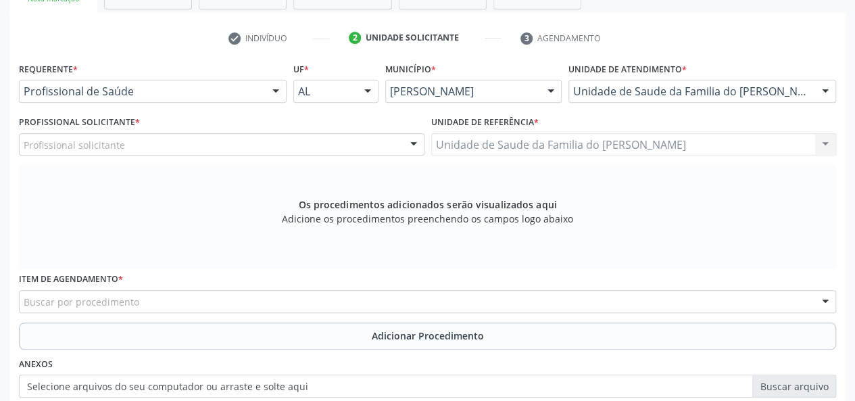
click at [416, 145] on div at bounding box center [413, 145] width 20 height 23
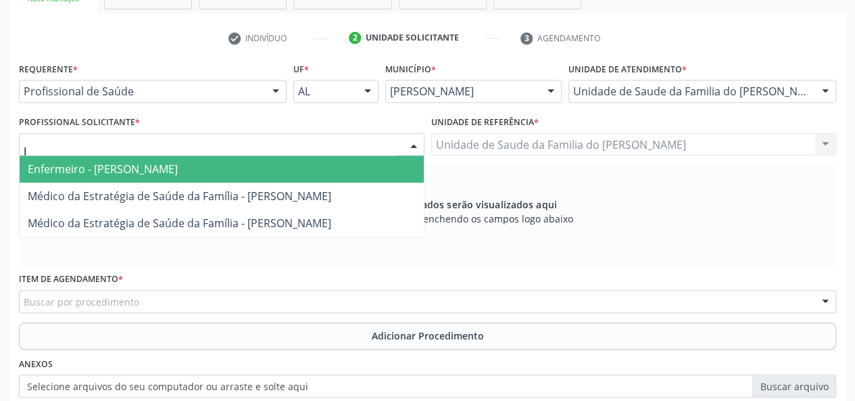
type input "JE"
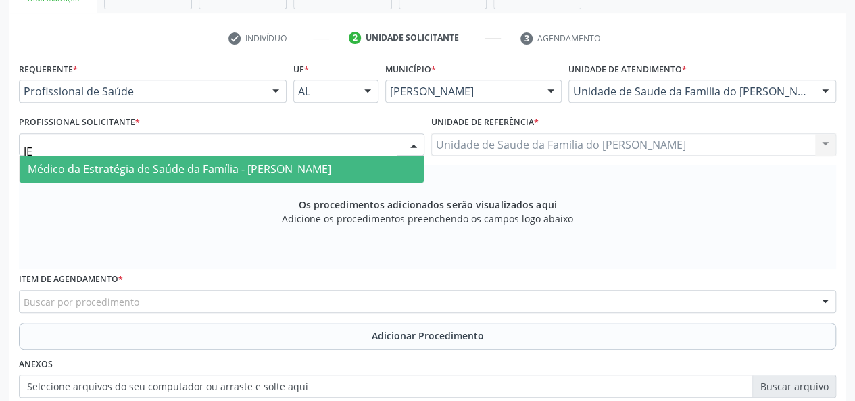
click at [331, 169] on span "Médico da Estratégia de Saúde da Família - [PERSON_NAME]" at bounding box center [179, 169] width 303 height 15
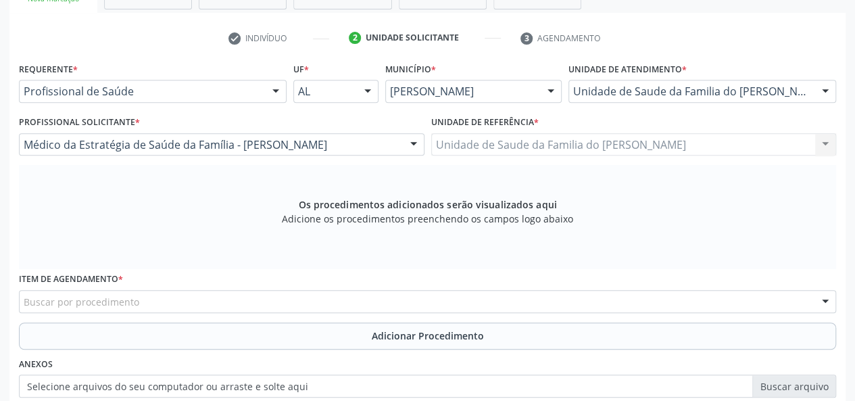
scroll to position [389, 0]
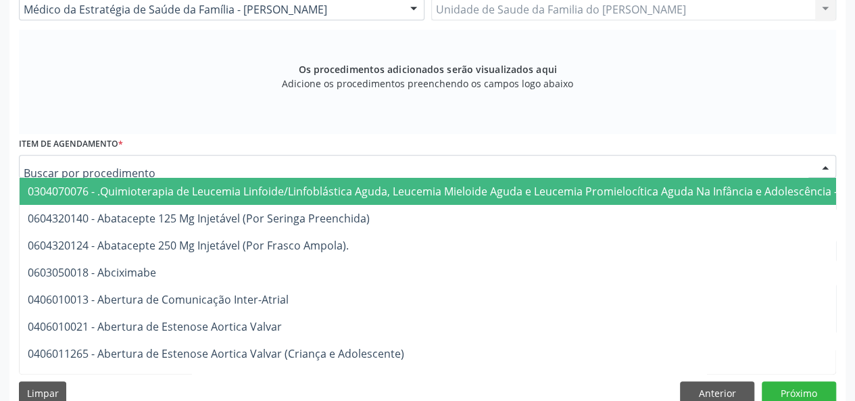
click at [262, 169] on div at bounding box center [427, 166] width 817 height 23
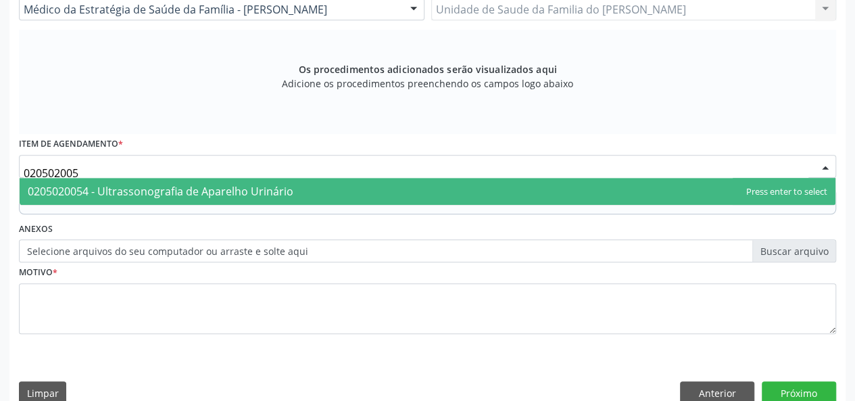
type input "0205020054"
click at [262, 193] on span "0205020054 - Ultrassonografia de Aparelho Urinário" at bounding box center [161, 191] width 266 height 15
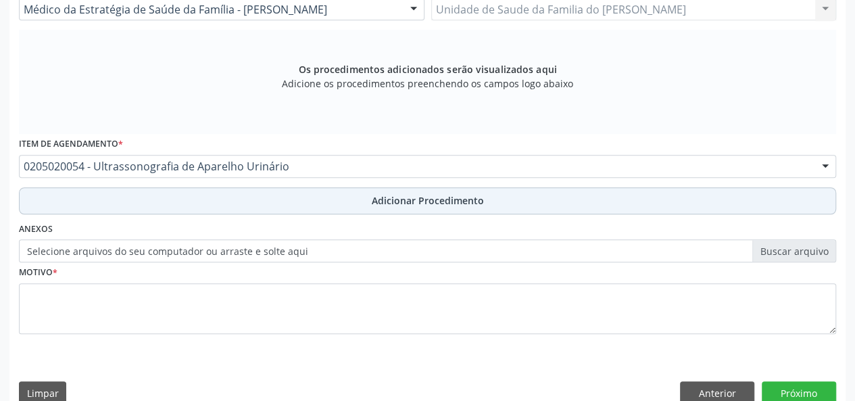
click at [262, 195] on button "Adicionar Procedimento" at bounding box center [427, 200] width 817 height 27
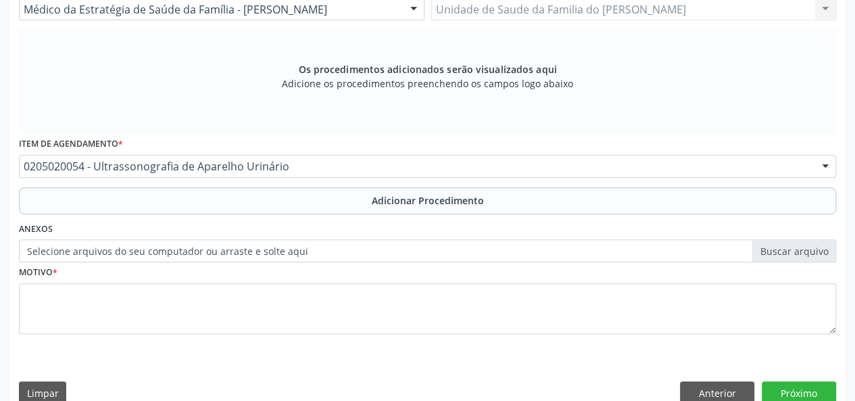
scroll to position [358, 0]
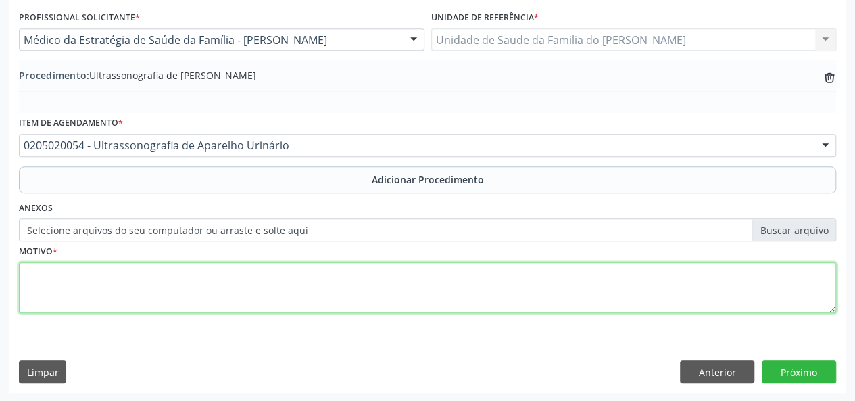
click at [230, 289] on textarea at bounding box center [427, 287] width 817 height 51
click at [152, 274] on textarea "CRISES OERSISTENTE DE COLICA REANAL" at bounding box center [427, 287] width 817 height 51
click at [68, 271] on textarea "CRISES OERSISTENTE DE CÓLICA REANAL" at bounding box center [427, 287] width 817 height 51
click at [184, 276] on textarea "CRISES PERSISTENTE DE CÓLICA REANAL" at bounding box center [427, 287] width 817 height 51
type textarea "CRISES PERSISTENTE DE CÓLICA RENAL"
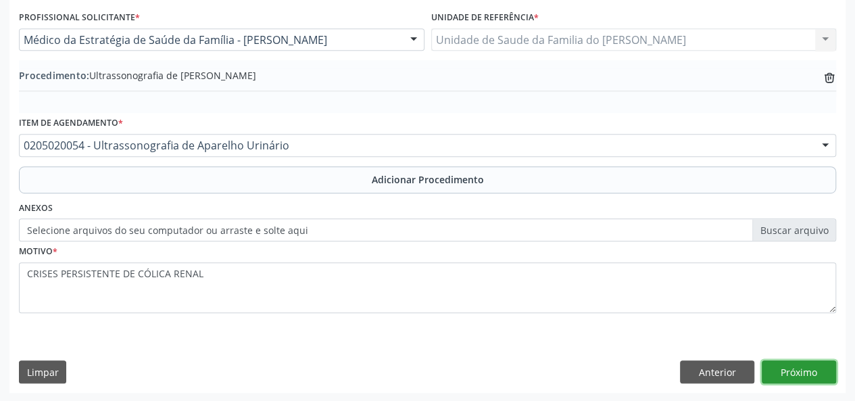
click at [797, 368] on button "Próximo" at bounding box center [799, 371] width 74 height 23
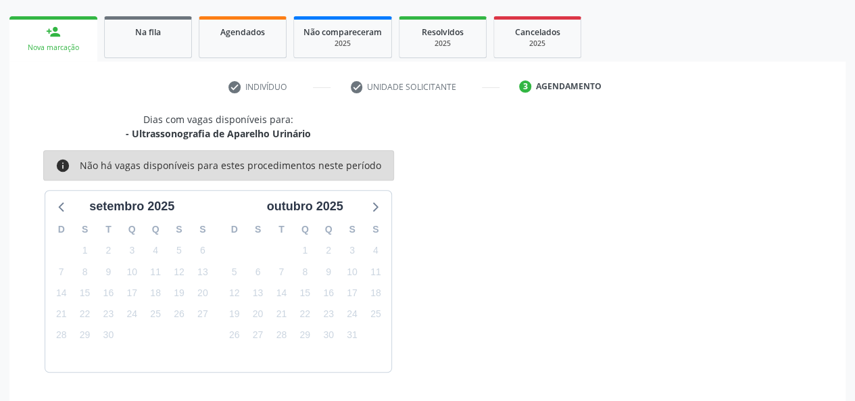
scroll to position [245, 0]
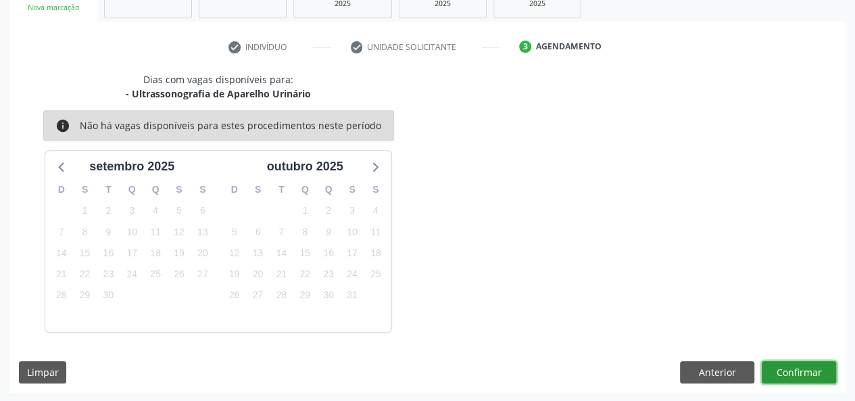
click at [794, 371] on button "Confirmar" at bounding box center [799, 372] width 74 height 23
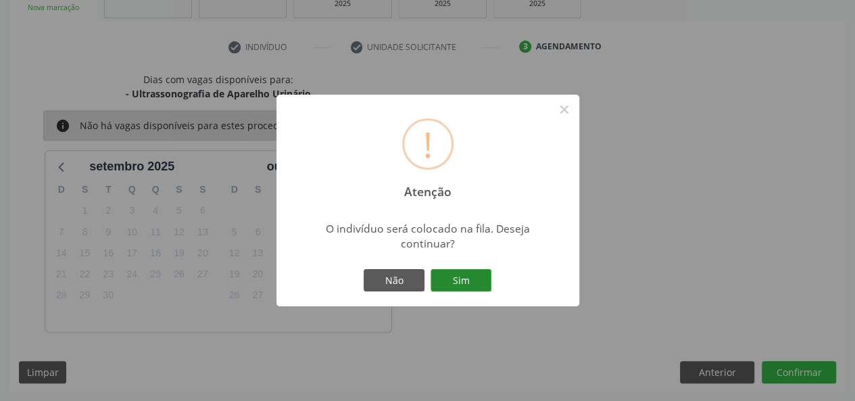
click at [455, 282] on button "Sim" at bounding box center [460, 280] width 61 height 23
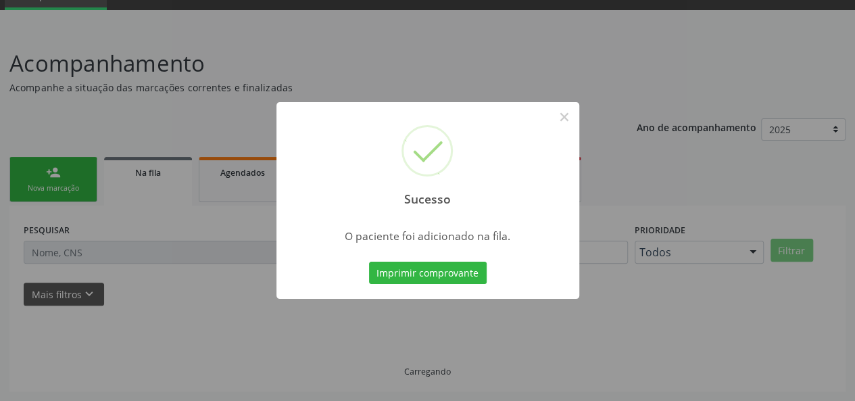
scroll to position [64, 0]
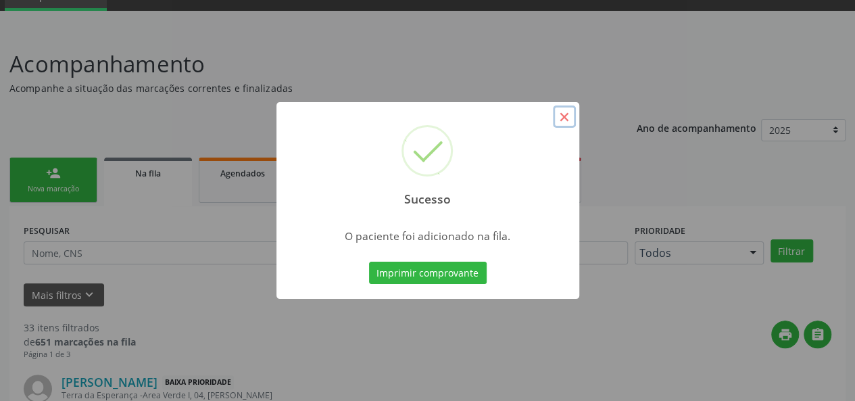
click at [562, 112] on button "×" at bounding box center [564, 116] width 23 height 23
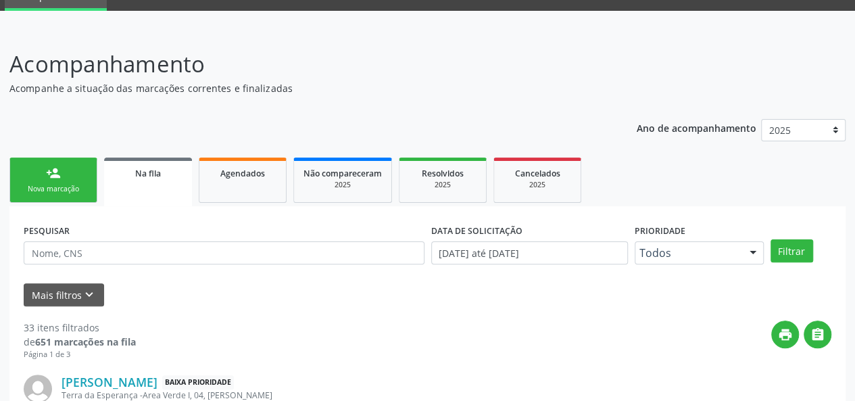
click at [51, 182] on link "person_add Nova marcação" at bounding box center [53, 179] width 88 height 45
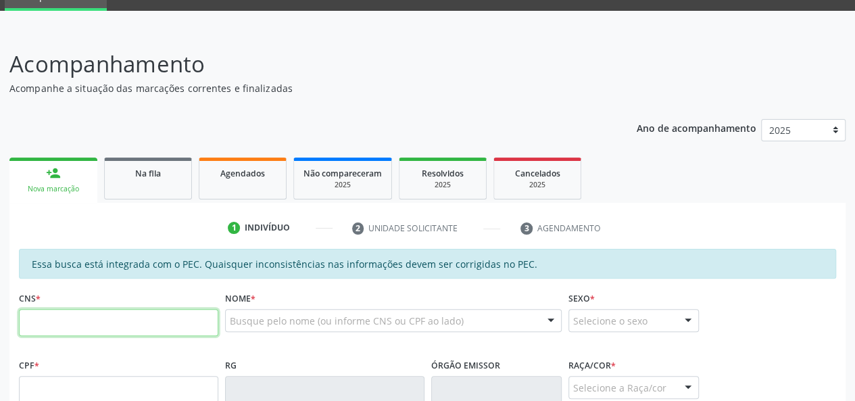
paste input "706 8067 3705 0324"
type input "706 8067 3705 0324"
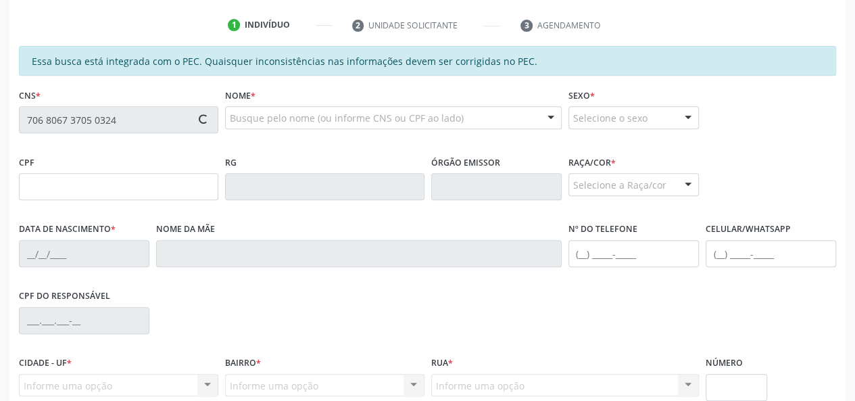
type input "066.256.984-90"
type input "1[DATE]"
type input "[PERSON_NAME]"
type input "[PHONE_NUMBER]"
type input "S/N"
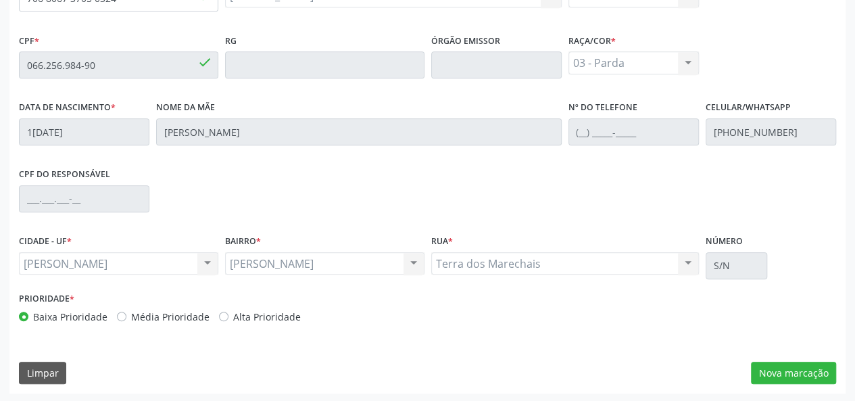
scroll to position [389, 0]
click at [772, 369] on button "Nova marcação" at bounding box center [793, 372] width 85 height 23
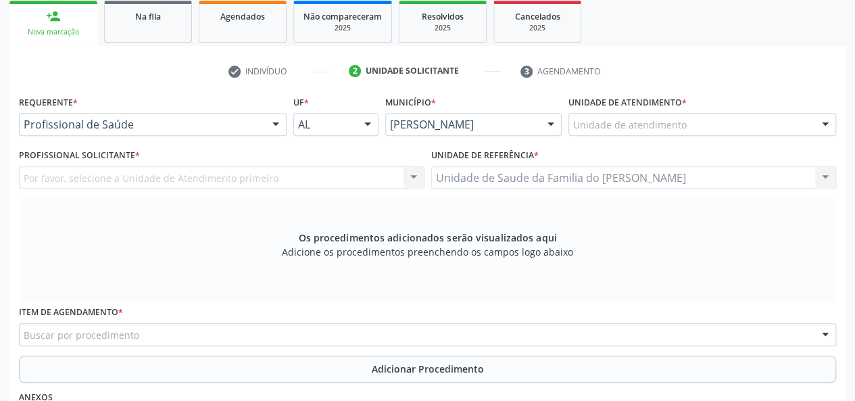
scroll to position [186, 0]
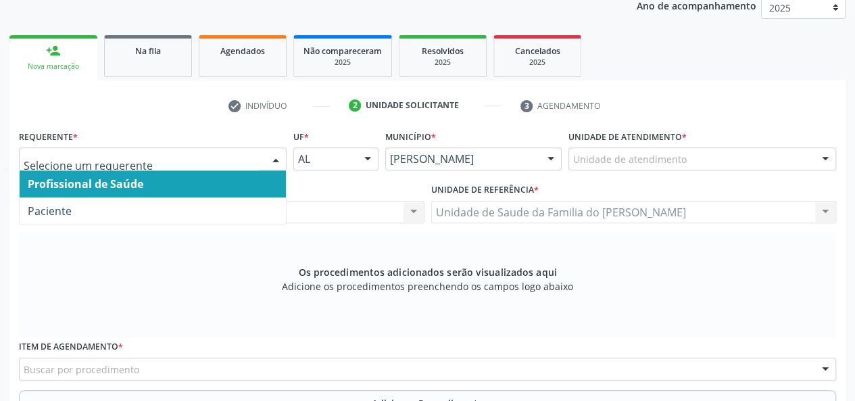
click at [234, 188] on span "Profissional de Saúde" at bounding box center [153, 183] width 266 height 27
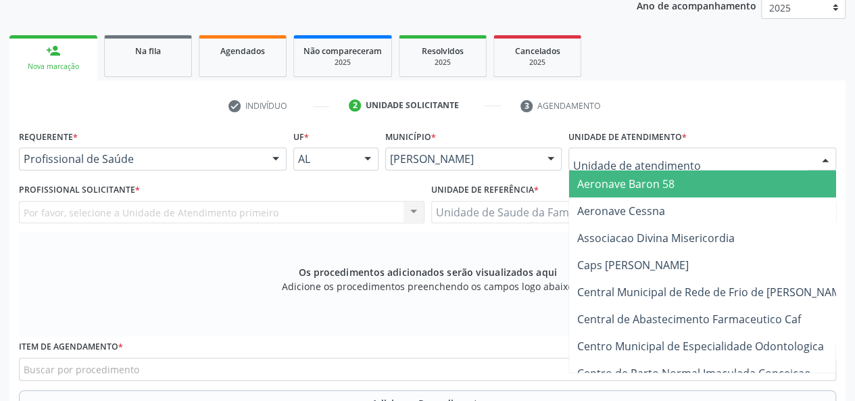
type input "J"
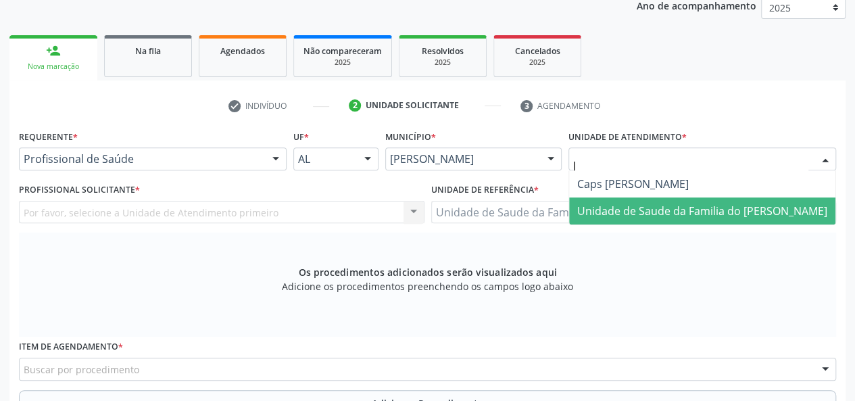
click at [628, 205] on span "Unidade de Saude da Familia do [PERSON_NAME]" at bounding box center [702, 210] width 250 height 15
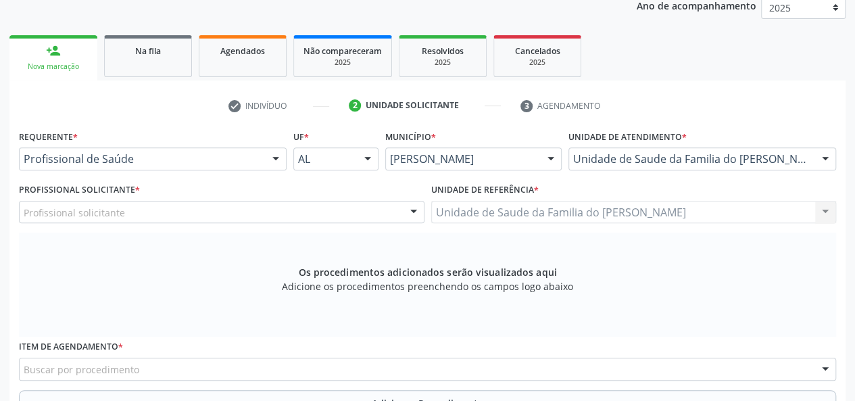
click at [411, 207] on div at bounding box center [413, 212] width 20 height 23
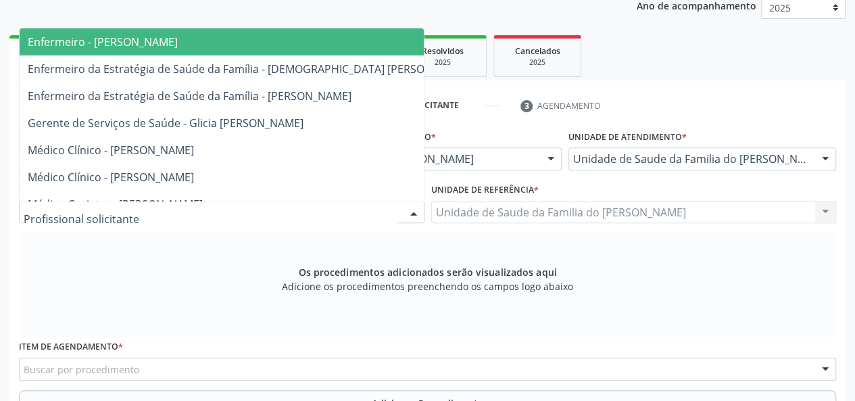
type input "J"
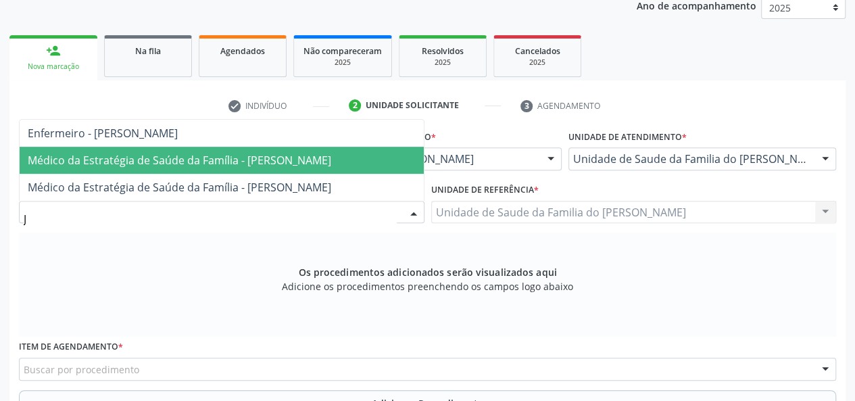
click at [331, 161] on span "Médico da Estratégia de Saúde da Família - [PERSON_NAME]" at bounding box center [179, 160] width 303 height 15
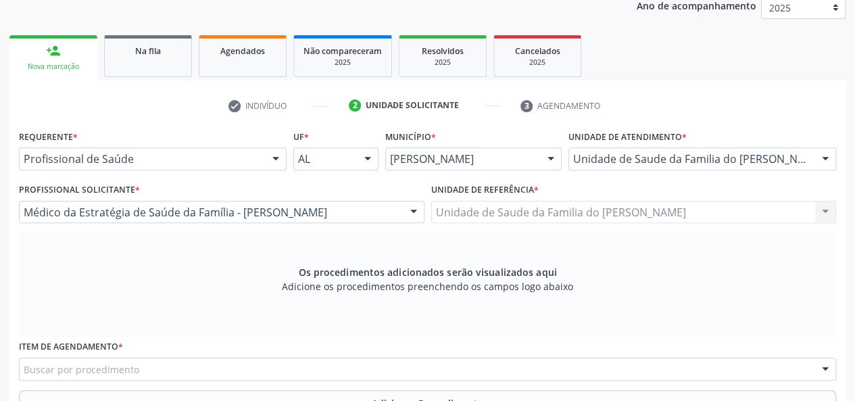
scroll to position [321, 0]
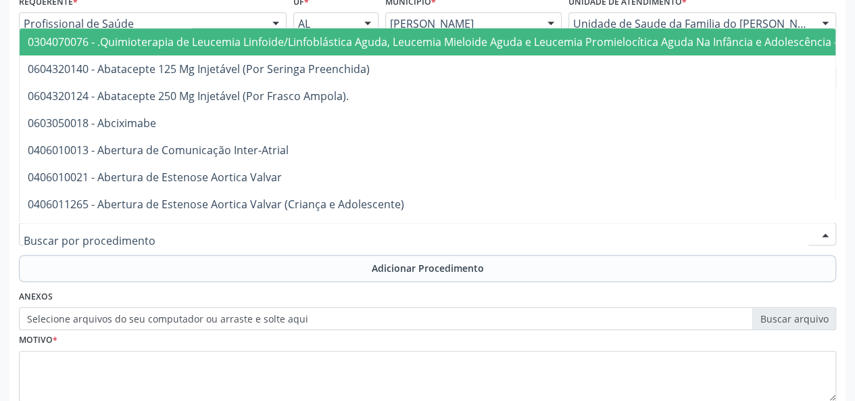
click at [290, 235] on div at bounding box center [427, 233] width 817 height 23
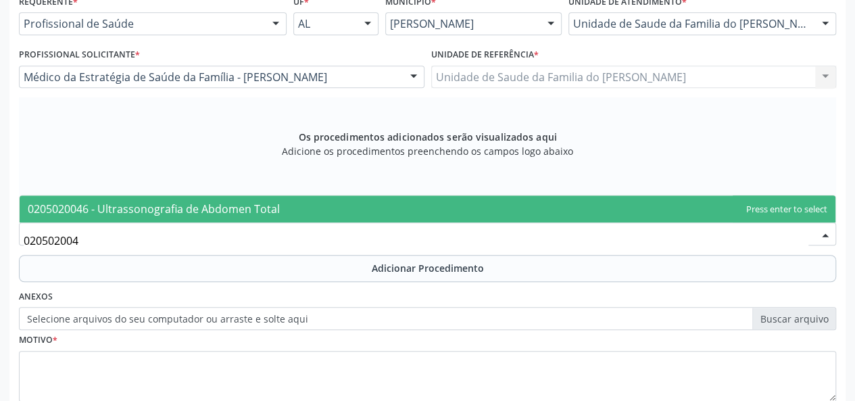
type input "0205020046"
click at [291, 209] on span "0205020046 - Ultrassonografia de Abdomen Total" at bounding box center [428, 208] width 816 height 27
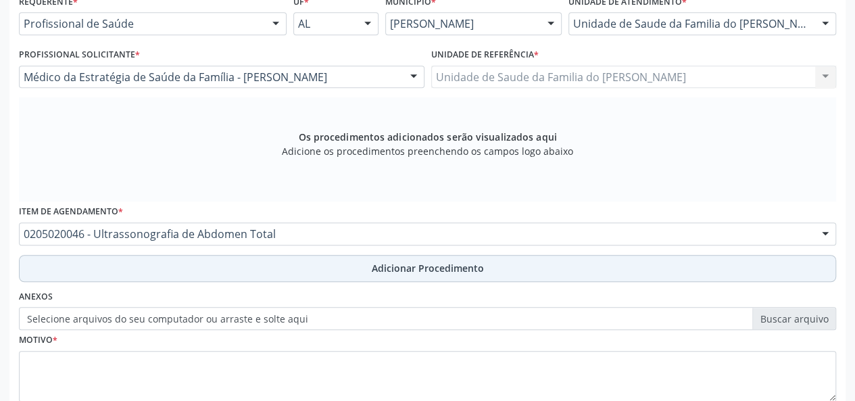
click at [277, 259] on button "Adicionar Procedimento" at bounding box center [427, 268] width 817 height 27
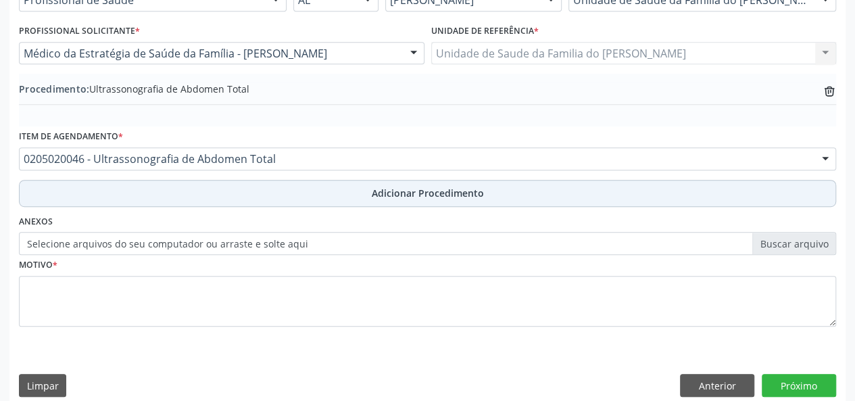
scroll to position [358, 0]
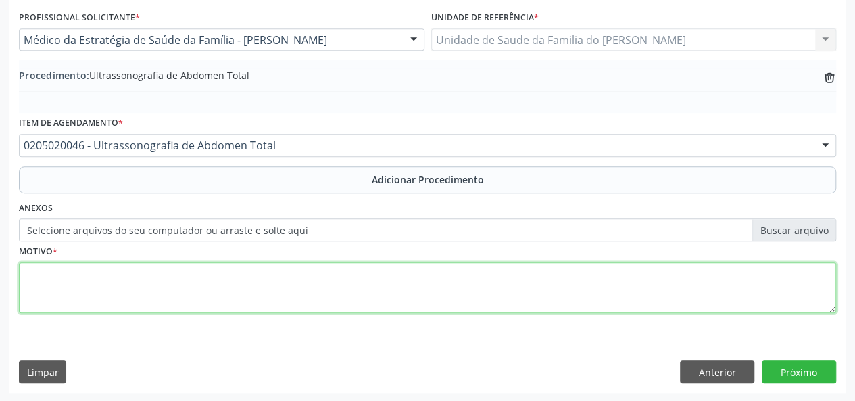
click at [257, 281] on textarea at bounding box center [427, 287] width 817 height 51
click at [257, 281] on textarea "COLELELTIASE" at bounding box center [427, 287] width 817 height 51
click at [61, 273] on textarea "COLELELTIASE" at bounding box center [427, 287] width 817 height 51
click at [69, 273] on textarea "COLELITIASE" at bounding box center [427, 287] width 817 height 51
drag, startPoint x: 69, startPoint y: 273, endPoint x: 123, endPoint y: 280, distance: 54.6
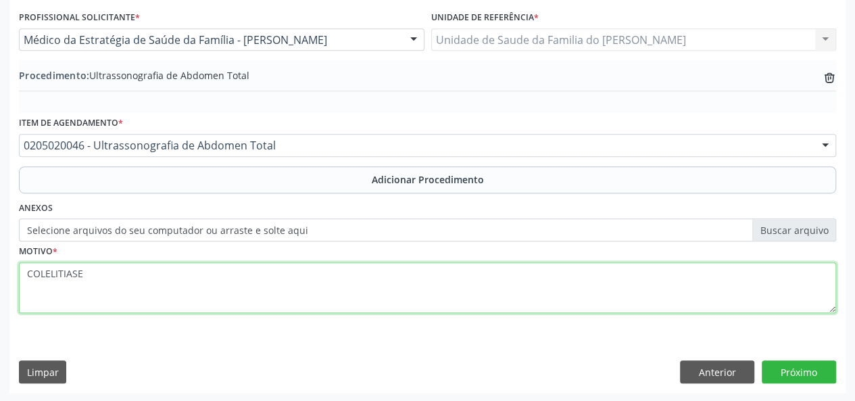
click at [123, 280] on textarea "COLELITIASE" at bounding box center [427, 287] width 817 height 51
drag, startPoint x: 173, startPoint y: 298, endPoint x: 145, endPoint y: 298, distance: 27.7
click at [173, 298] on textarea "COLELITIASE" at bounding box center [427, 287] width 817 height 51
type textarea "COLELITIASE"
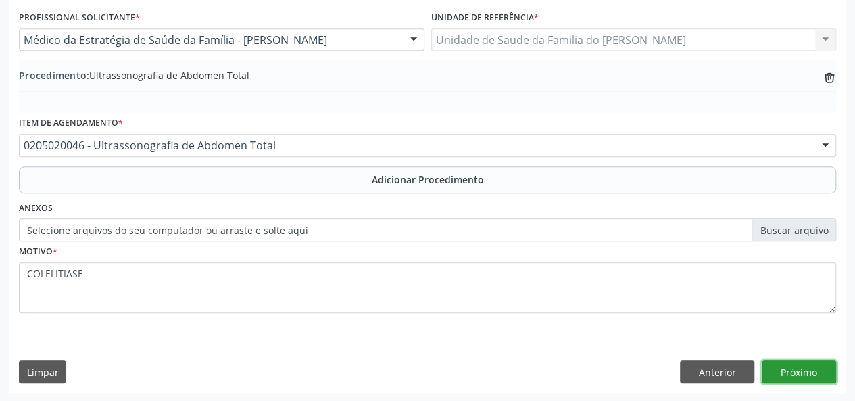
click at [781, 375] on button "Próximo" at bounding box center [799, 371] width 74 height 23
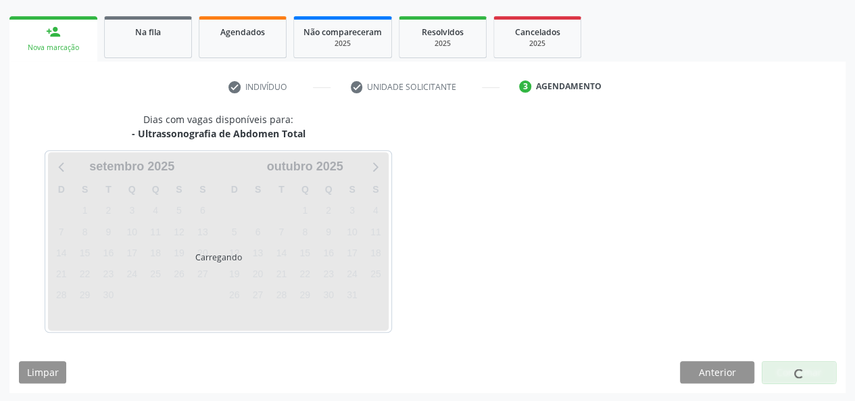
scroll to position [245, 0]
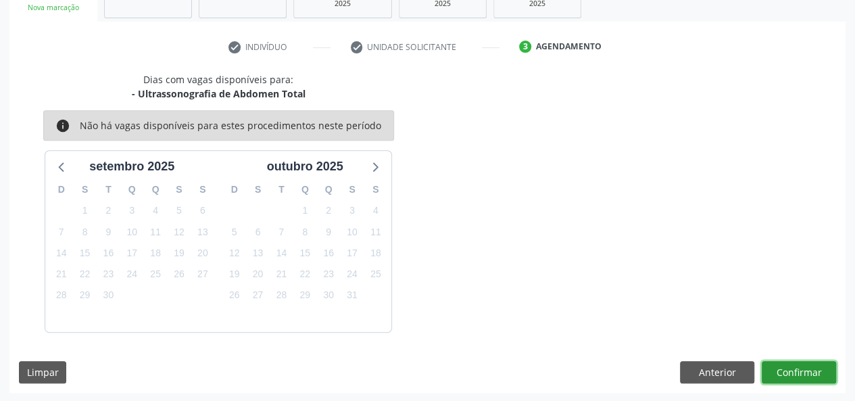
click at [778, 371] on button "Confirmar" at bounding box center [799, 372] width 74 height 23
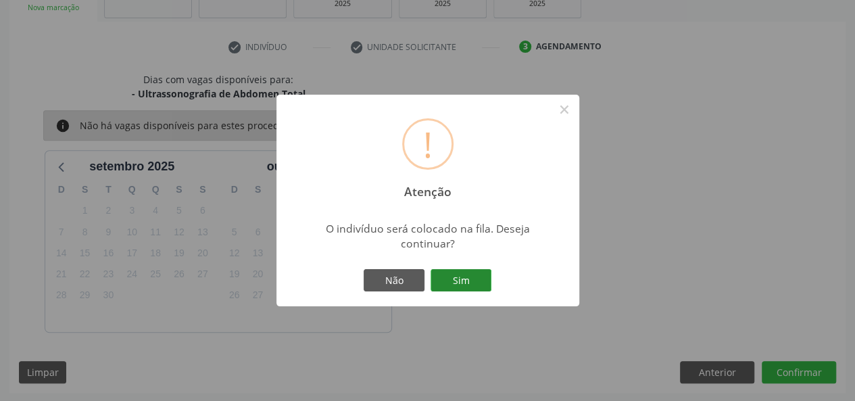
click at [464, 282] on button "Sim" at bounding box center [460, 280] width 61 height 23
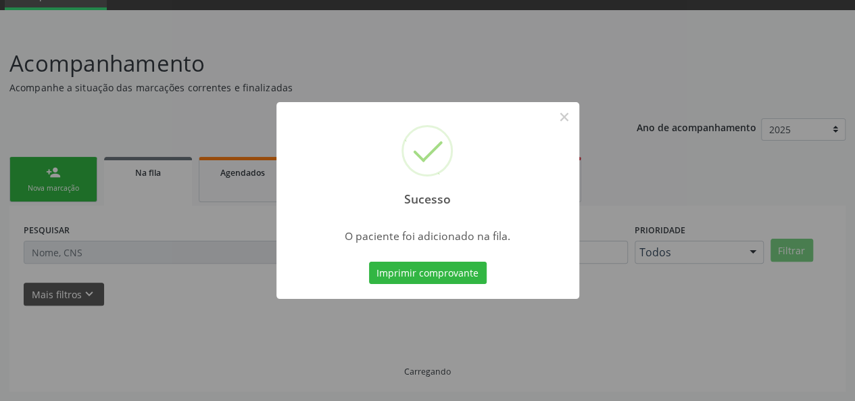
scroll to position [64, 0]
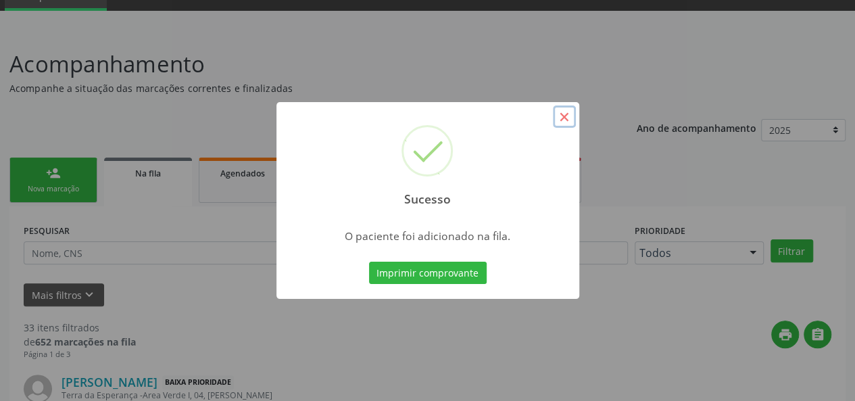
click at [568, 122] on button "×" at bounding box center [564, 116] width 23 height 23
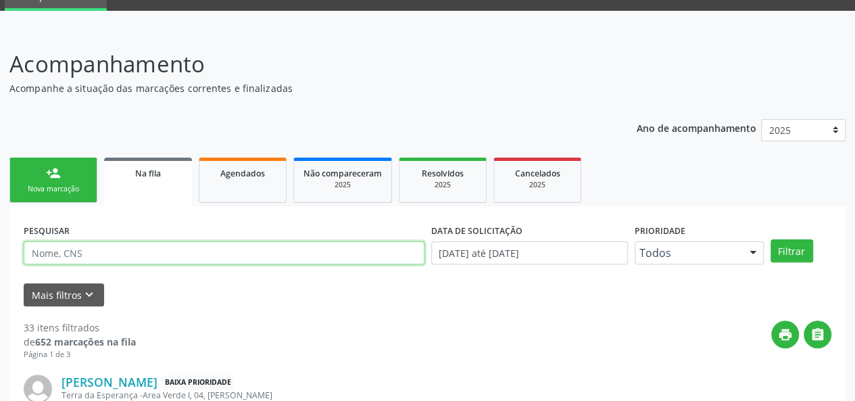
click at [101, 249] on input "text" at bounding box center [224, 252] width 401 height 23
type input "VALDIR"
click at [770, 239] on button "Filtrar" at bounding box center [791, 250] width 43 height 23
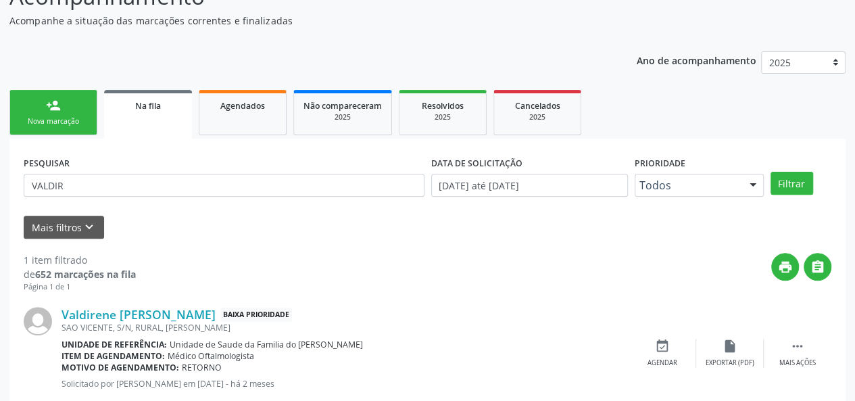
scroll to position [166, 0]
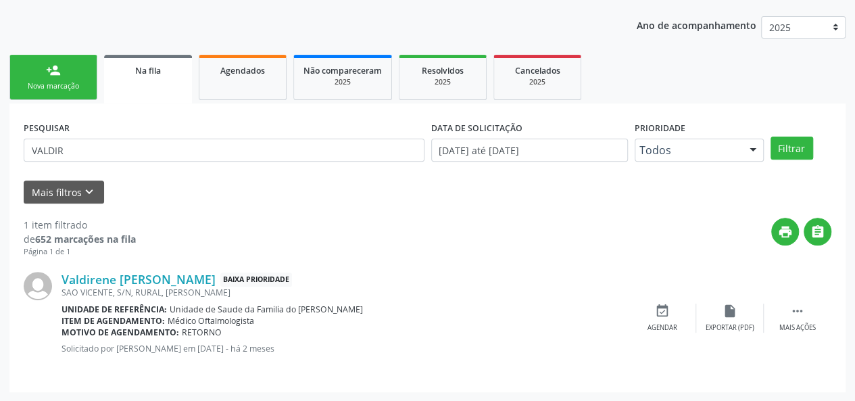
click at [55, 86] on div "Nova marcação" at bounding box center [54, 86] width 68 height 10
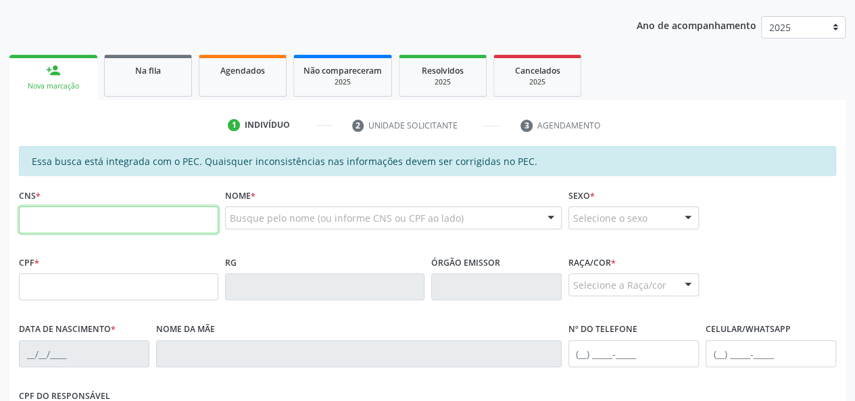
paste input "705 0084 7169 3750"
type input "705 0084 7169 3750"
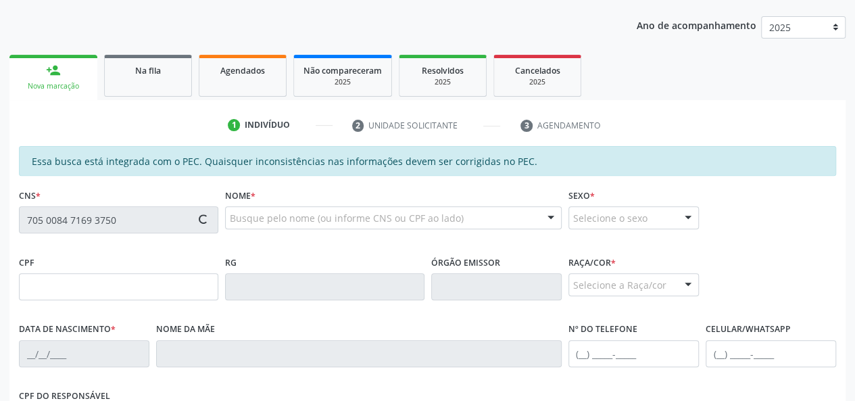
type input "028.228.294-70"
type input "[DATE]"
type input "[PERSON_NAME]"
type input "[PHONE_NUMBER]"
type input "21"
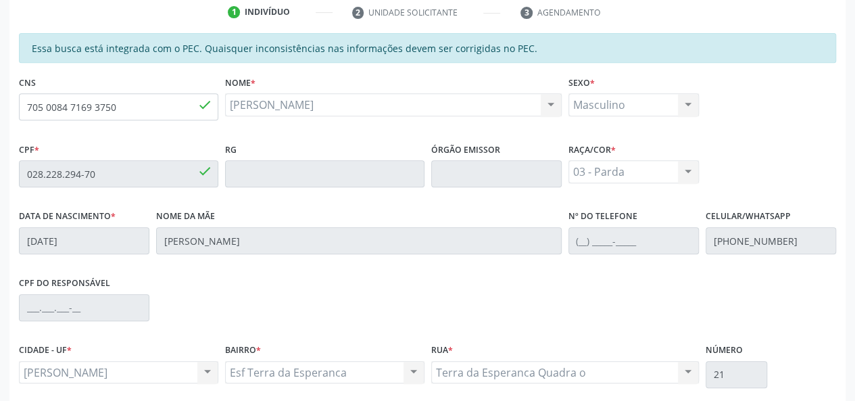
scroll to position [389, 0]
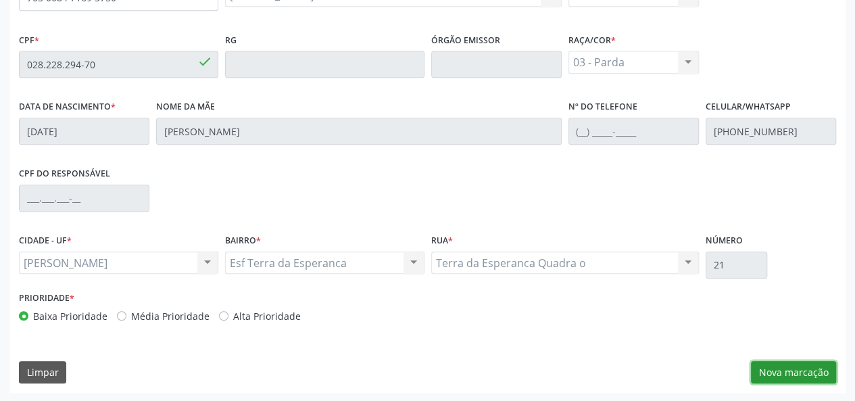
click at [810, 370] on button "Nova marcação" at bounding box center [793, 372] width 85 height 23
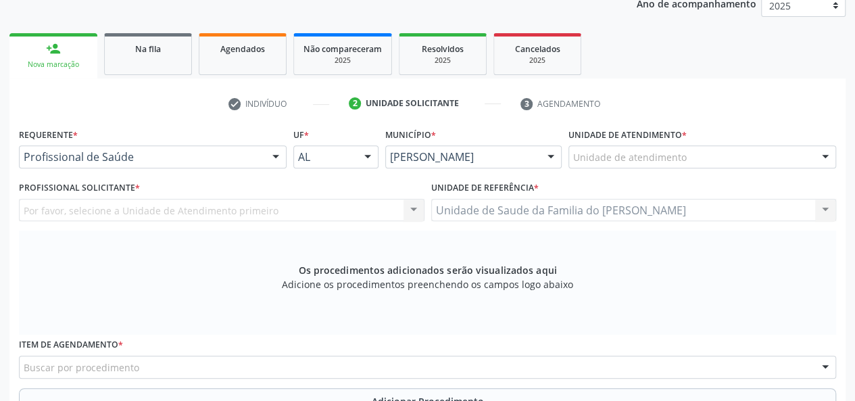
scroll to position [186, 0]
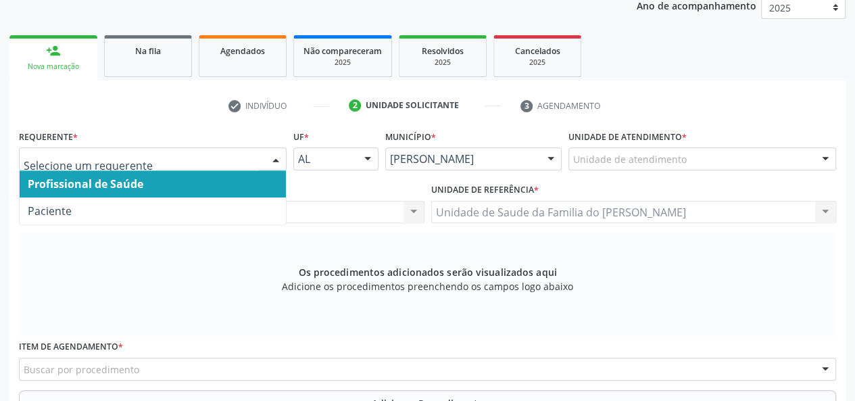
click at [266, 157] on div at bounding box center [276, 159] width 20 height 23
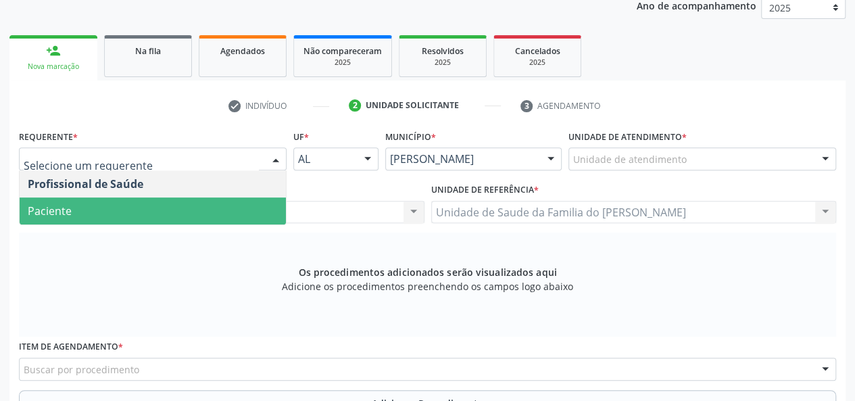
click at [213, 212] on span "Paciente" at bounding box center [153, 210] width 266 height 27
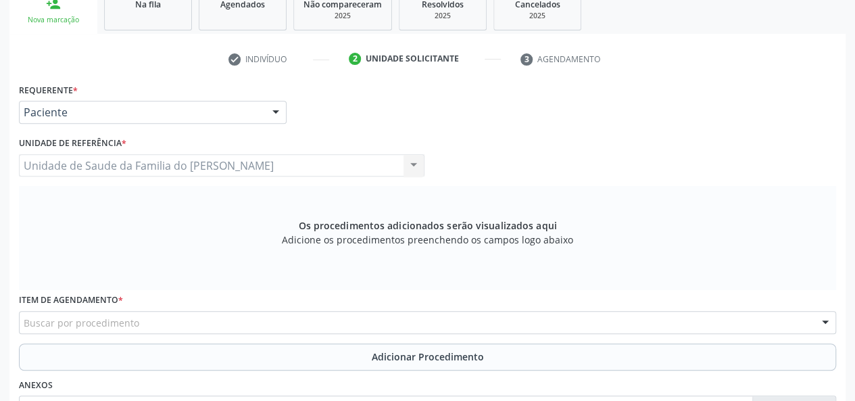
scroll to position [253, 0]
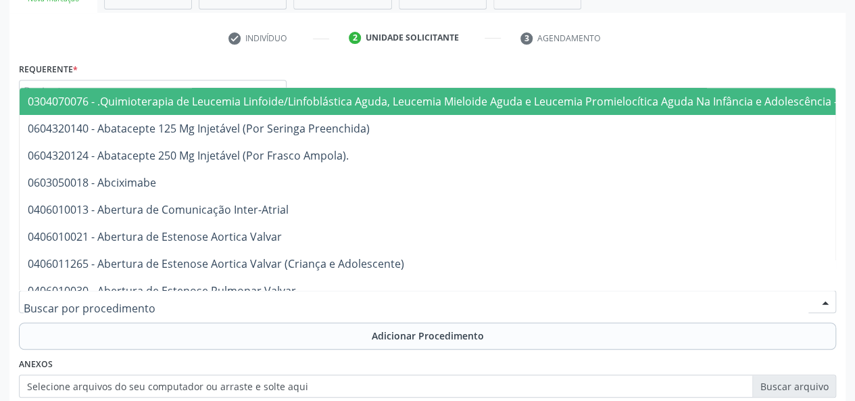
click at [177, 302] on div at bounding box center [427, 301] width 817 height 23
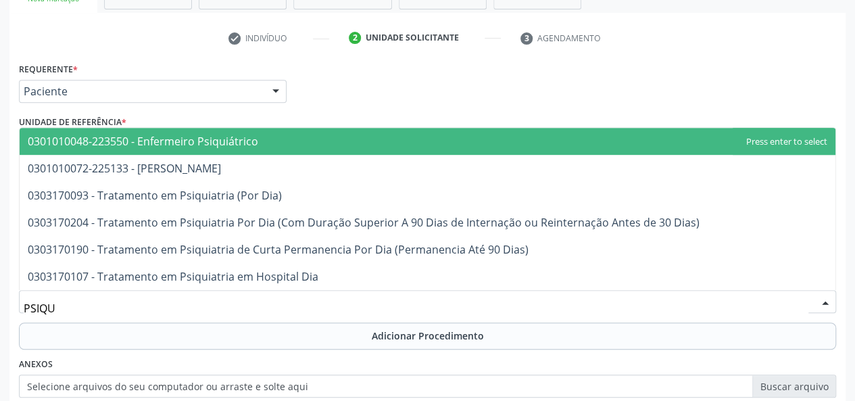
type input "PSIQUI"
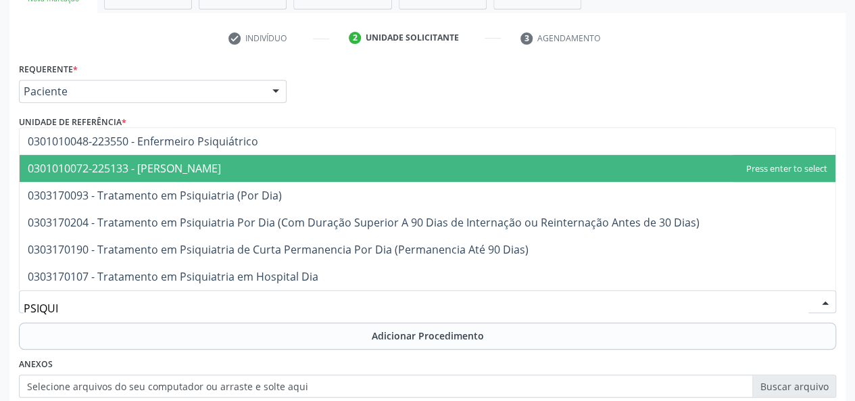
click at [216, 161] on span "0301010072-225133 - [PERSON_NAME]" at bounding box center [124, 168] width 193 height 15
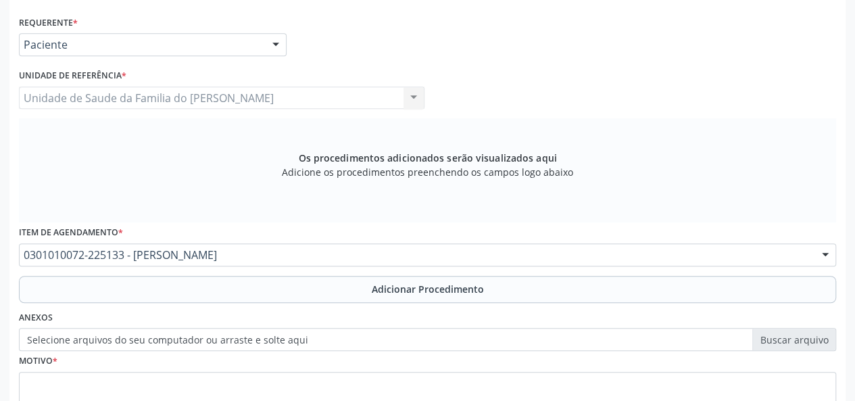
scroll to position [321, 0]
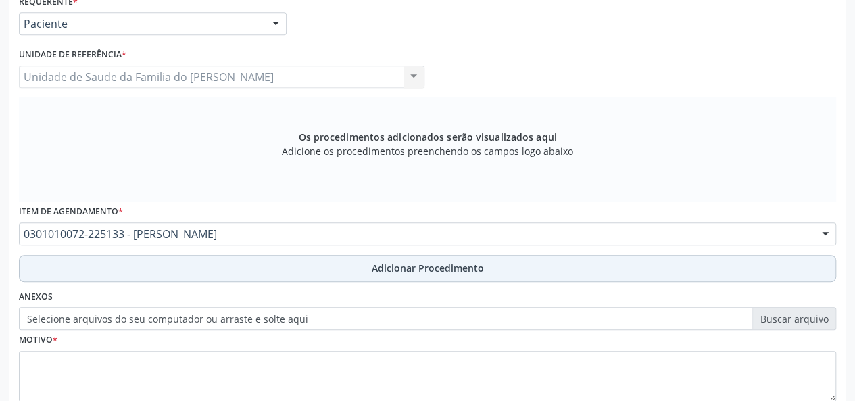
click at [214, 260] on button "Adicionar Procedimento" at bounding box center [427, 268] width 817 height 27
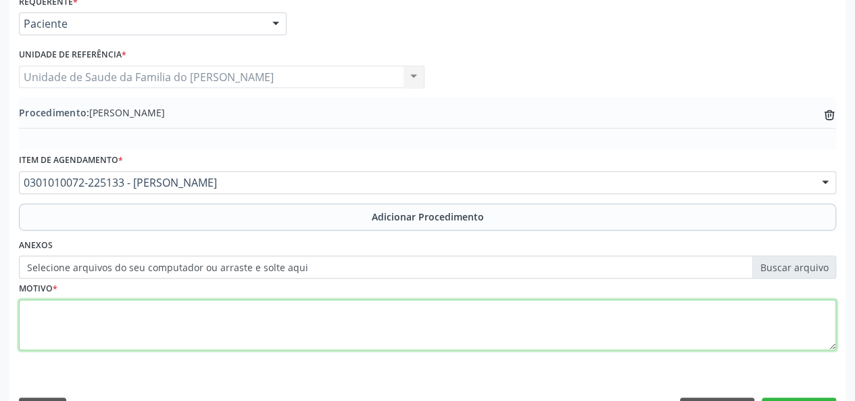
click at [208, 324] on textarea at bounding box center [427, 324] width 817 height 51
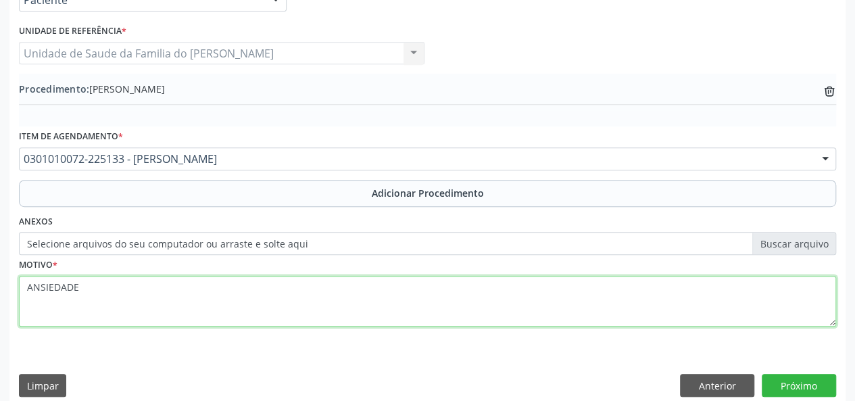
scroll to position [358, 0]
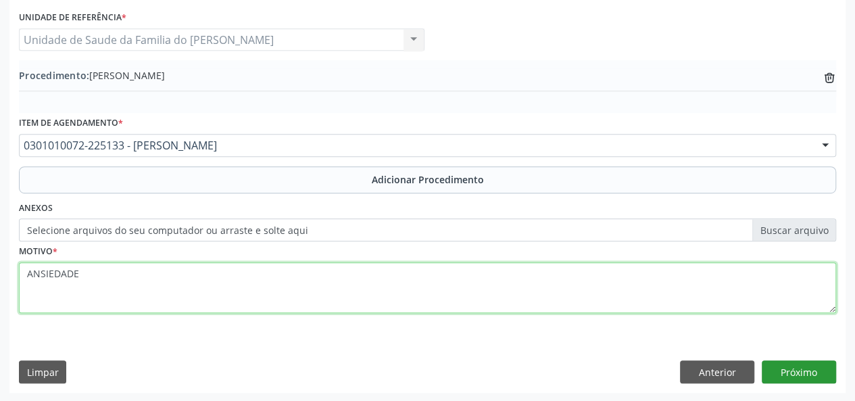
type textarea "ANSIEDADE"
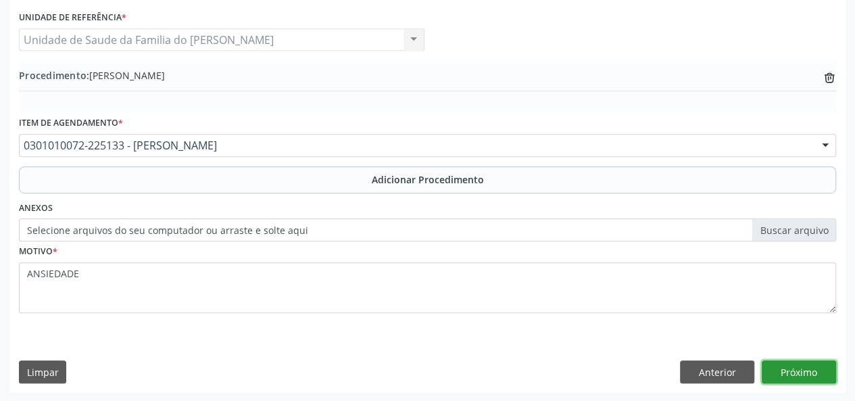
click at [780, 366] on button "Próximo" at bounding box center [799, 371] width 74 height 23
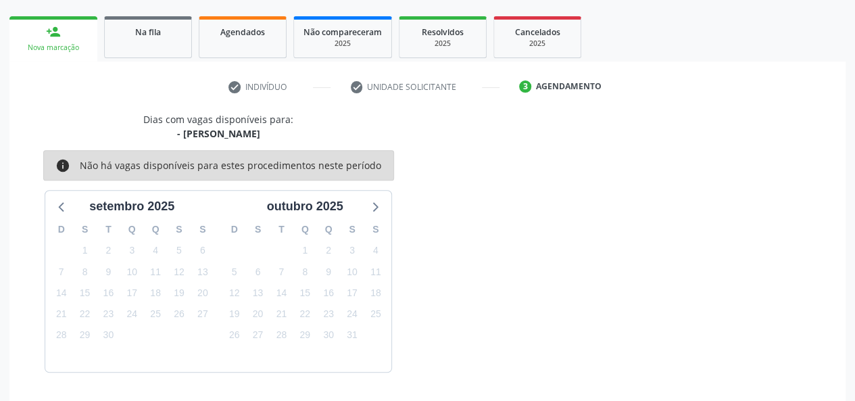
scroll to position [245, 0]
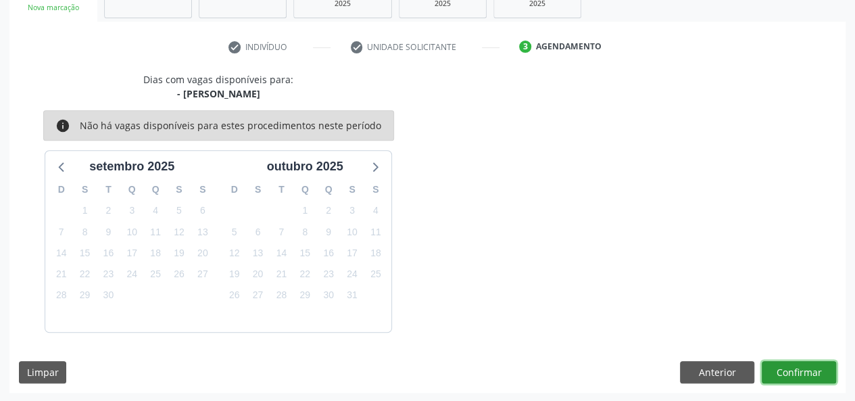
click at [796, 370] on button "Confirmar" at bounding box center [799, 372] width 74 height 23
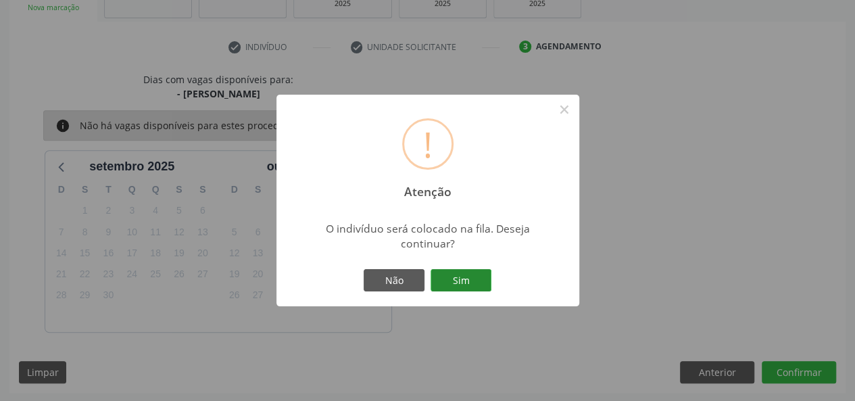
click at [470, 282] on button "Sim" at bounding box center [460, 280] width 61 height 23
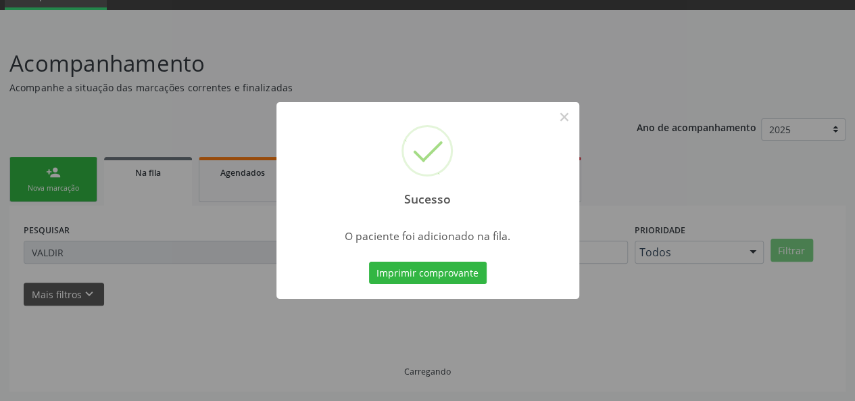
scroll to position [64, 0]
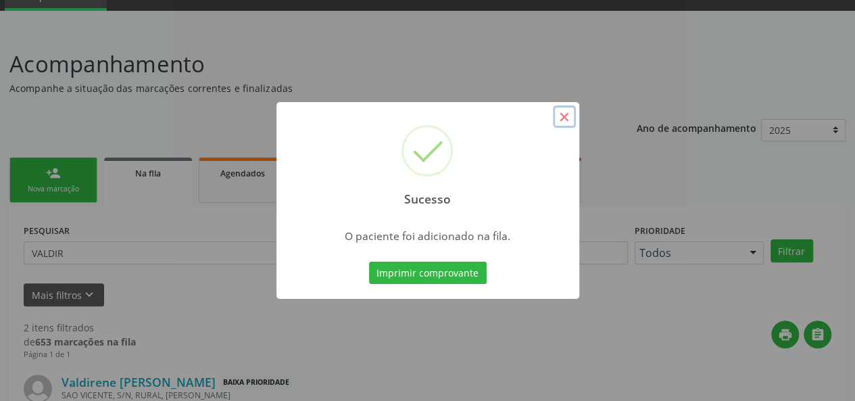
click at [562, 118] on button "×" at bounding box center [564, 116] width 23 height 23
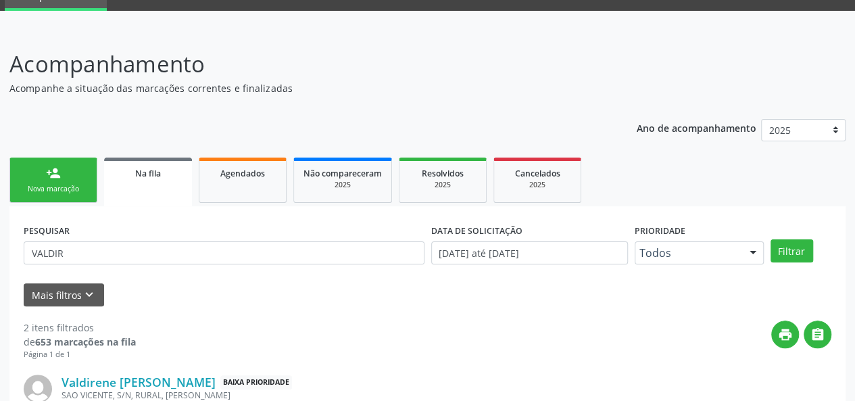
click at [148, 182] on link "Na fila" at bounding box center [148, 181] width 88 height 49
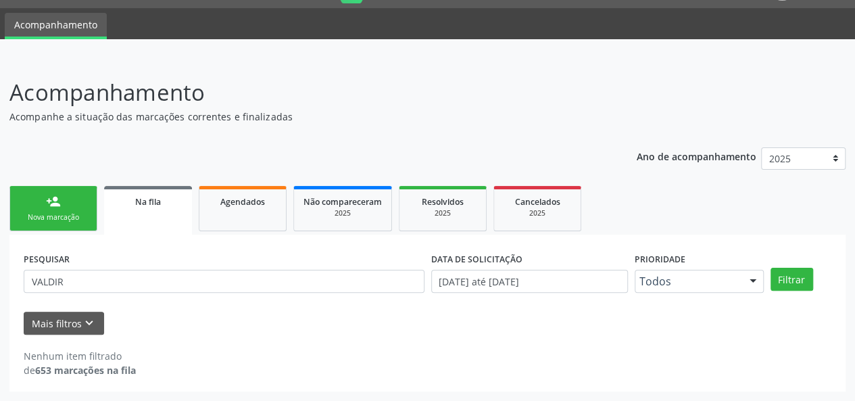
scroll to position [34, 0]
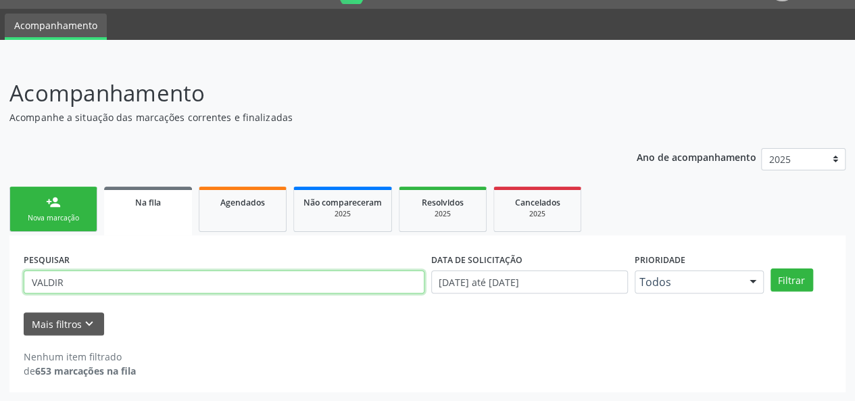
drag, startPoint x: 70, startPoint y: 276, endPoint x: 25, endPoint y: 284, distance: 45.2
click at [25, 284] on input "VALDIR" at bounding box center [224, 281] width 401 height 23
type input "SCARLAT"
click at [770, 268] on button "Filtrar" at bounding box center [791, 279] width 43 height 23
click at [39, 203] on link "person_add Nova marcação" at bounding box center [53, 209] width 88 height 45
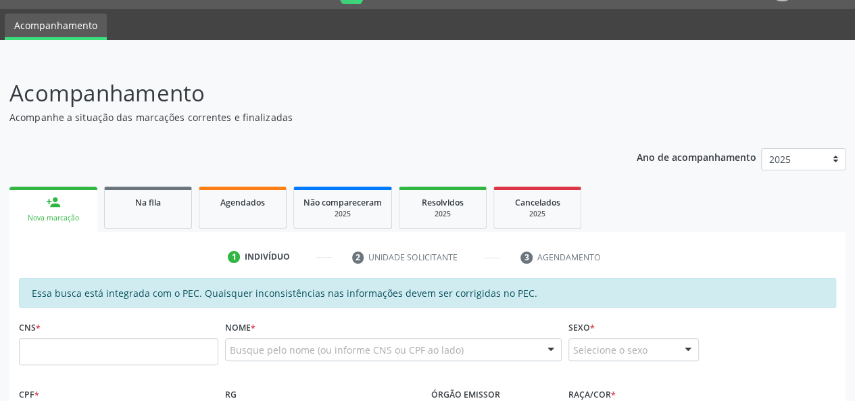
scroll to position [102, 0]
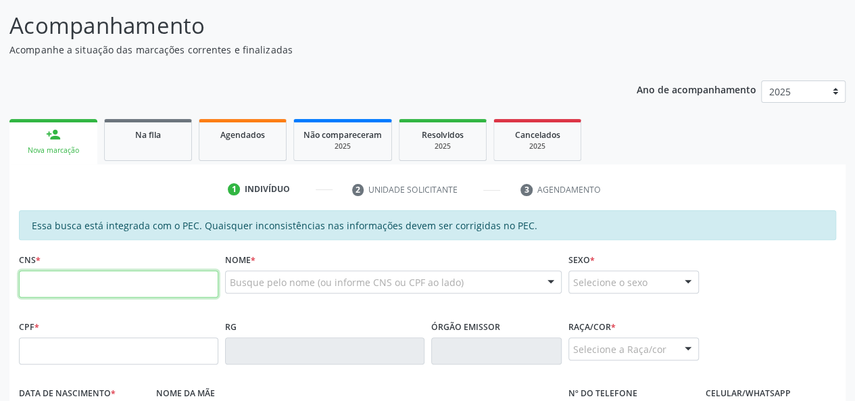
click at [79, 284] on input "text" at bounding box center [118, 283] width 199 height 27
type input "701 4026 1465 2937"
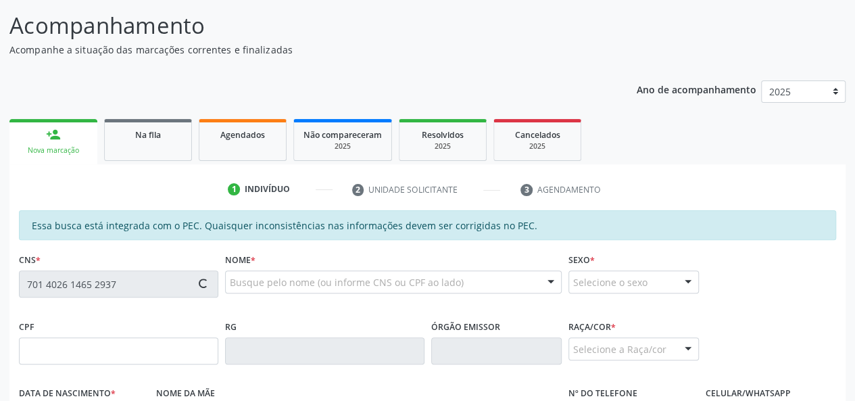
type input "059.066.764-57"
type input "[DATE]"
type input "[PERSON_NAME]"
type input "[PHONE_NUMBER]"
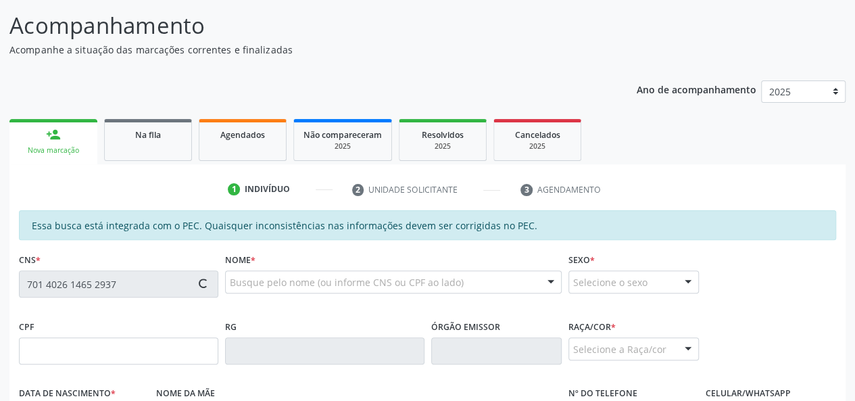
type input "S/N"
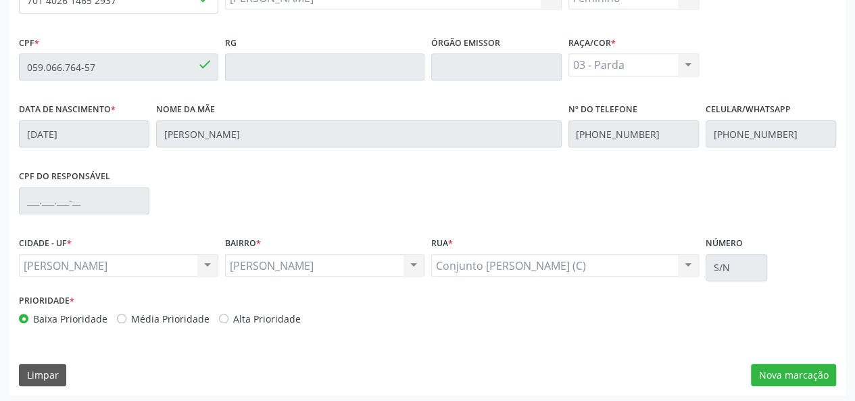
scroll to position [389, 0]
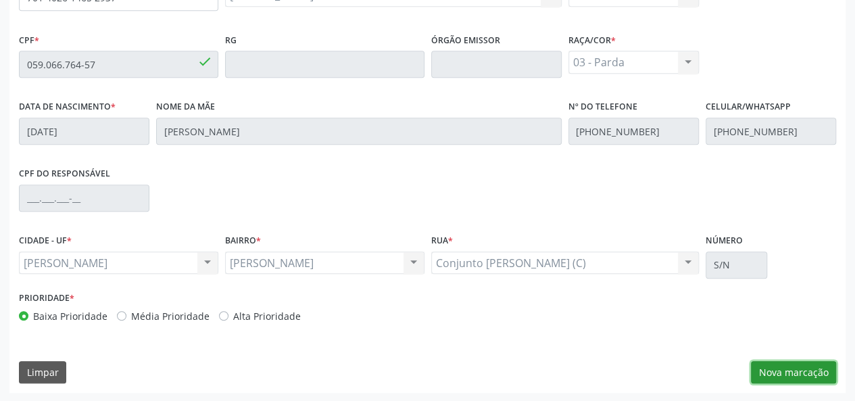
click at [770, 365] on button "Nova marcação" at bounding box center [793, 372] width 85 height 23
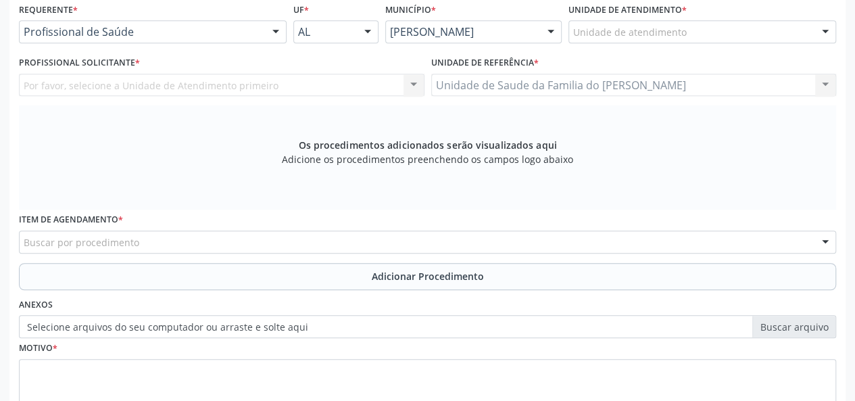
scroll to position [186, 0]
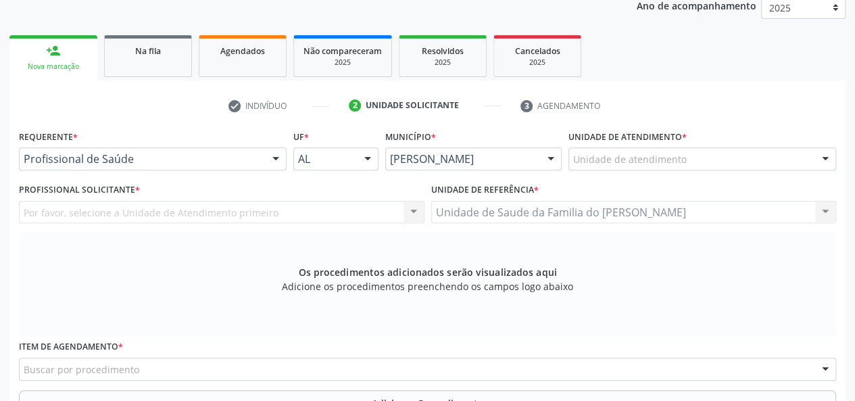
click at [276, 156] on div at bounding box center [276, 159] width 20 height 23
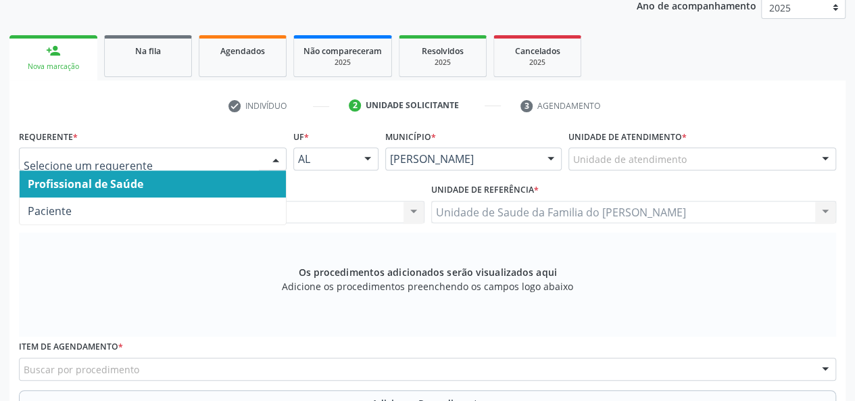
click at [229, 181] on span "Profissional de Saúde" at bounding box center [153, 183] width 266 height 27
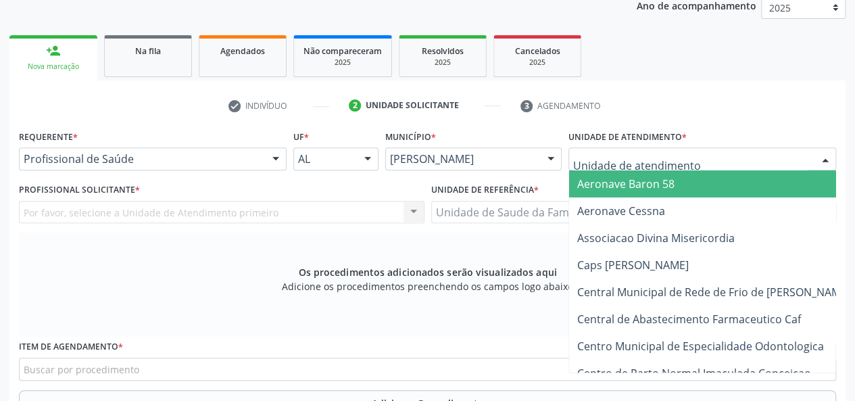
type input "J"
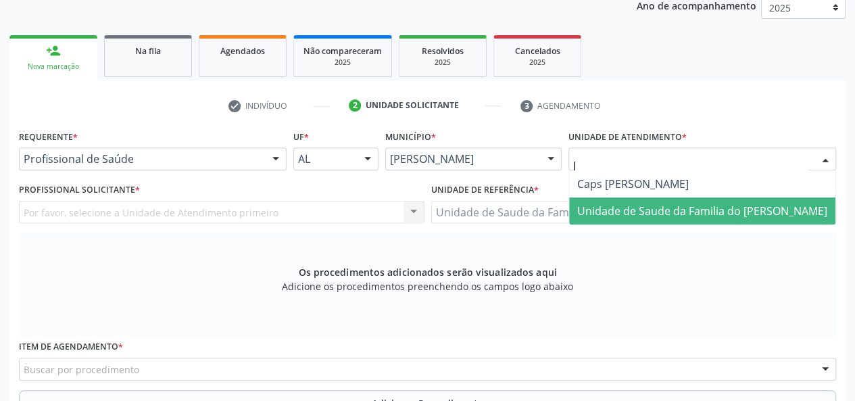
click at [657, 207] on span "Unidade de Saude da Familia do [PERSON_NAME]" at bounding box center [702, 210] width 250 height 15
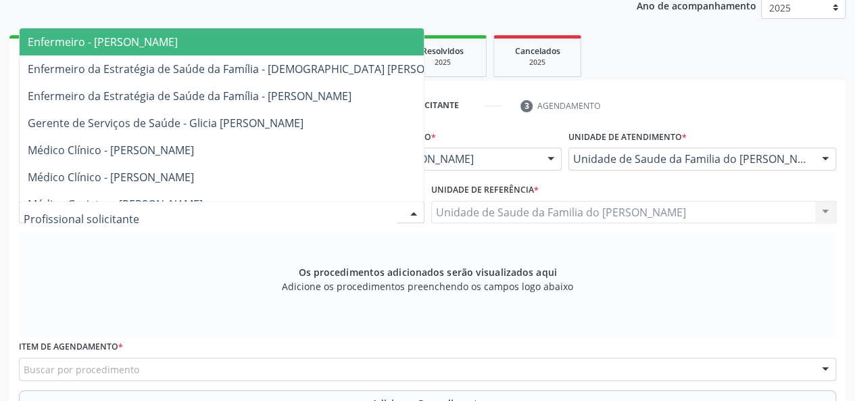
click at [417, 212] on div at bounding box center [413, 212] width 20 height 23
type input "J"
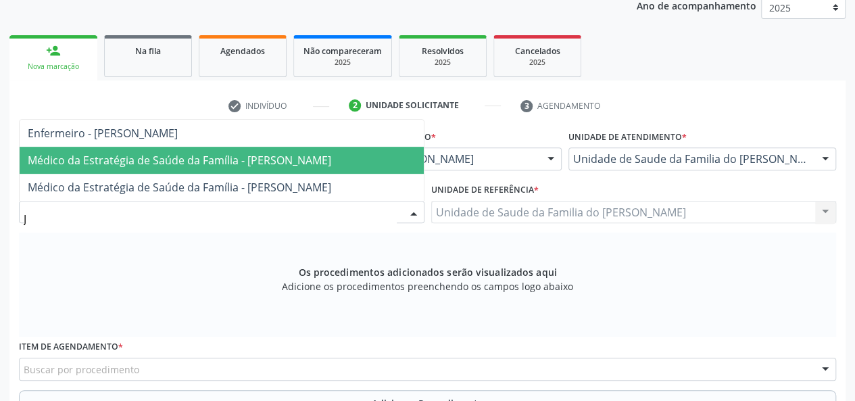
click at [274, 160] on span "Médico da Estratégia de Saúde da Família - [PERSON_NAME]" at bounding box center [179, 160] width 303 height 15
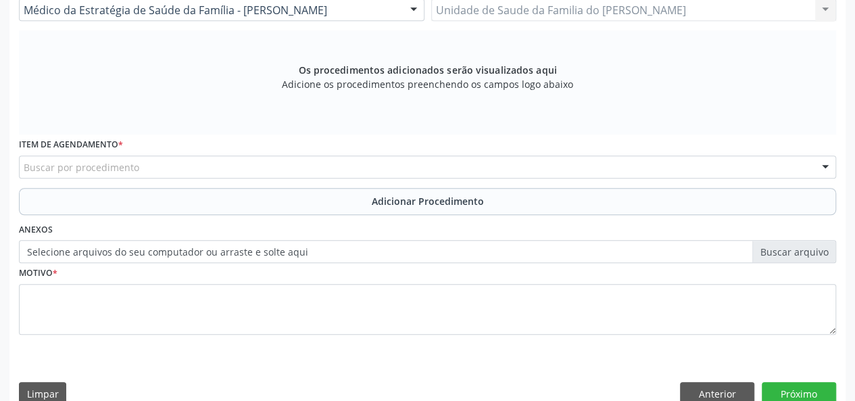
scroll to position [389, 0]
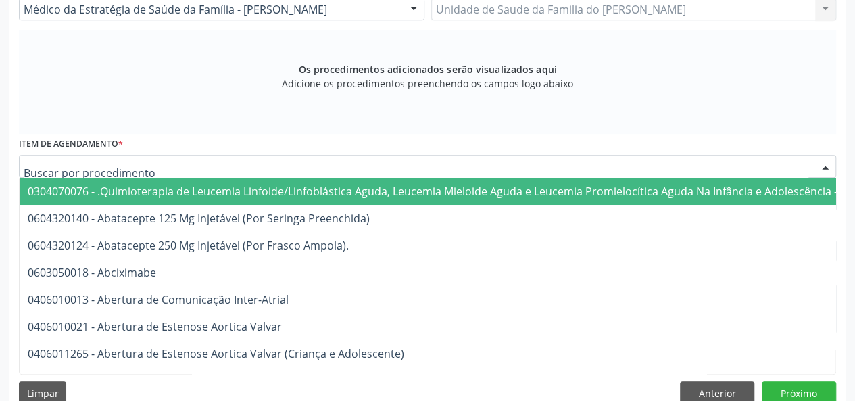
click at [242, 170] on div at bounding box center [427, 166] width 817 height 23
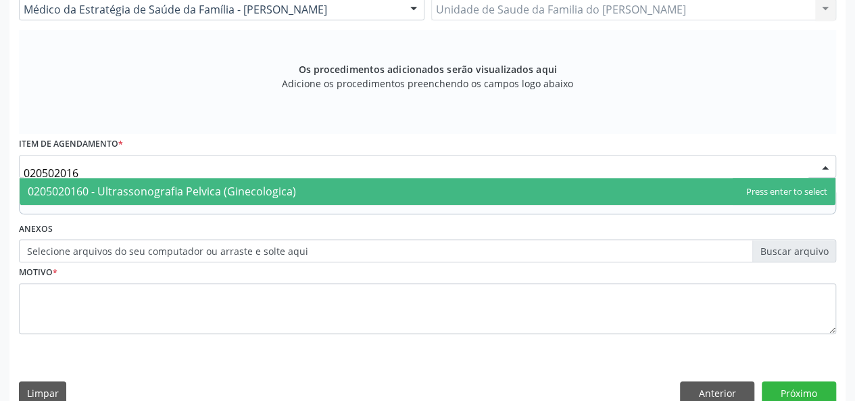
click at [242, 193] on span "0205020160 - Ultrassonografia Pelvica (Ginecologica)" at bounding box center [162, 191] width 268 height 15
type input "020502016"
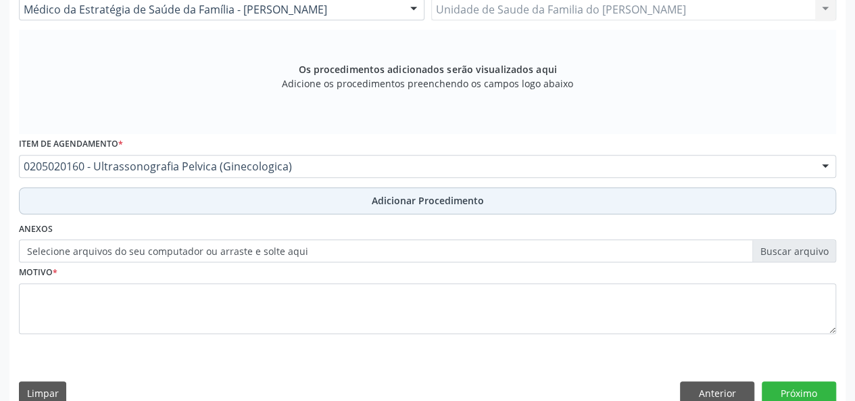
click at [242, 197] on button "Adicionar Procedimento" at bounding box center [427, 200] width 817 height 27
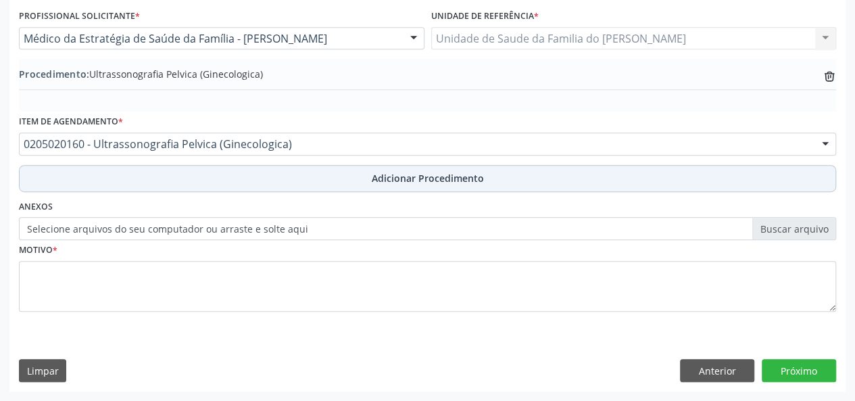
scroll to position [358, 0]
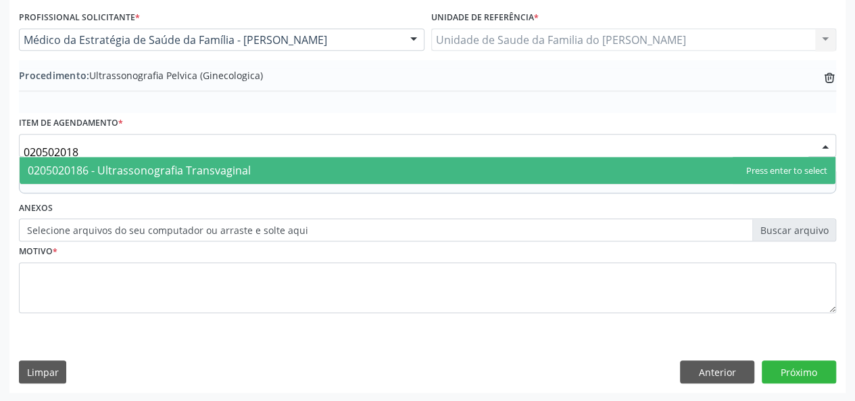
type input "0205020186"
click at [222, 163] on span "0205020186 - Ultrassonografia Transvaginal" at bounding box center [139, 170] width 223 height 15
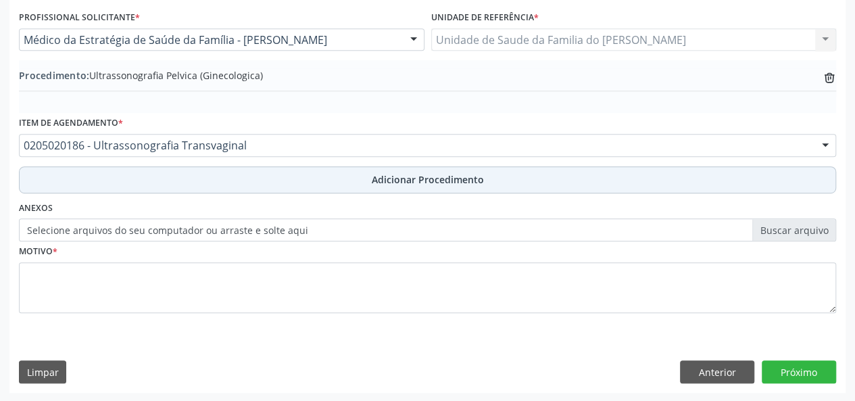
click at [223, 173] on button "Adicionar Procedimento" at bounding box center [427, 179] width 817 height 27
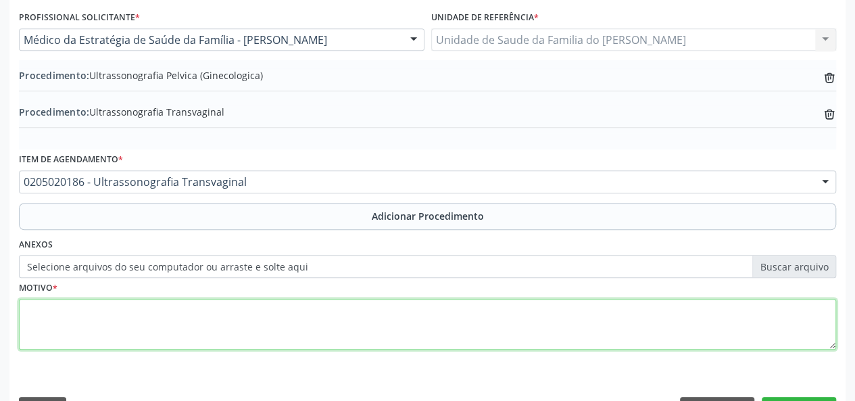
click at [216, 316] on textarea at bounding box center [427, 324] width 817 height 51
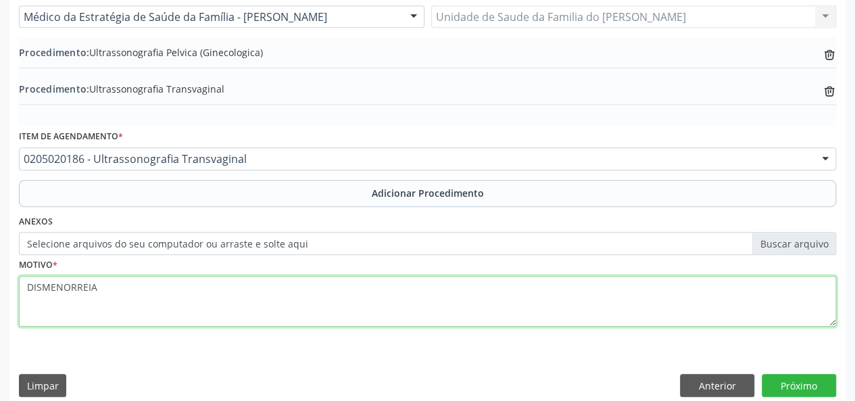
scroll to position [394, 0]
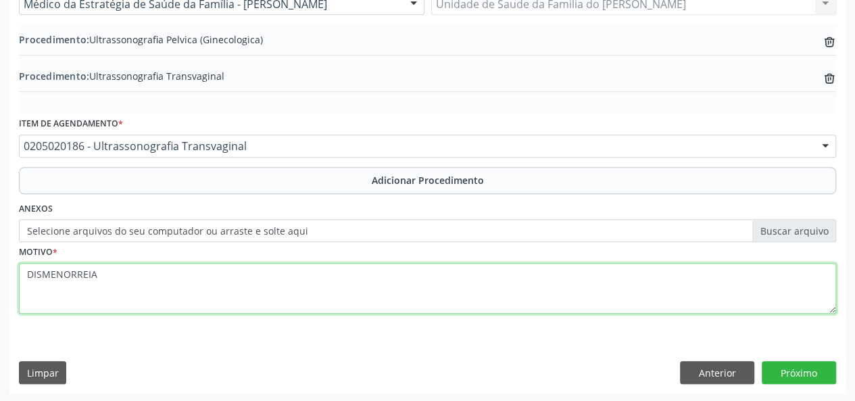
type textarea "DISMENORREIA"
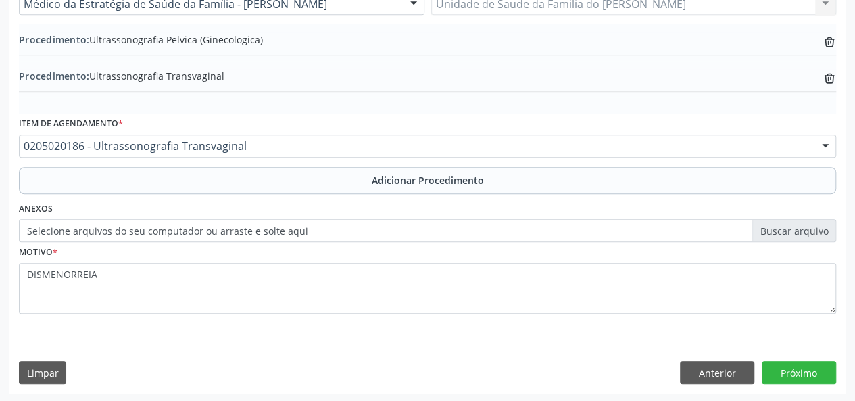
click at [798, 357] on div "Requerente * Profissional de Saúde Profissional de Saúde Paciente Nenhum result…" at bounding box center [427, 155] width 836 height 474
click at [797, 367] on button "Próximo" at bounding box center [799, 372] width 74 height 23
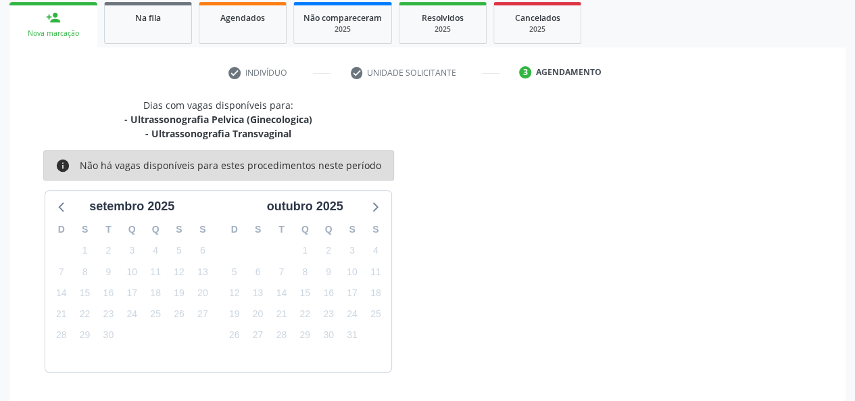
scroll to position [258, 0]
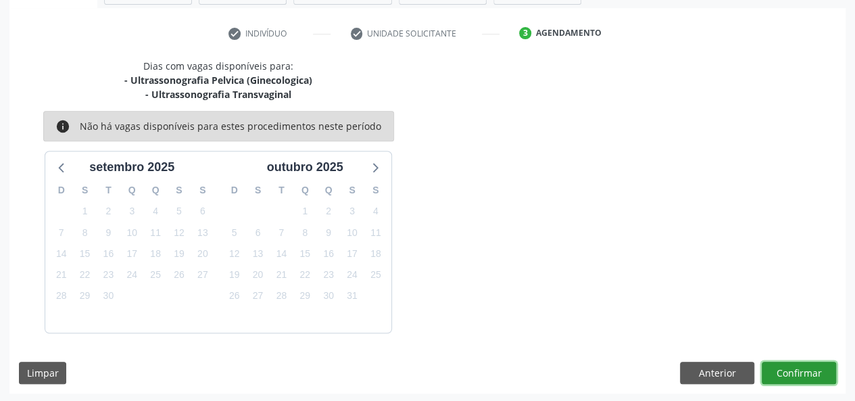
click at [793, 366] on button "Confirmar" at bounding box center [799, 373] width 74 height 23
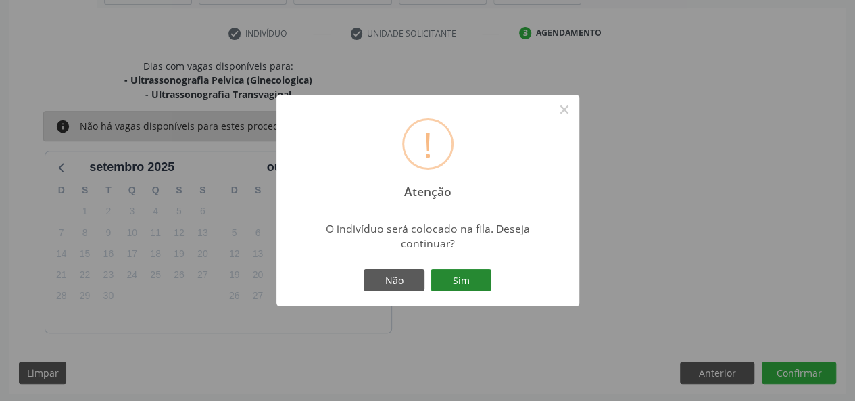
click at [473, 274] on button "Sim" at bounding box center [460, 280] width 61 height 23
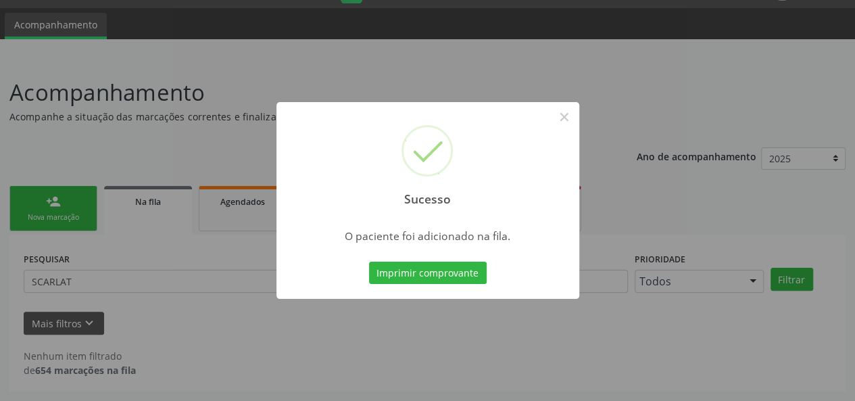
scroll to position [34, 0]
